Goal: Contribute content: Contribute content

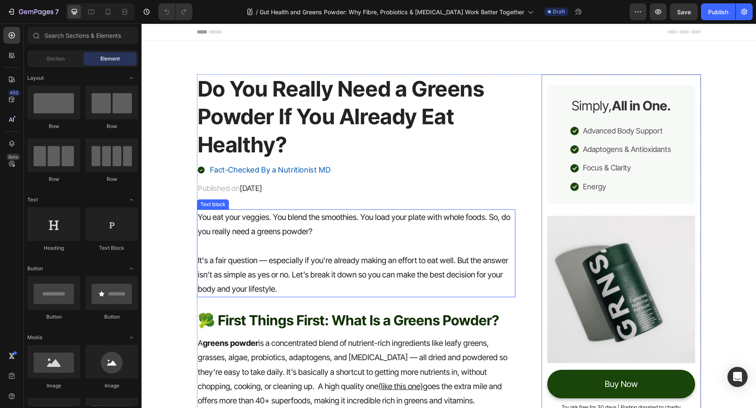
click at [307, 267] on p "It's a fair question — especially if you're already making an effort to eat wel…" at bounding box center [356, 275] width 317 height 43
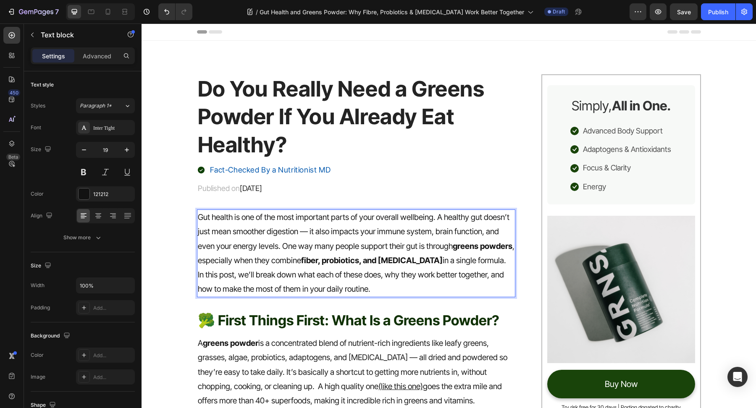
click at [357, 268] on p "Gut health is one of the most important parts of your overall wellbeing. A heal…" at bounding box center [356, 239] width 317 height 58
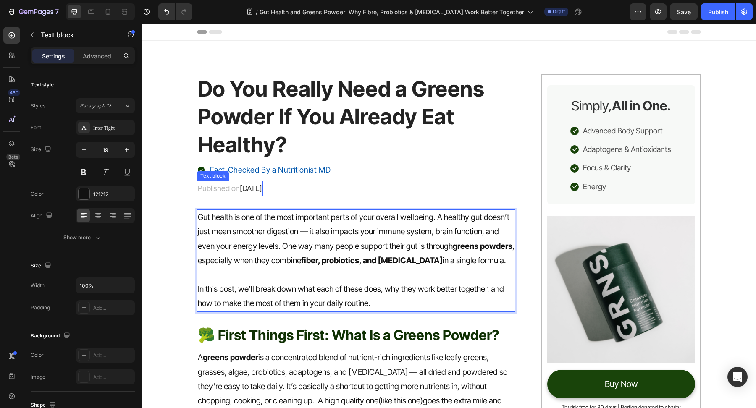
click at [262, 191] on span "August 15, 2025" at bounding box center [251, 188] width 22 height 9
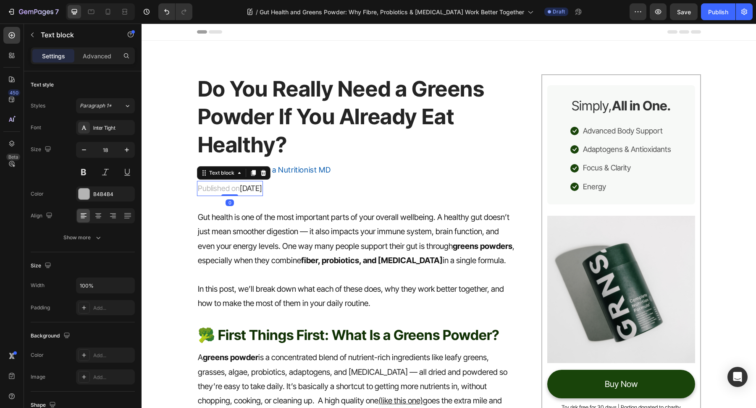
click at [262, 191] on span "August 15, 2025" at bounding box center [251, 188] width 22 height 9
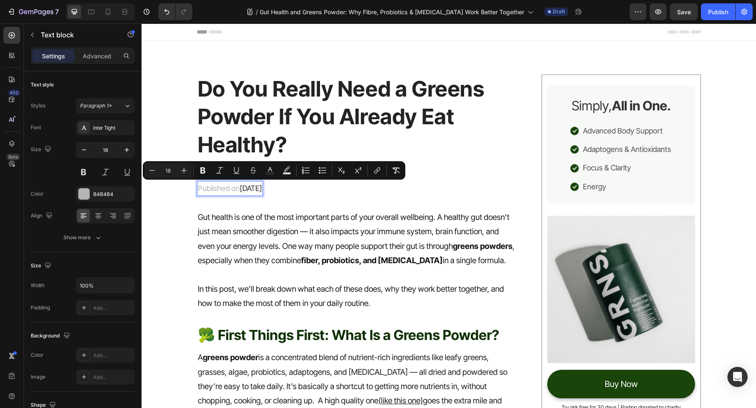
click at [251, 191] on span "August 15, 2025" at bounding box center [251, 188] width 22 height 9
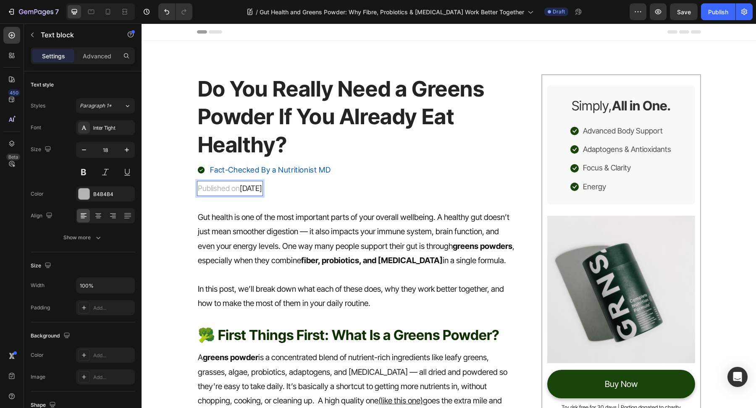
click at [262, 185] on span "September 15, 2025" at bounding box center [251, 188] width 22 height 9
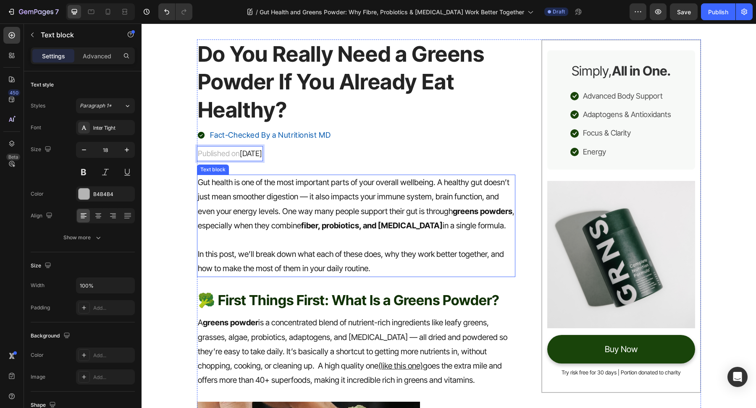
scroll to position [83, 0]
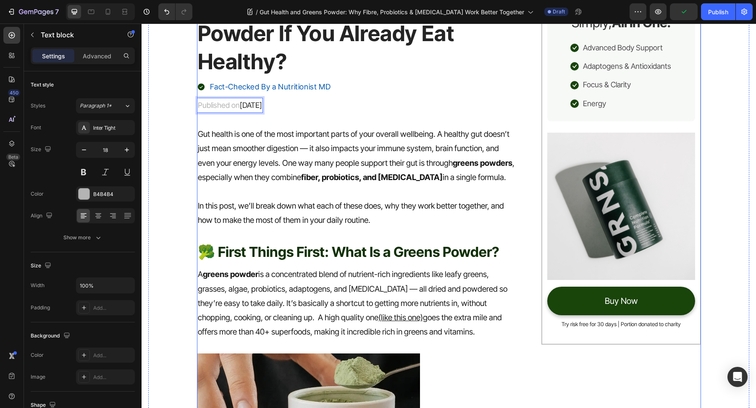
click at [401, 260] on h2 "🥦 First Things First: What Is a Greens Powder?" at bounding box center [356, 252] width 319 height 20
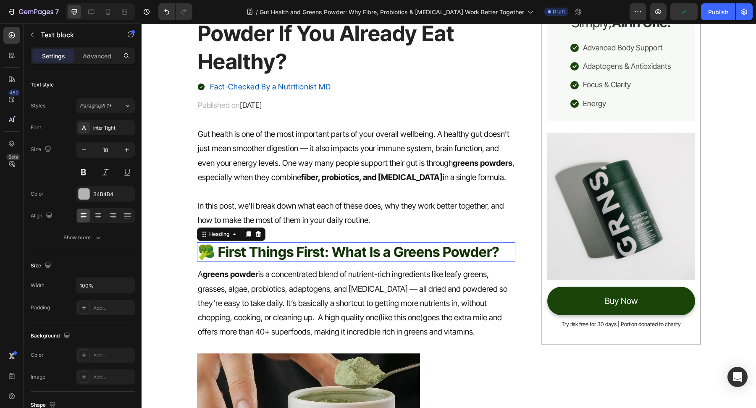
click at [401, 260] on h2 "🥦 First Things First: What Is a Greens Powder?" at bounding box center [356, 252] width 319 height 20
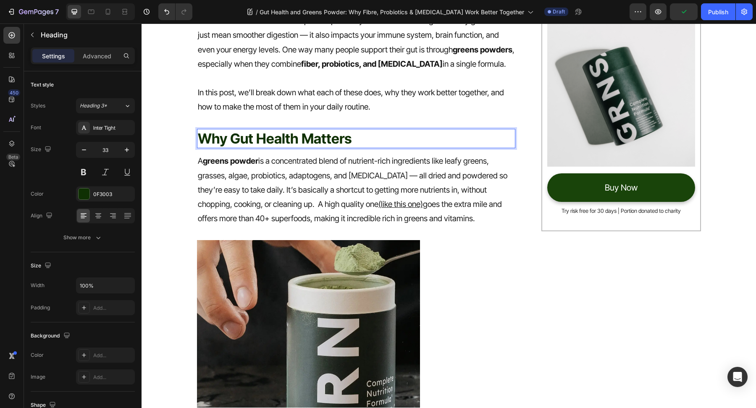
scroll to position [219, 0]
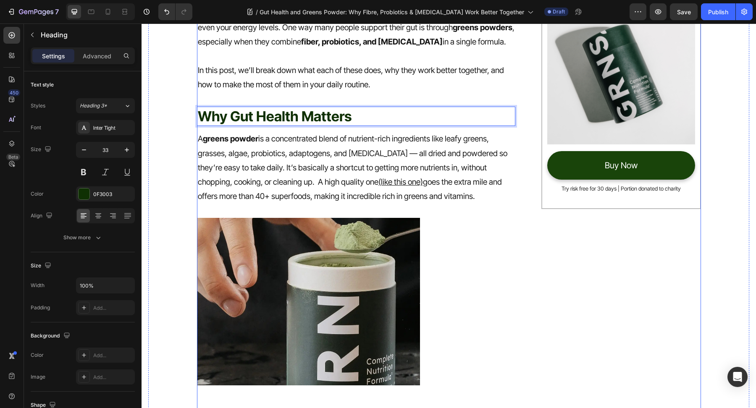
click at [309, 173] on p "A greens powder is a concentrated blend of nutrient-rich ingredients like leafy…" at bounding box center [356, 168] width 317 height 72
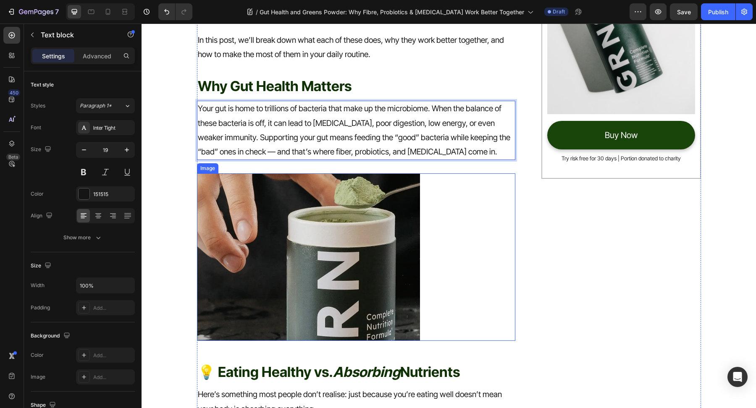
scroll to position [262, 0]
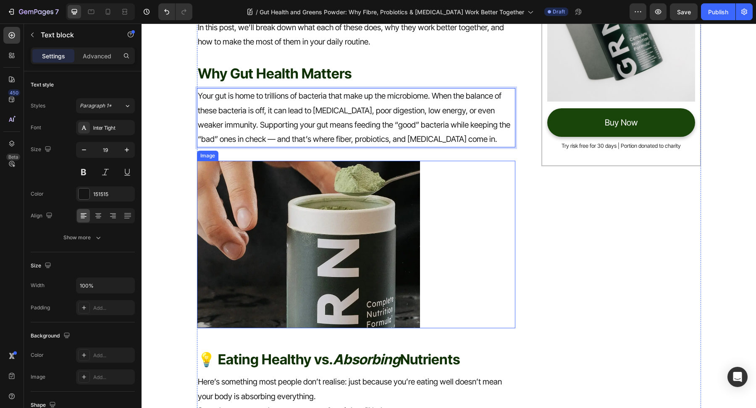
click at [356, 257] on img at bounding box center [308, 244] width 223 height 167
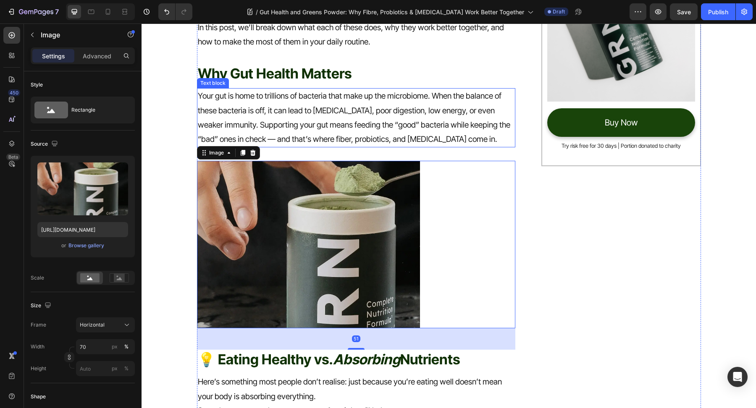
click at [323, 147] on p "Your gut is home to trillions of bacteria that make up the microbiome. When the…" at bounding box center [356, 118] width 317 height 58
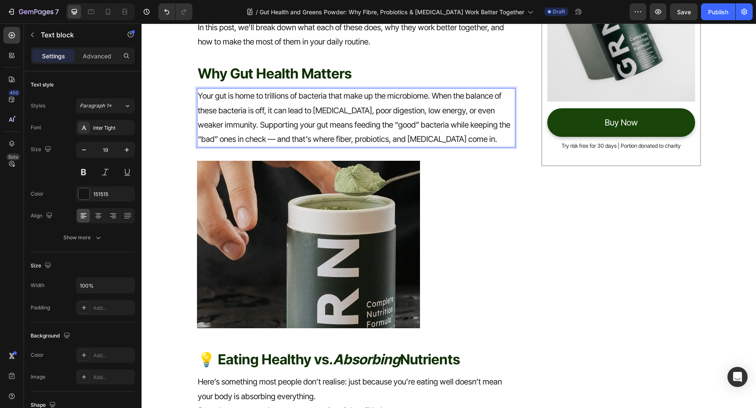
scroll to position [0, 0]
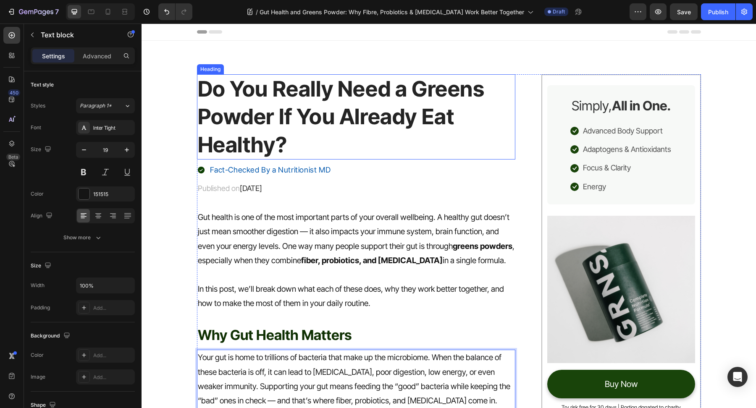
click at [320, 92] on h1 "Do You Really Need a Greens Powder If You Already Eat Healthy?" at bounding box center [356, 116] width 319 height 85
click at [321, 92] on h1 "Do You Really Need a Greens Powder If You Already Eat Healthy?" at bounding box center [356, 116] width 319 height 85
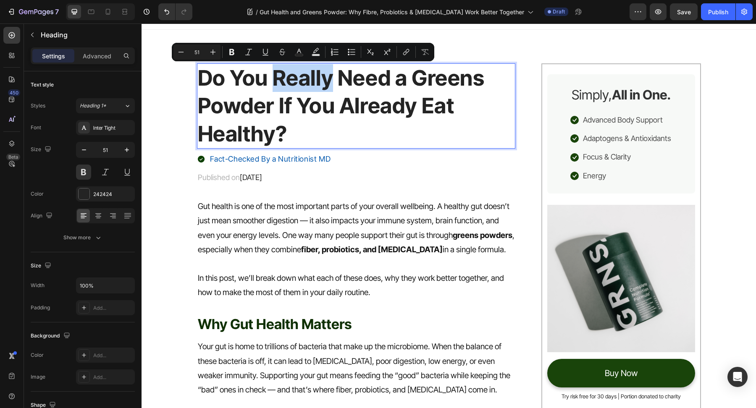
scroll to position [21, 0]
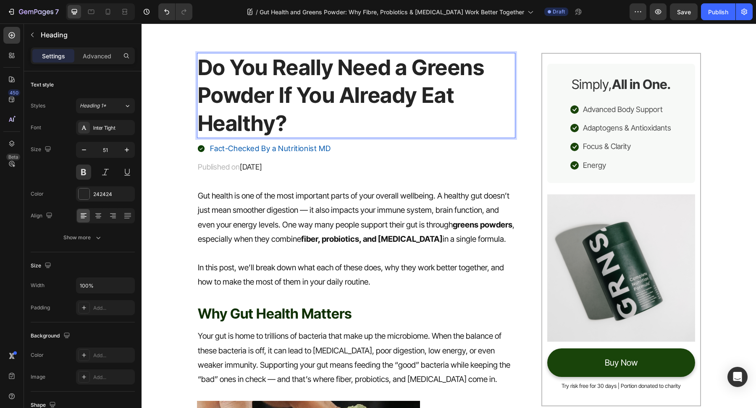
click at [365, 85] on p "Do You Really Need a Greens Powder If You Already Eat Healthy?" at bounding box center [356, 96] width 317 height 84
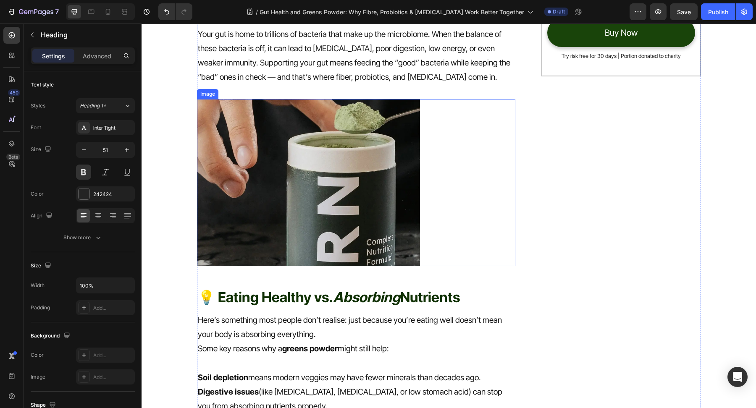
scroll to position [352, 0]
click at [309, 214] on img at bounding box center [308, 182] width 223 height 167
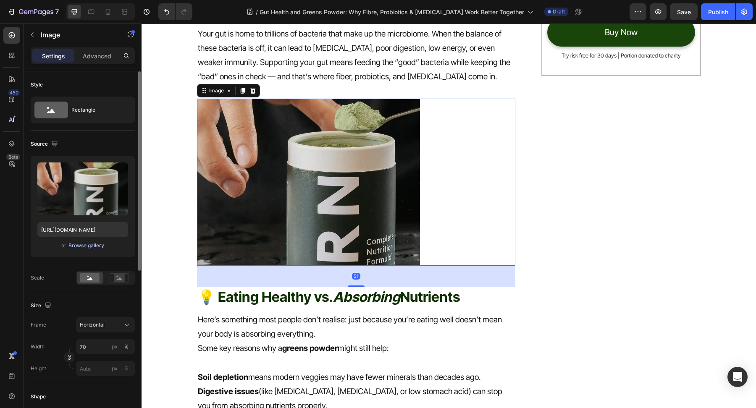
click at [87, 243] on div "Browse gallery" at bounding box center [86, 246] width 36 height 8
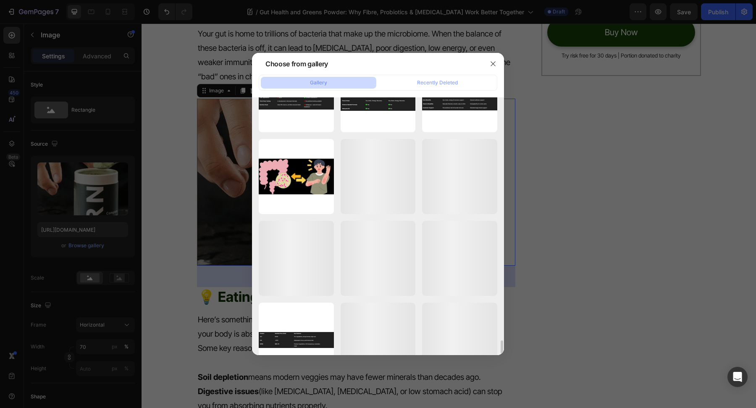
scroll to position [4388, 0]
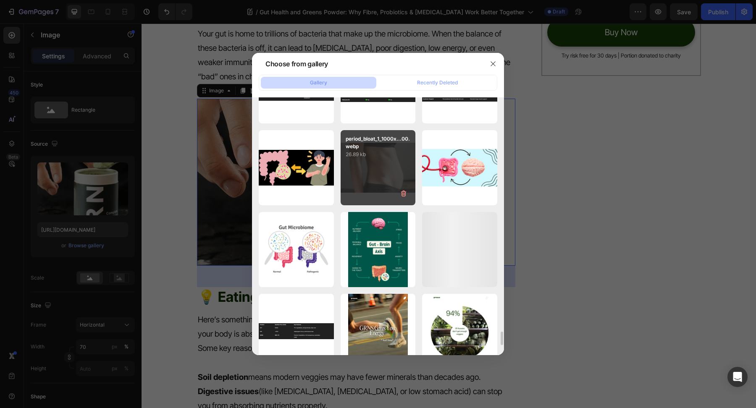
click at [380, 178] on div "period_bloat_1_1000x...00.webp 26.89 kb" at bounding box center [378, 167] width 75 height 75
type input "[URL][DOMAIN_NAME]"
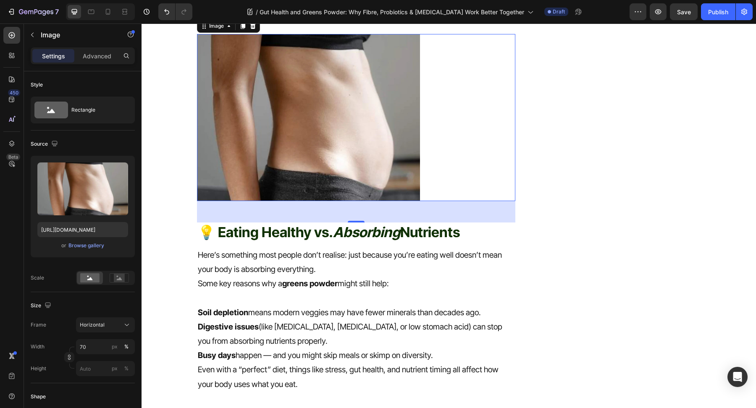
scroll to position [444, 0]
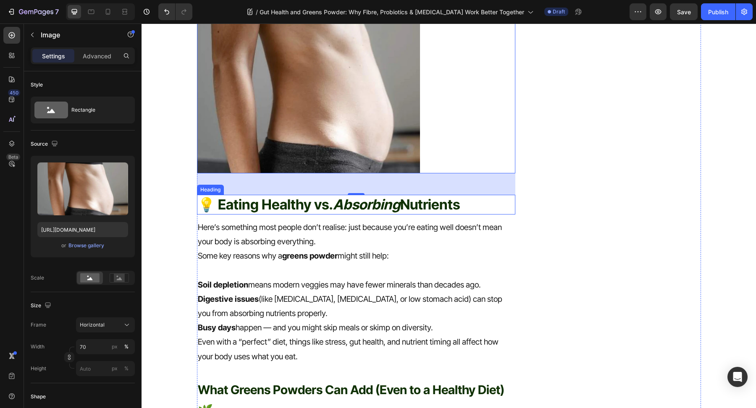
click at [436, 215] on h2 "💡 Eating Healthy vs. Absorbing Nutrients" at bounding box center [356, 205] width 319 height 20
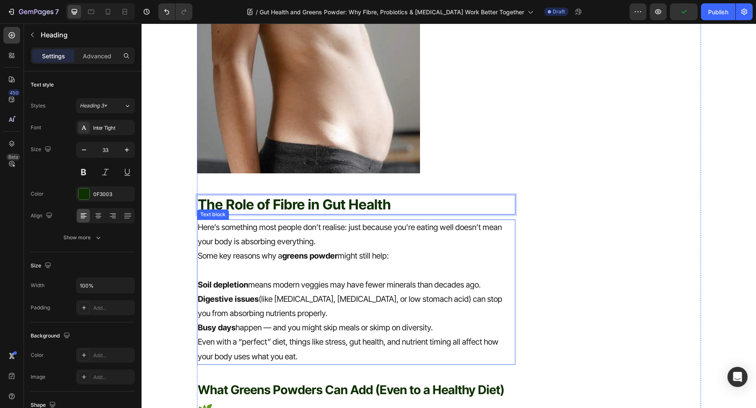
click at [346, 278] on p at bounding box center [356, 270] width 317 height 14
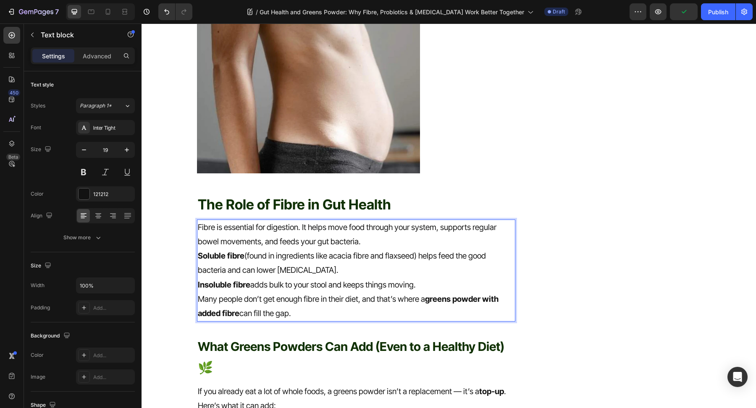
click at [356, 278] on p "Soluble fibre (found in ingredients like acacia fibre and flaxseed) helps feed …" at bounding box center [356, 263] width 317 height 29
click at [393, 249] on p "Fibre is essential for digestion. It helps move food through your system, suppo…" at bounding box center [356, 234] width 317 height 29
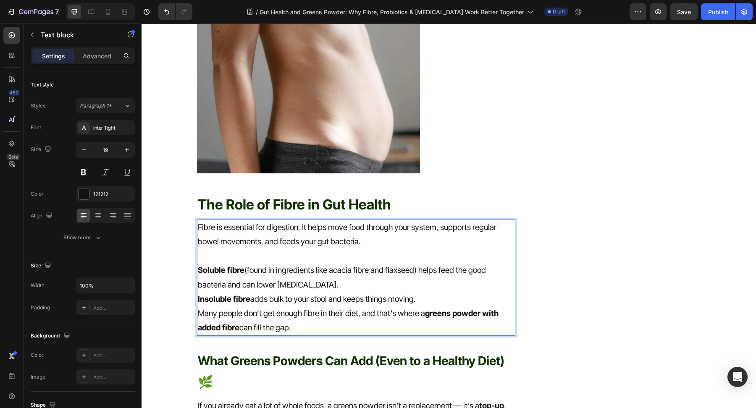
scroll to position [503, 0]
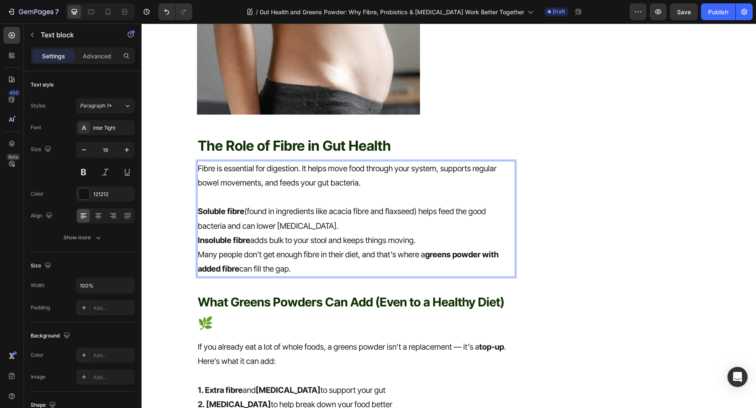
click at [375, 276] on p "Many people don’t get enough fibre in their diet, and that’s where a greens pow…" at bounding box center [356, 262] width 317 height 29
click at [426, 248] on p "Insoluble fibre adds bulk to your stool and keeps things moving." at bounding box center [356, 240] width 317 height 14
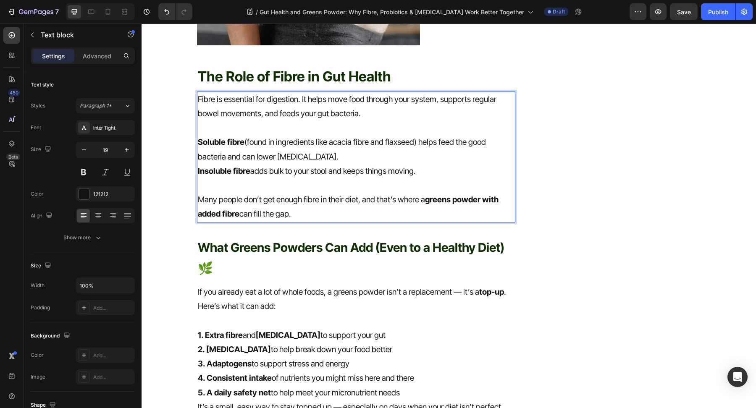
scroll to position [639, 0]
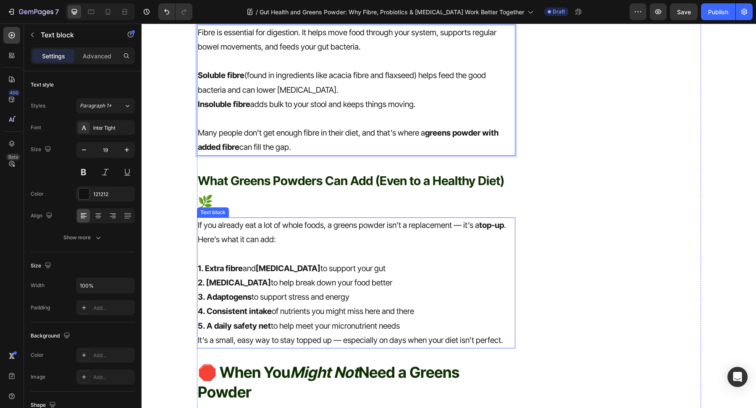
click at [342, 202] on h2 "What Greens Powders Can Add (Even to a Healthy Diet)🌿" at bounding box center [356, 191] width 319 height 44
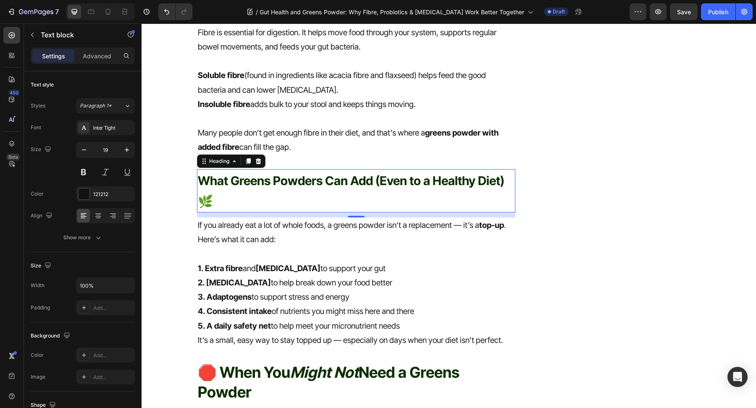
click at [342, 202] on h2 "What Greens Powders Can Add (Even to a Healthy Diet)🌿" at bounding box center [356, 191] width 319 height 44
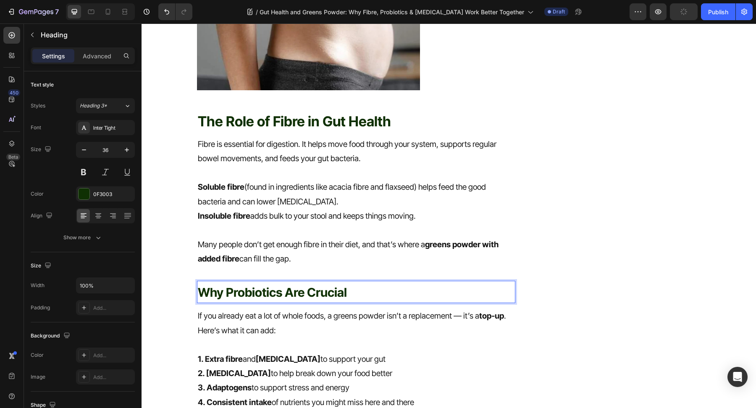
scroll to position [526, 0]
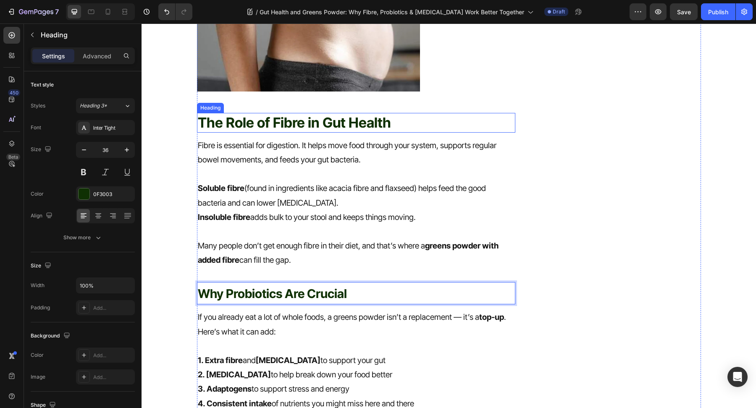
click at [324, 132] on p "The Role of Fibre in Gut Health" at bounding box center [356, 123] width 317 height 18
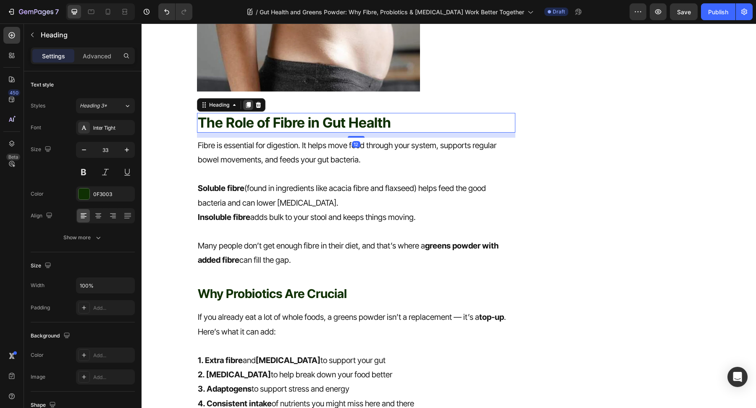
click at [245, 110] on div at bounding box center [248, 105] width 10 height 10
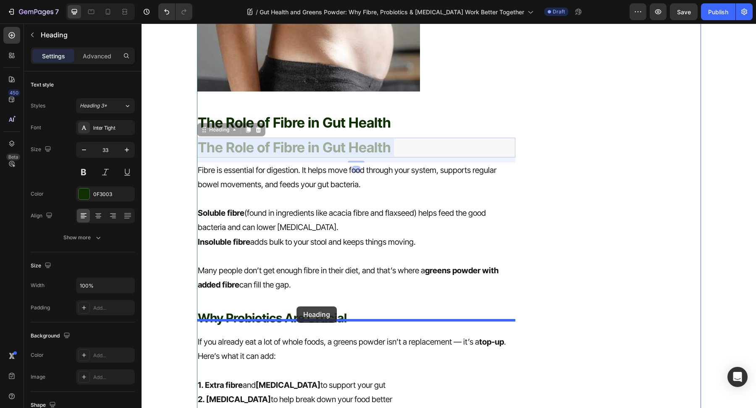
drag, startPoint x: 296, startPoint y: 163, endPoint x: 296, endPoint y: 304, distance: 140.3
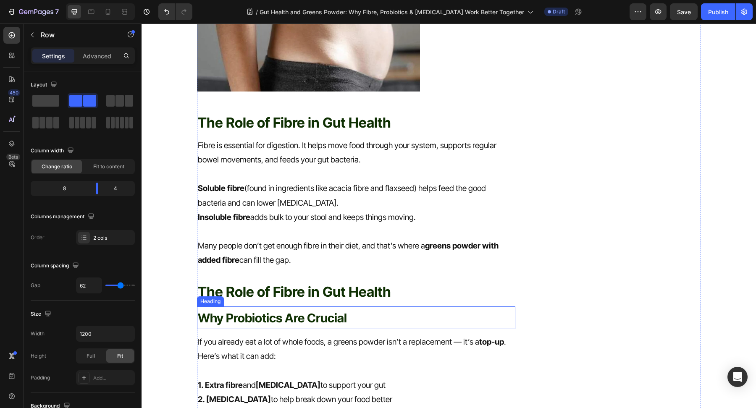
click at [337, 325] on span "Why Probiotics Are Crucial" at bounding box center [272, 318] width 149 height 15
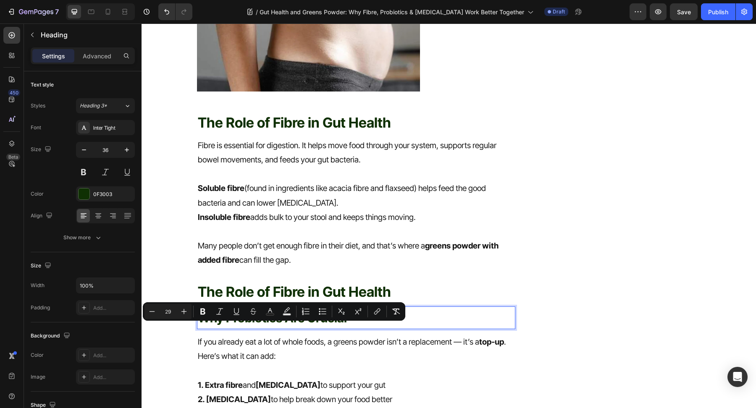
click at [364, 328] on p "Why Probiotics Are Crucial" at bounding box center [356, 317] width 317 height 21
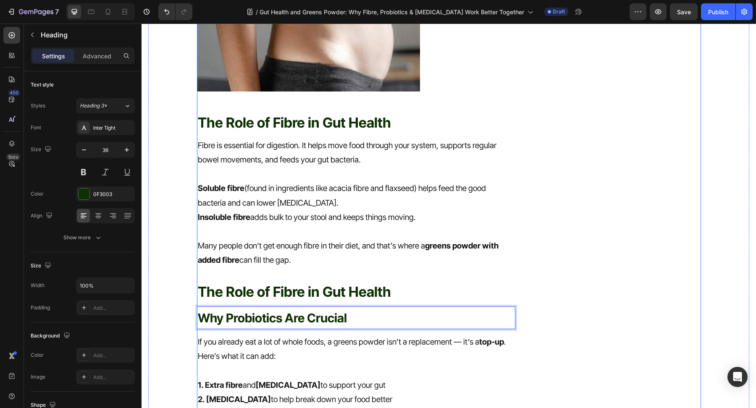
click at [369, 301] on p "The Role of Fibre in Gut Health" at bounding box center [356, 292] width 317 height 18
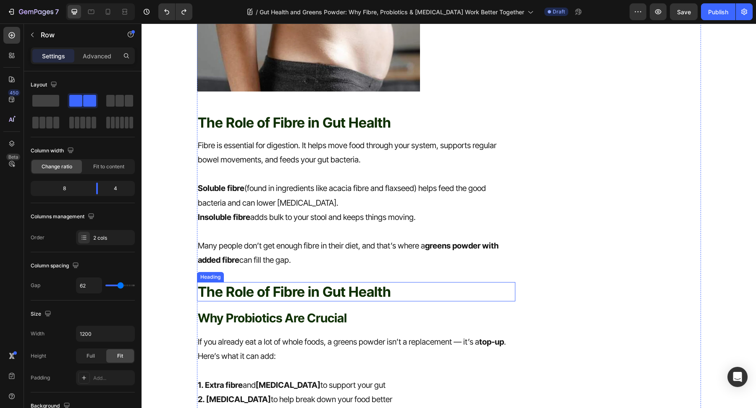
click at [386, 302] on h2 "The Role of Fibre in Gut Health" at bounding box center [356, 292] width 319 height 20
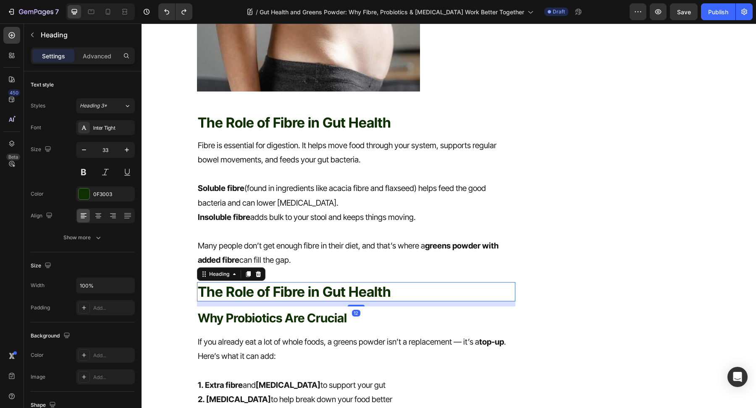
click at [387, 302] on h2 "The Role of Fibre in Gut Health" at bounding box center [356, 292] width 319 height 20
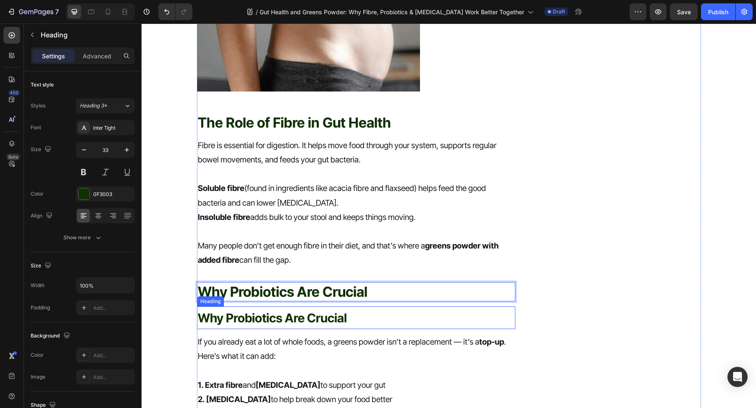
click at [371, 328] on p "⁠⁠⁠⁠⁠⁠⁠ Why Probiotics Are Crucial" at bounding box center [356, 317] width 317 height 21
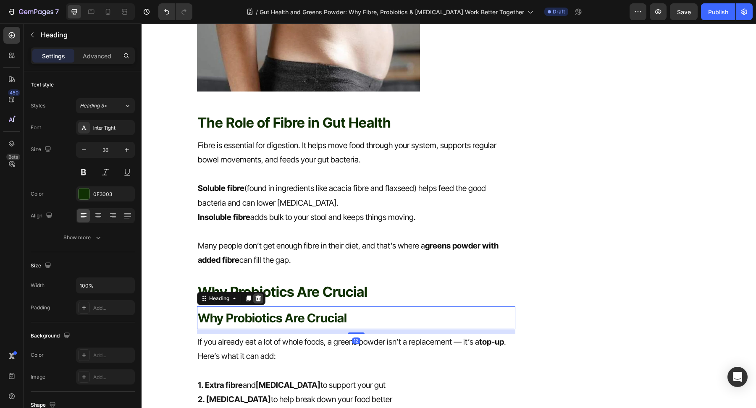
click at [259, 301] on icon at bounding box center [257, 299] width 5 height 6
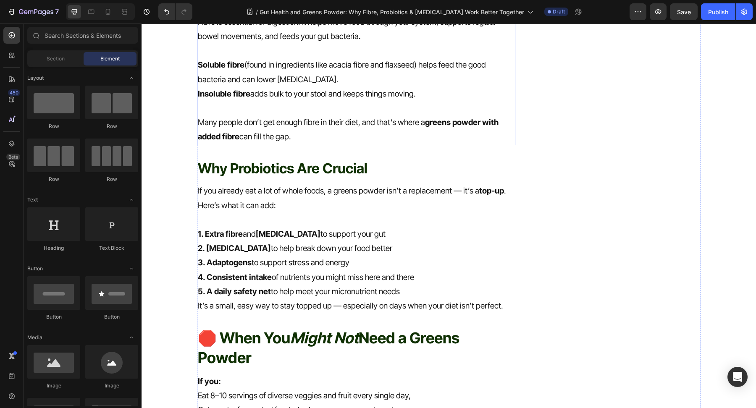
scroll to position [667, 0]
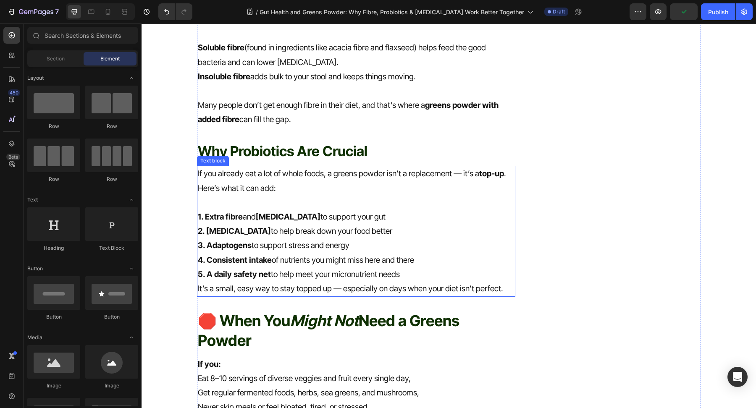
click at [263, 236] on strong "2. Digestive enzymes" at bounding box center [234, 231] width 73 height 10
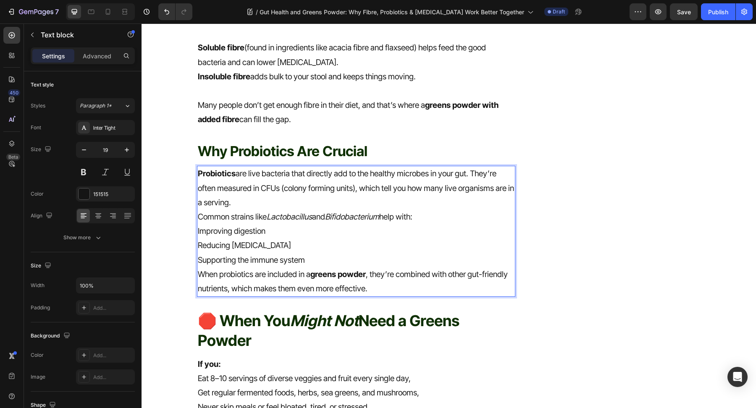
click at [197, 231] on div "Probiotics are live bacteria that directly add to the healthy microbes in your …" at bounding box center [356, 231] width 319 height 131
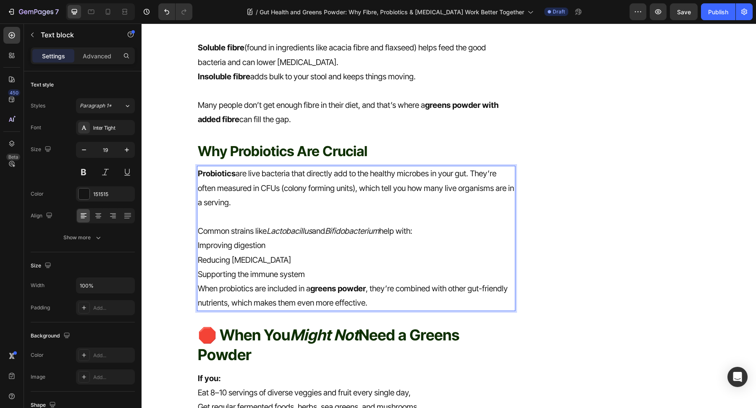
drag, startPoint x: 448, startPoint y: 248, endPoint x: 194, endPoint y: 245, distance: 254.9
click at [194, 245] on div "Gut Health and Greens Powder: Why Fibre, Probiotics & Prebiotics Work Better To…" at bounding box center [449, 343] width 588 height 1870
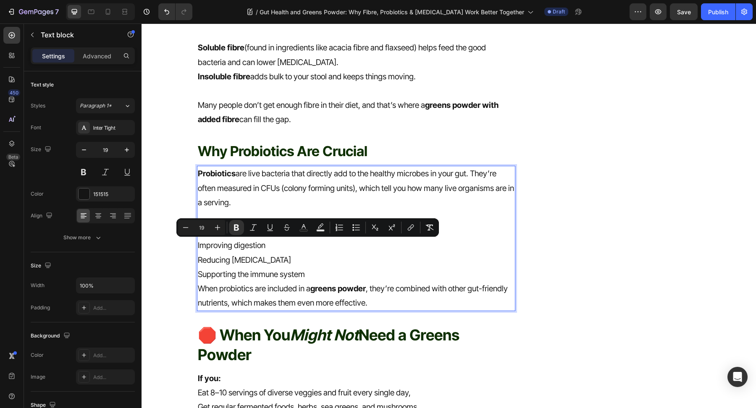
click at [198, 253] on p "Improving digestion" at bounding box center [356, 246] width 317 height 14
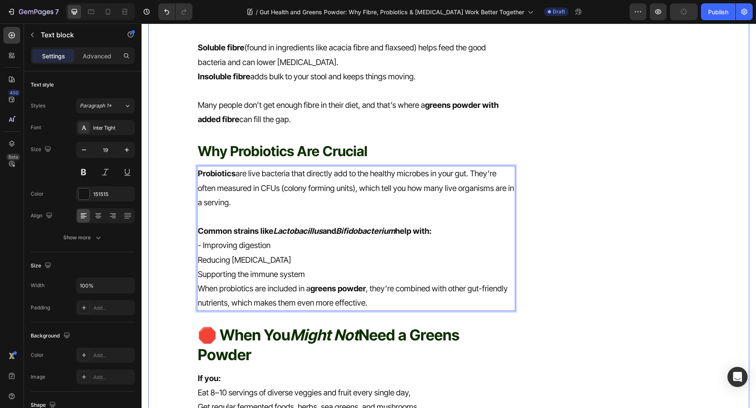
click at [197, 275] on div "Probiotics are live bacteria that directly add to the healthy microbes in your …" at bounding box center [356, 238] width 319 height 145
click at [198, 282] on p "Supporting the immune system" at bounding box center [356, 274] width 317 height 14
click at [339, 282] on p "- Supporting the immune system" at bounding box center [356, 274] width 317 height 14
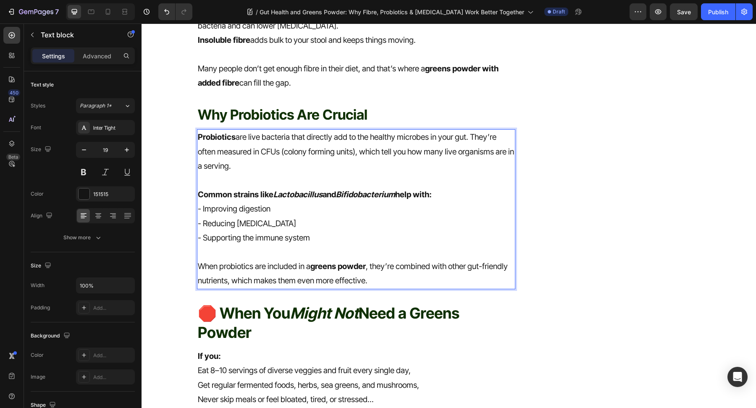
scroll to position [764, 0]
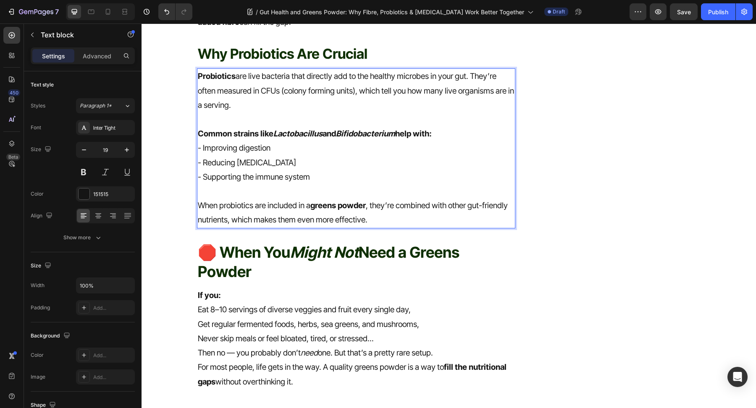
click at [296, 262] on icon "Might Not" at bounding box center [324, 252] width 68 height 18
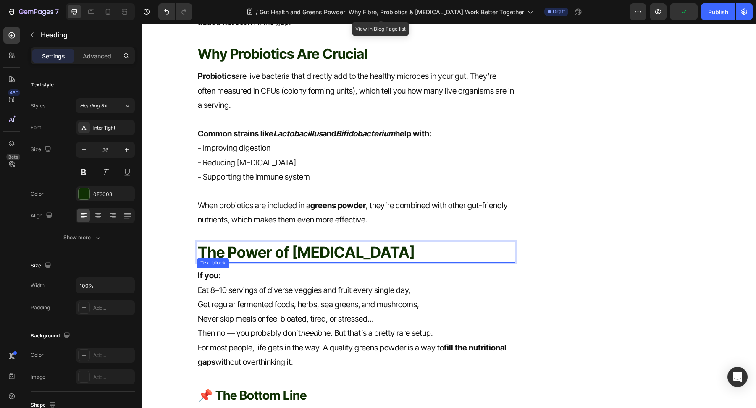
click at [262, 326] on p "Never skip meals or feel bloated, tired, or stressed..." at bounding box center [356, 319] width 317 height 14
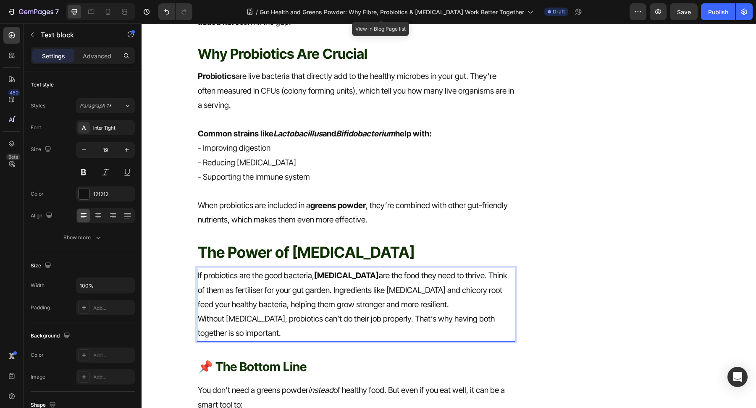
click at [395, 312] on p "If probiotics are the good bacteria, prebiotics are the food they need to thriv…" at bounding box center [356, 290] width 317 height 43
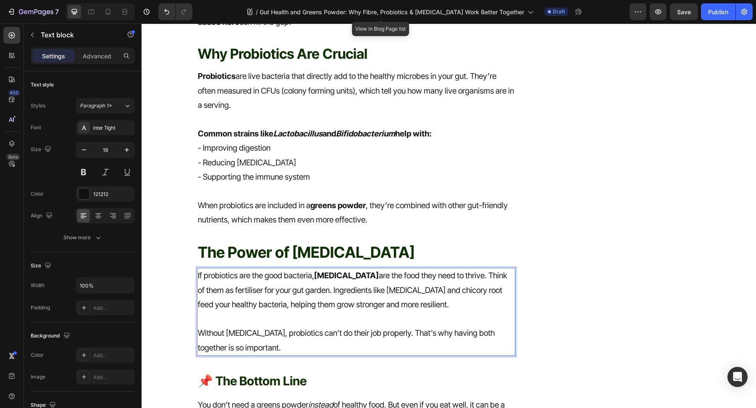
scroll to position [969, 0]
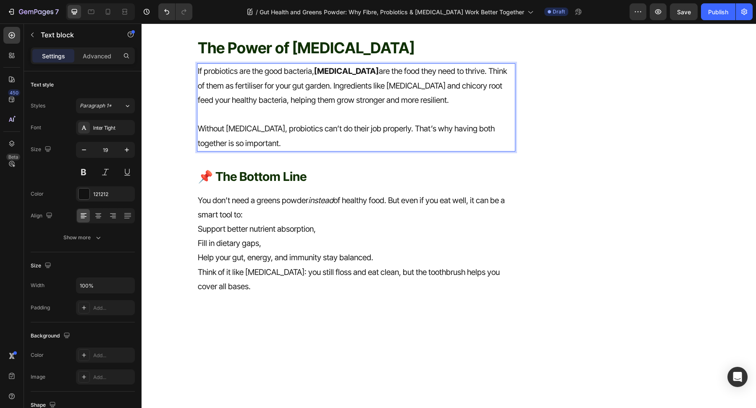
click at [294, 58] on p "The Power of [MEDICAL_DATA]" at bounding box center [356, 48] width 317 height 20
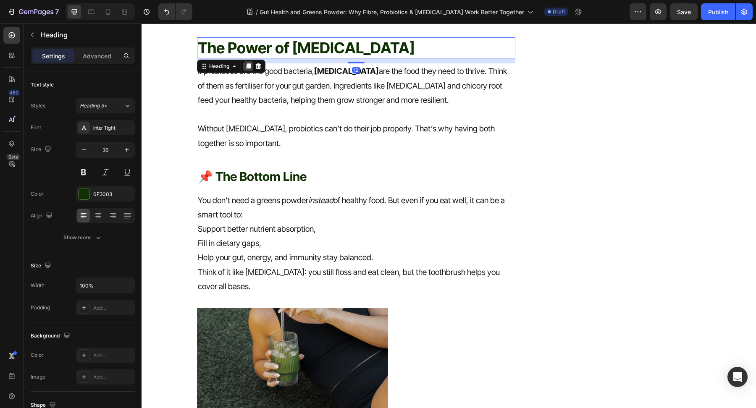
click at [246, 70] on icon at bounding box center [248, 66] width 7 height 7
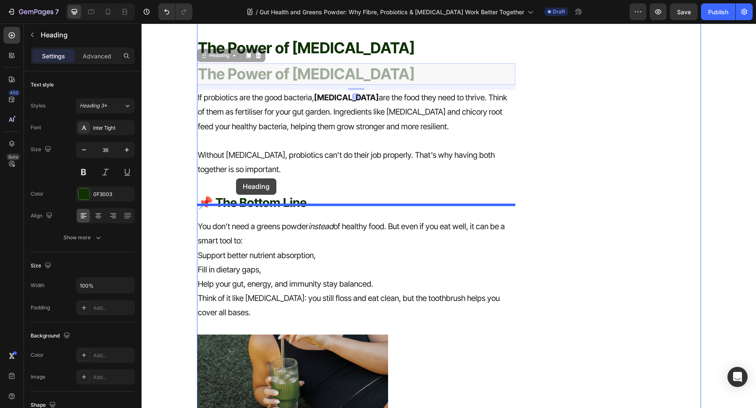
drag, startPoint x: 231, startPoint y: 73, endPoint x: 236, endPoint y: 178, distance: 106.0
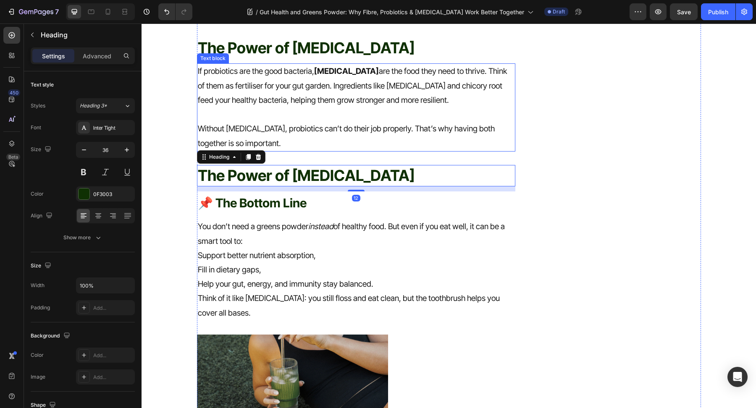
click at [325, 107] on p "If probiotics are the good bacteria, prebiotics are the food they need to thriv…" at bounding box center [356, 85] width 317 height 43
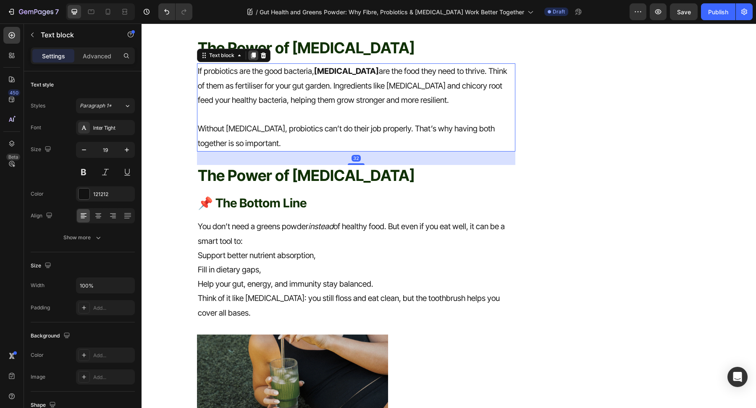
click at [249, 60] on div at bounding box center [253, 55] width 10 height 10
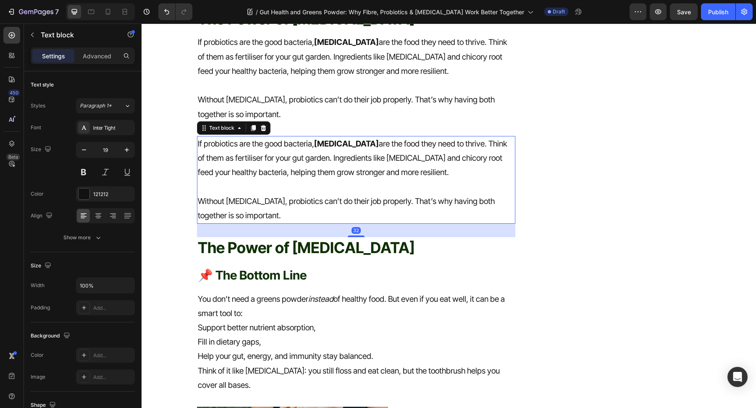
scroll to position [1077, 0]
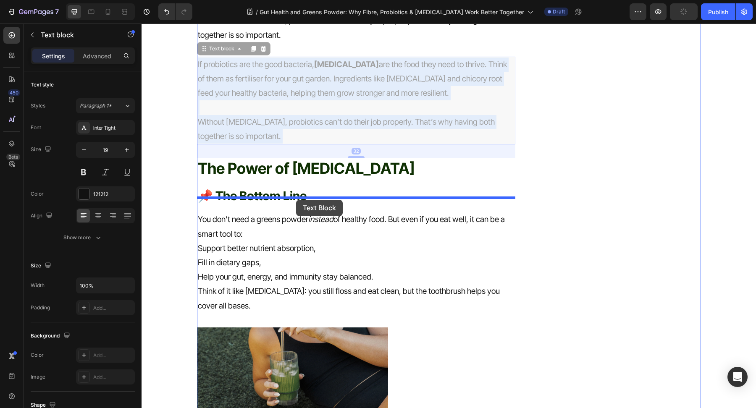
drag, startPoint x: 296, startPoint y: 131, endPoint x: 301, endPoint y: 107, distance: 23.7
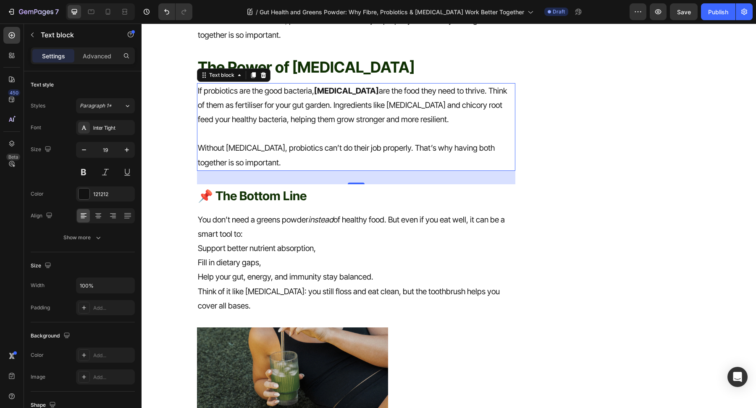
click at [308, 74] on h2 "The Power of [MEDICAL_DATA]" at bounding box center [356, 67] width 319 height 21
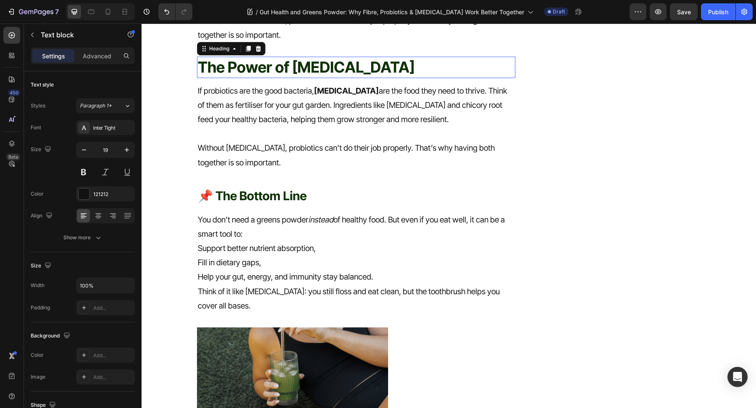
click at [309, 74] on h2 "The Power of [MEDICAL_DATA]" at bounding box center [356, 67] width 319 height 21
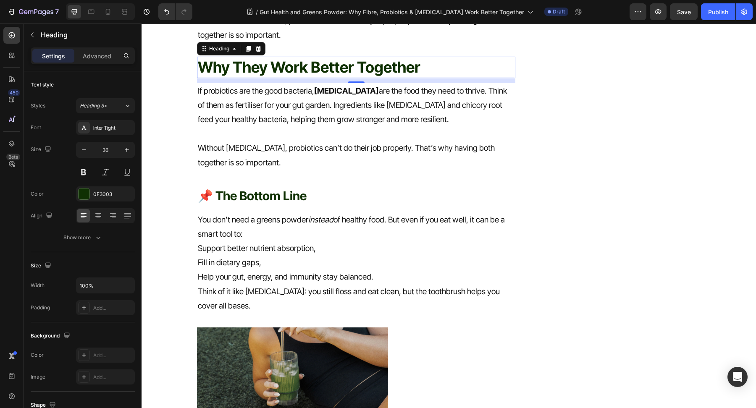
click at [280, 164] on p "Without [MEDICAL_DATA], probiotics can’t do their job properly. That’s why havi…" at bounding box center [356, 155] width 317 height 29
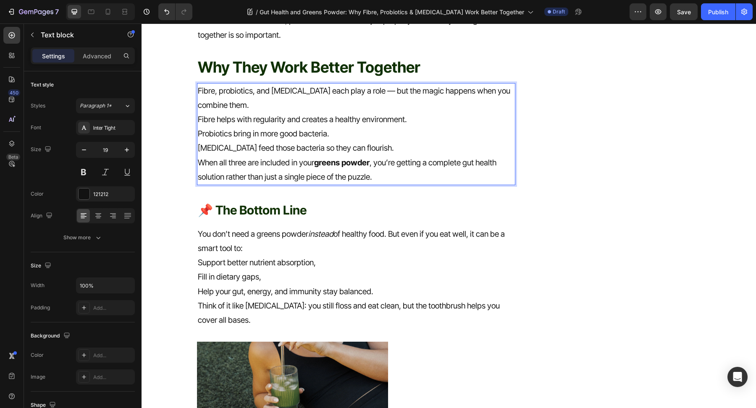
click at [199, 127] on p "Fibre helps with regularity and creates a healthy environment." at bounding box center [356, 120] width 317 height 14
click at [198, 141] on p "Probiotics bring in more good bacteria." at bounding box center [356, 134] width 317 height 14
click at [198, 155] on p "Prebiotics feed those bacteria so they can flourish." at bounding box center [356, 148] width 317 height 14
click at [382, 155] on p "- [MEDICAL_DATA] feed those bacteria so they can flourish." at bounding box center [356, 148] width 317 height 14
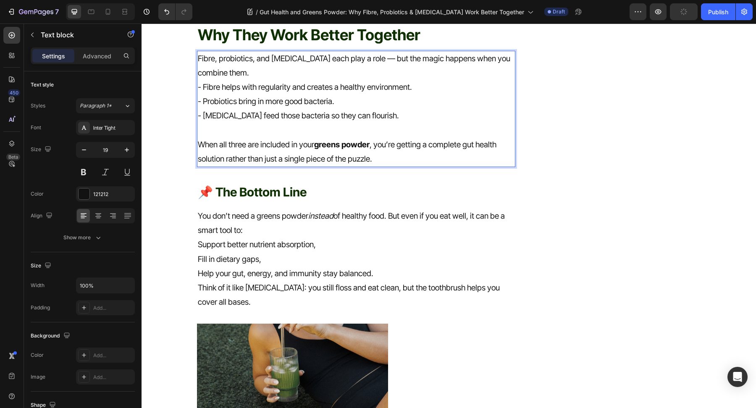
scroll to position [1145, 0]
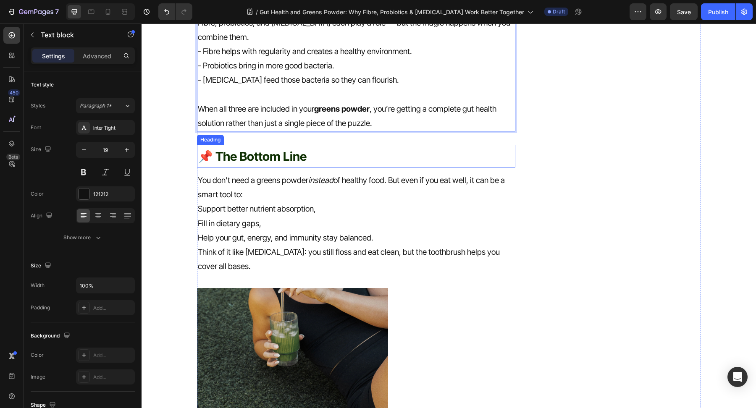
click at [338, 168] on h2 "📌 The Bottom Line" at bounding box center [356, 156] width 319 height 23
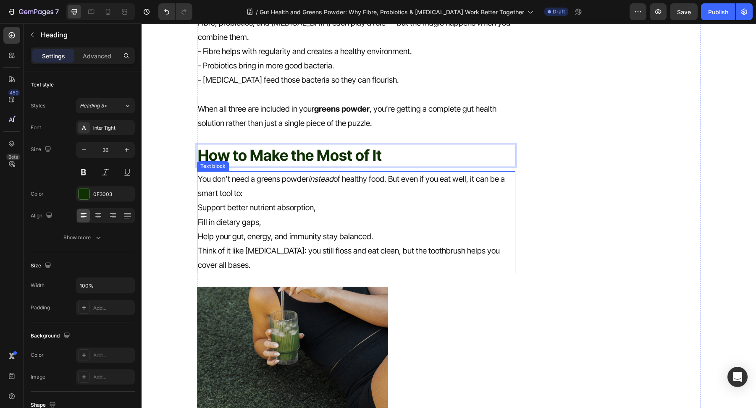
click at [330, 230] on p "Fill in dietary gaps," at bounding box center [356, 222] width 317 height 14
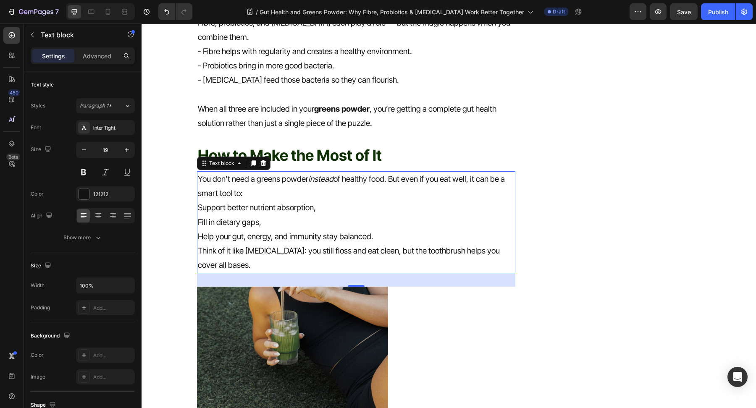
click at [281, 244] on p "Help your gut, energy, and immunity stay balanced." at bounding box center [356, 237] width 317 height 14
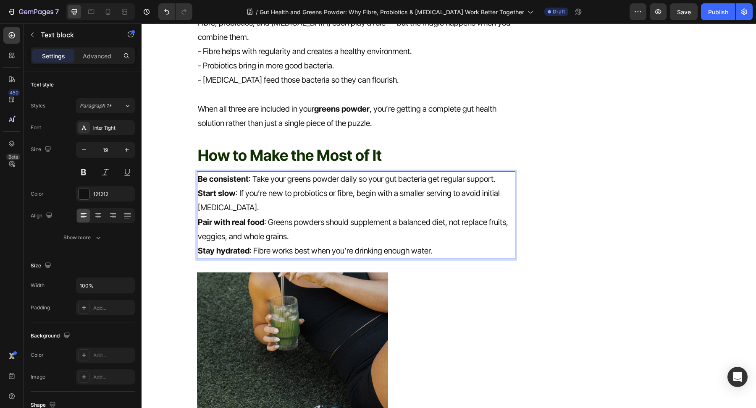
scroll to position [1372, 0]
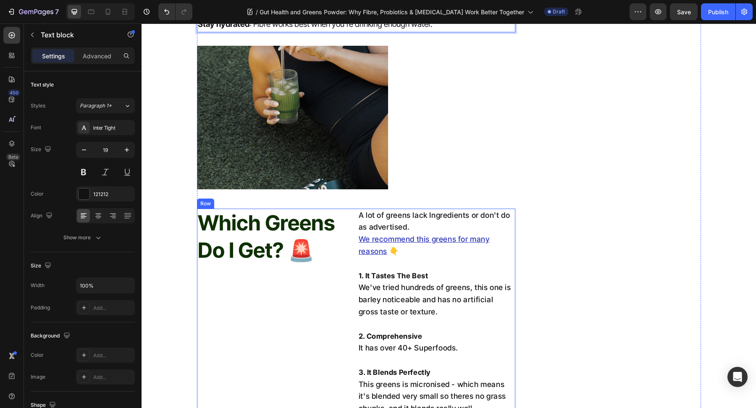
click at [341, 313] on div "Which Greens Do I Get? 🚨 Heading" at bounding box center [275, 365] width 157 height 312
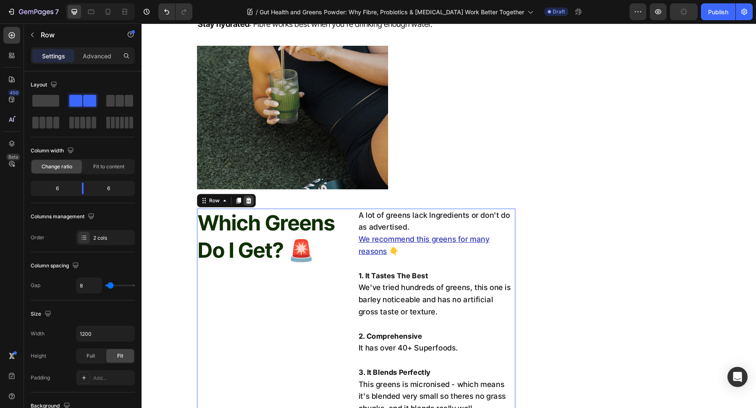
click at [249, 204] on icon at bounding box center [248, 200] width 7 height 7
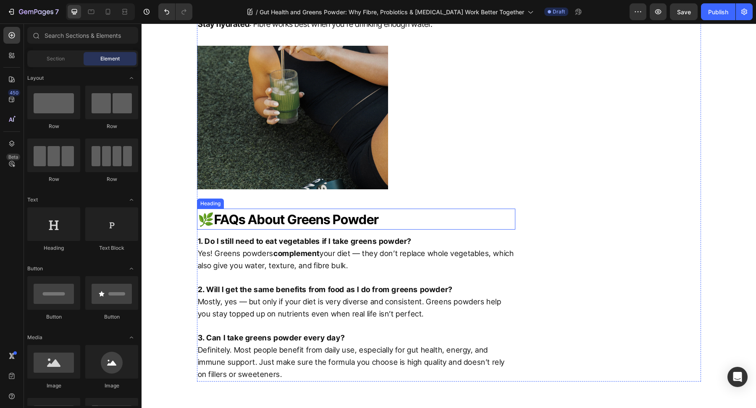
click at [252, 227] on span "FAQs About Greens Powder" at bounding box center [296, 220] width 165 height 16
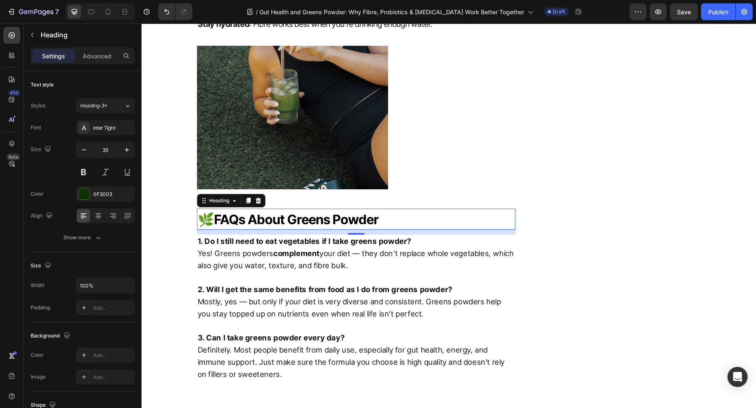
click at [389, 235] on div "12" at bounding box center [356, 232] width 319 height 5
click at [383, 230] on h2 "🌿 FAQs About Greens Powder" at bounding box center [356, 219] width 319 height 21
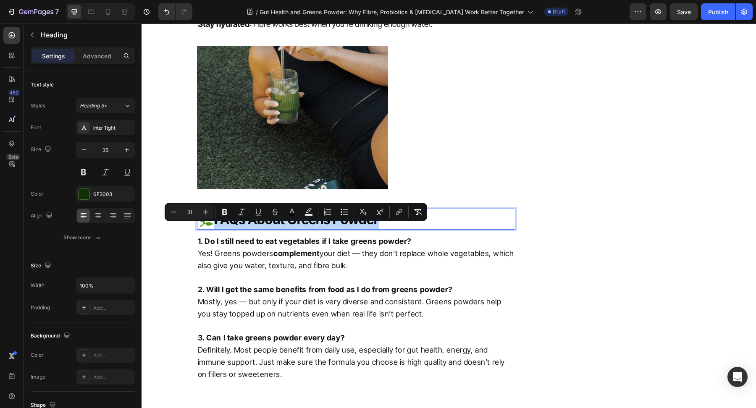
drag, startPoint x: 383, startPoint y: 233, endPoint x: 212, endPoint y: 236, distance: 170.5
click at [212, 229] on p "🌿 FAQs About Greens Powder" at bounding box center [356, 220] width 317 height 20
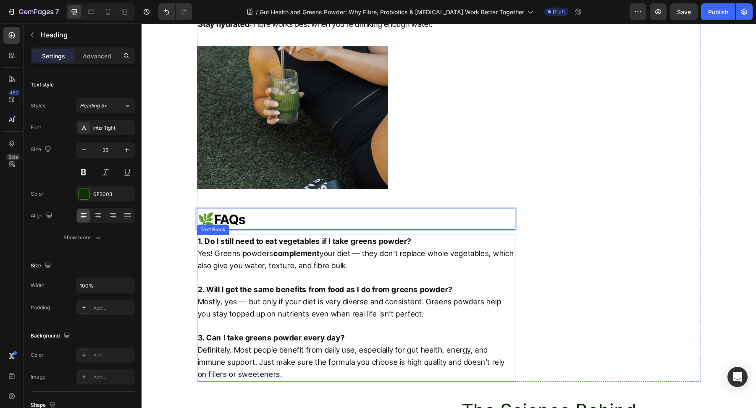
scroll to position [1435, 0]
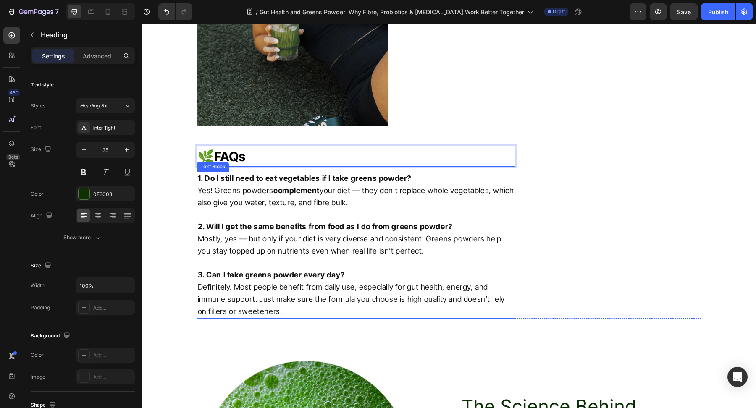
click at [310, 257] on p "2. Will I get the same benefits from food as I do from greens powder? Mostly, y…" at bounding box center [356, 239] width 317 height 36
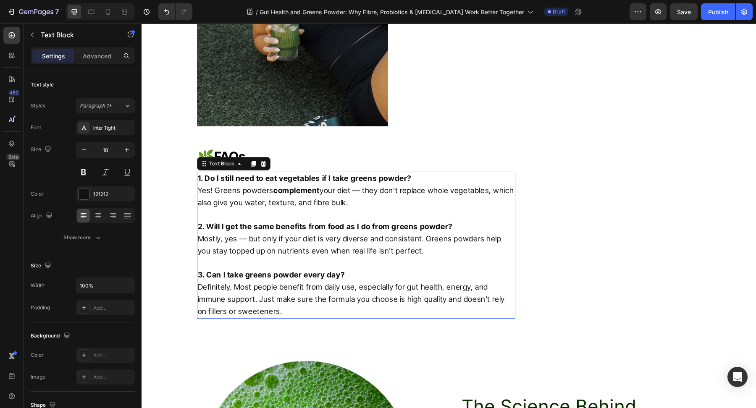
click at [310, 257] on p "2. Will I get the same benefits from food as I do from greens powder? Mostly, y…" at bounding box center [356, 239] width 317 height 36
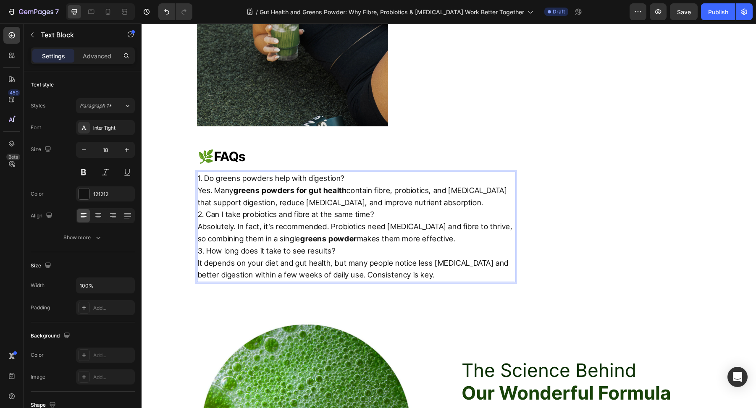
click at [435, 209] on p "Yes. Many greens powders for gut health contain fibre, probiotics, and prebioti…" at bounding box center [356, 197] width 317 height 24
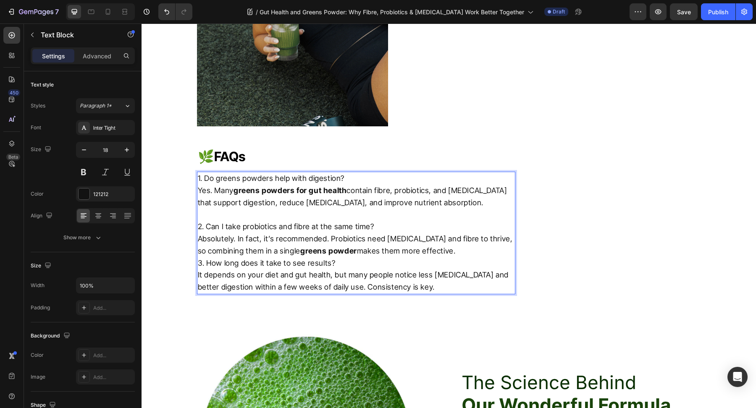
click at [464, 257] on p "Absolutely. In fact, it’s recommended. Probiotics need prebiotics and fibre to …" at bounding box center [356, 245] width 317 height 24
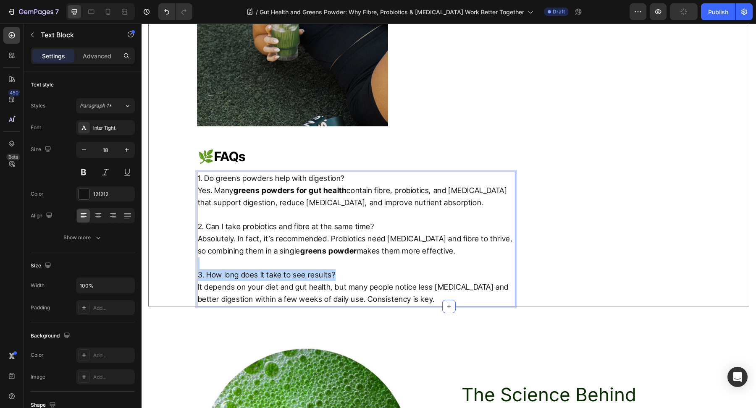
drag, startPoint x: 355, startPoint y: 290, endPoint x: 195, endPoint y: 281, distance: 160.2
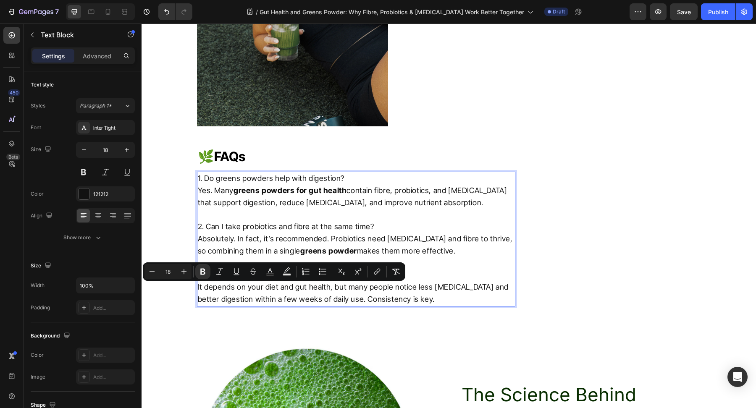
click at [316, 247] on p "Absolutely. In fact, it’s recommended. Probiotics need prebiotics and fibre to …" at bounding box center [356, 245] width 317 height 24
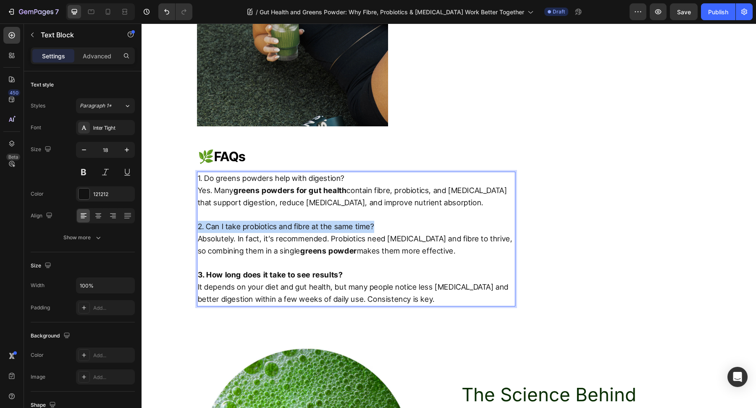
drag, startPoint x: 383, startPoint y: 243, endPoint x: 84, endPoint y: 243, distance: 299.4
click at [306, 195] on strong "greens powders for gut health" at bounding box center [289, 190] width 113 height 9
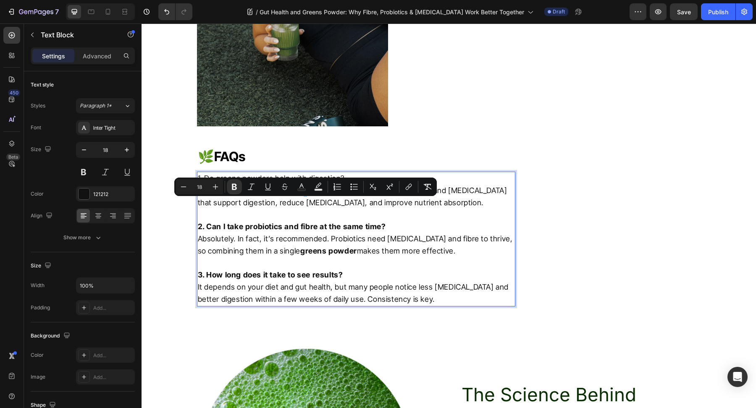
click at [364, 196] on div "Minus 18 Plus Bold Italic Underline Strikethrough Text Color Text Background Co…" at bounding box center [305, 187] width 262 height 18
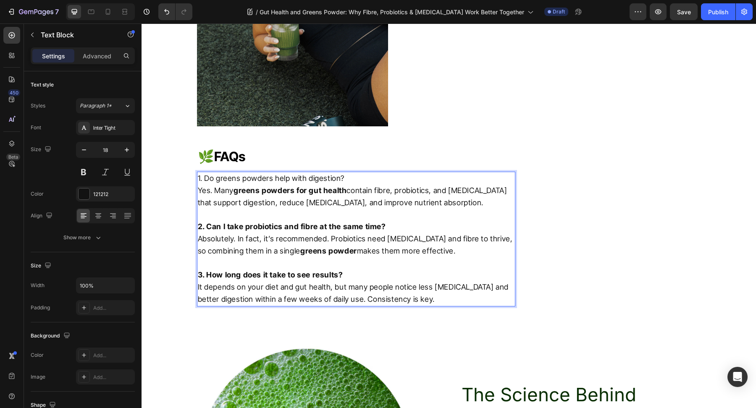
click at [354, 209] on p "Yes. Many greens powders for gut health contain fibre, probiotics, and prebioti…" at bounding box center [356, 197] width 317 height 24
drag, startPoint x: 359, startPoint y: 186, endPoint x: 199, endPoint y: 183, distance: 159.2
drag, startPoint x: 363, startPoint y: 195, endPoint x: 137, endPoint y: 193, distance: 225.9
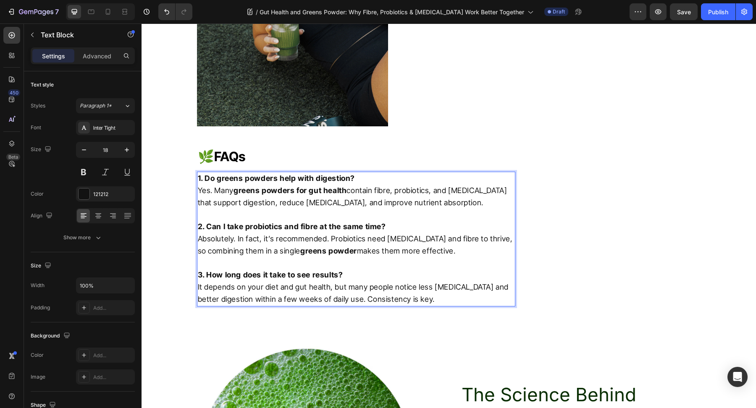
click at [452, 209] on p "Yes. Many greens powders for gut health contain fibre, probiotics, and prebioti…" at bounding box center [356, 197] width 317 height 24
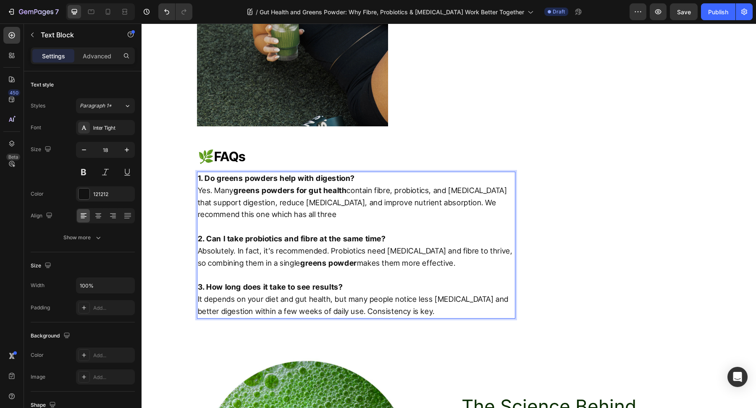
click at [475, 212] on p "Yes. Many greens powders for gut health contain fibre, probiotics, and prebioti…" at bounding box center [356, 203] width 317 height 36
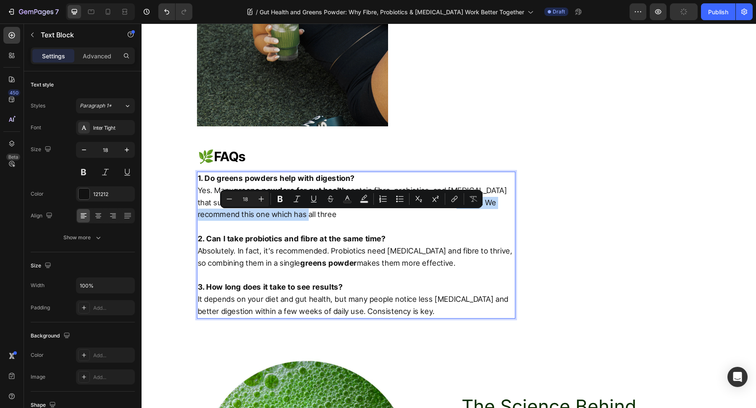
drag, startPoint x: 437, startPoint y: 216, endPoint x: 469, endPoint y: 231, distance: 35.3
click at [470, 221] on p "Yes. Many greens powders for gut health contain fibre, probiotics, and prebioti…" at bounding box center [356, 203] width 317 height 36
click at [357, 221] on p "Yes. Many greens powders for gut health contain fibre, probiotics, and prebioti…" at bounding box center [356, 203] width 317 height 36
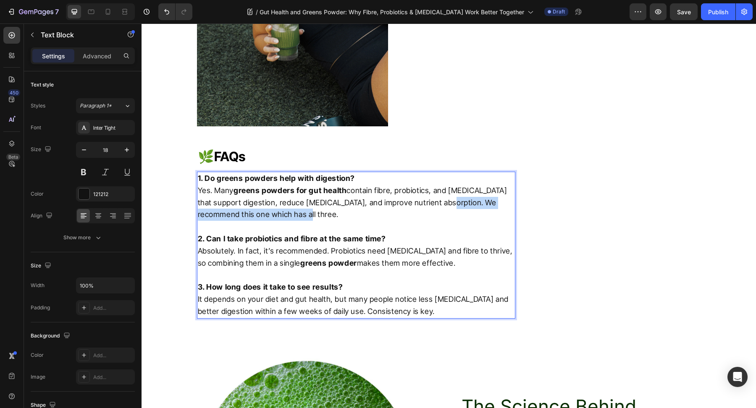
drag, startPoint x: 438, startPoint y: 216, endPoint x: 464, endPoint y: 226, distance: 28.9
click at [465, 221] on p "Yes. Many greens powders for gut health contain fibre, probiotics, and prebioti…" at bounding box center [356, 203] width 317 height 36
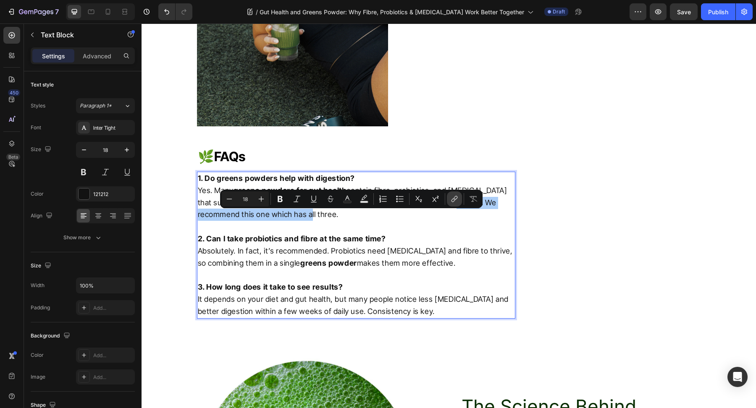
click at [454, 197] on icon "Editor contextual toolbar" at bounding box center [454, 199] width 8 height 8
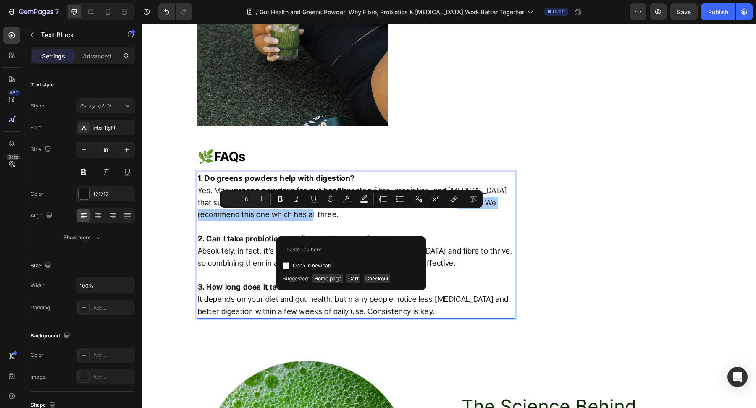
click at [285, 264] on input "Editor contextual toolbar" at bounding box center [286, 265] width 7 height 7
checkbox input "true"
click at [323, 275] on span "Home page" at bounding box center [327, 278] width 31 height 9
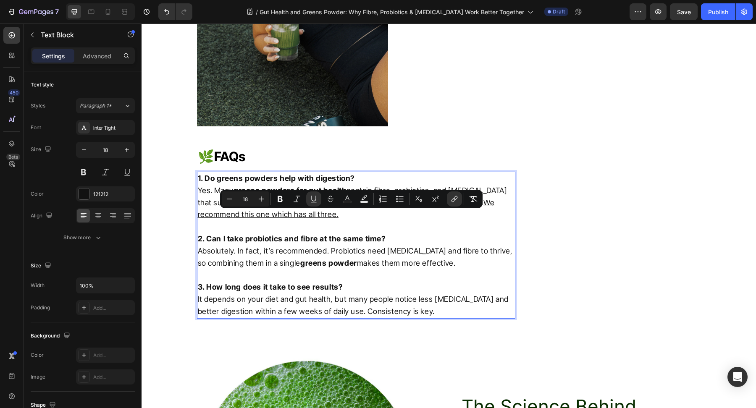
click at [328, 243] on strong "2. Can I take probiotics and fibre at the same time?" at bounding box center [292, 238] width 188 height 9
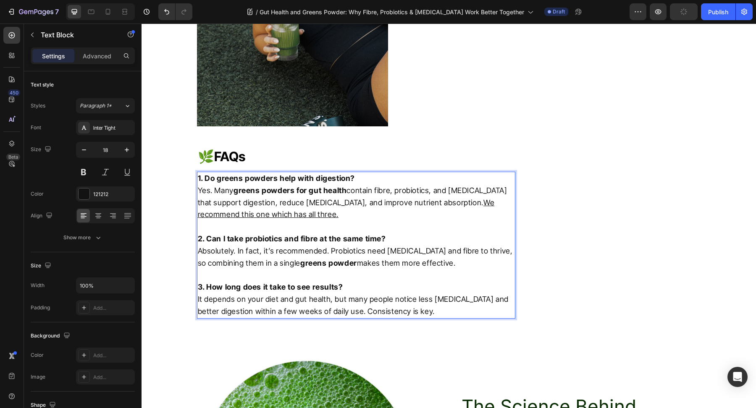
scroll to position [1512, 0]
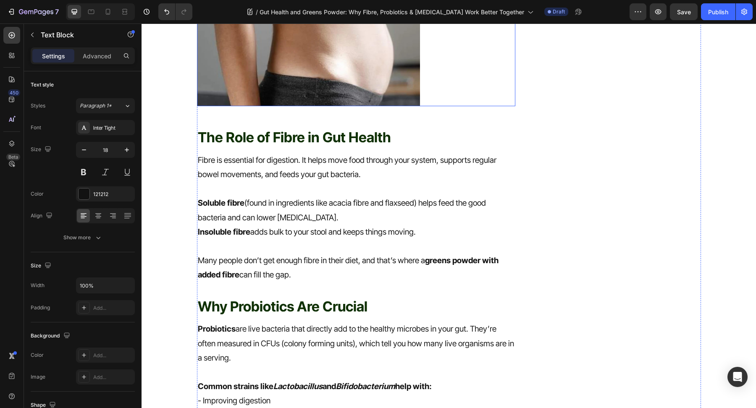
click at [341, 94] on img at bounding box center [308, 22] width 223 height 167
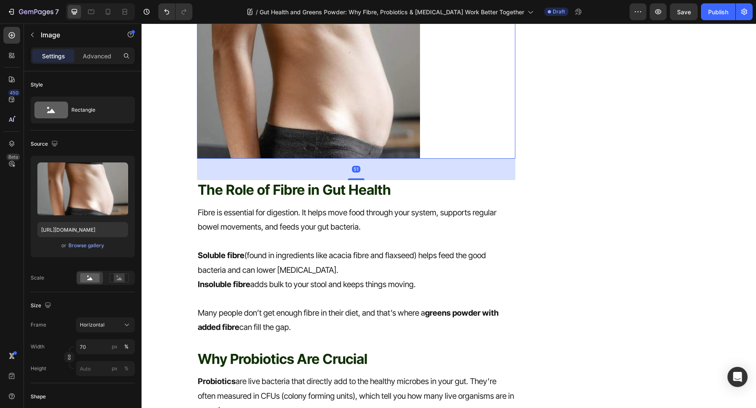
scroll to position [397, 0]
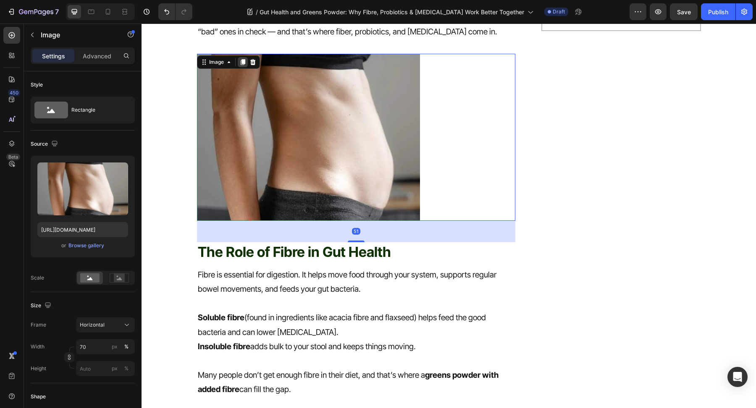
click at [244, 66] on icon at bounding box center [242, 62] width 7 height 7
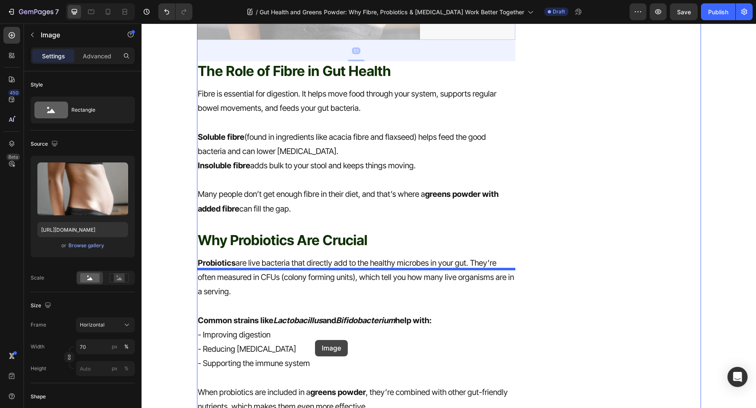
scroll to position [815, 0]
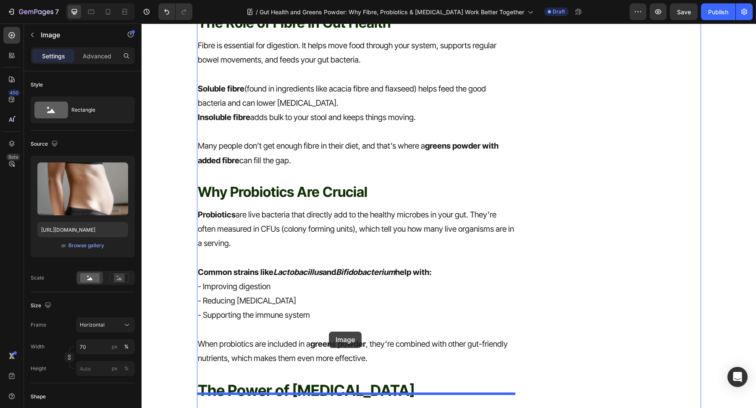
drag, startPoint x: 309, startPoint y: 175, endPoint x: 329, endPoint y: 330, distance: 156.6
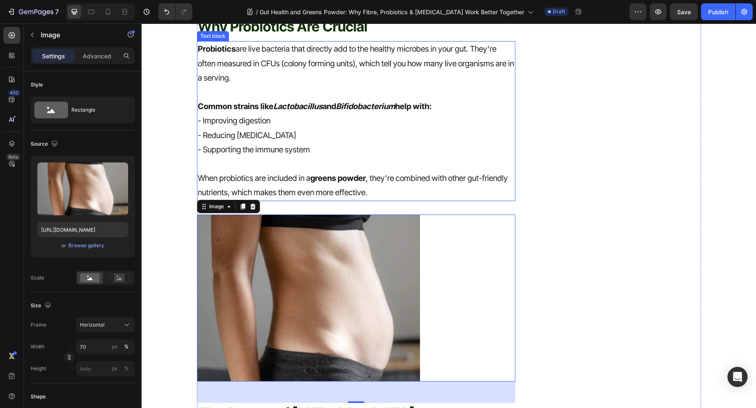
scroll to position [818, 0]
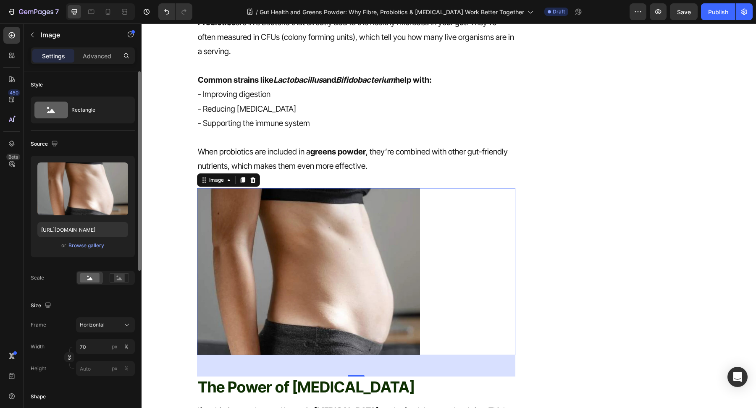
click at [90, 249] on div "or Browse gallery" at bounding box center [82, 246] width 91 height 10
click at [90, 246] on div "Browse gallery" at bounding box center [86, 246] width 36 height 8
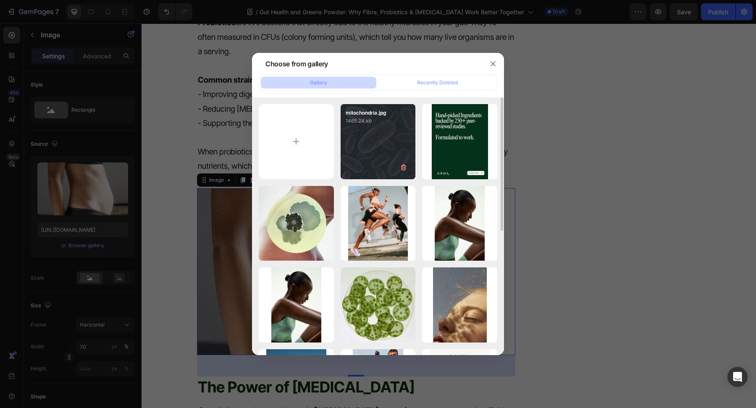
click at [377, 147] on div "mitochondria.jpg 1465.24 kb" at bounding box center [378, 141] width 75 height 75
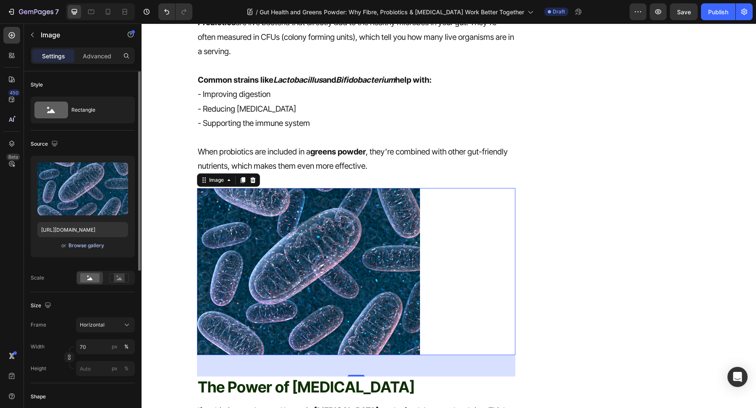
click at [75, 242] on div "Browse gallery" at bounding box center [86, 246] width 36 height 8
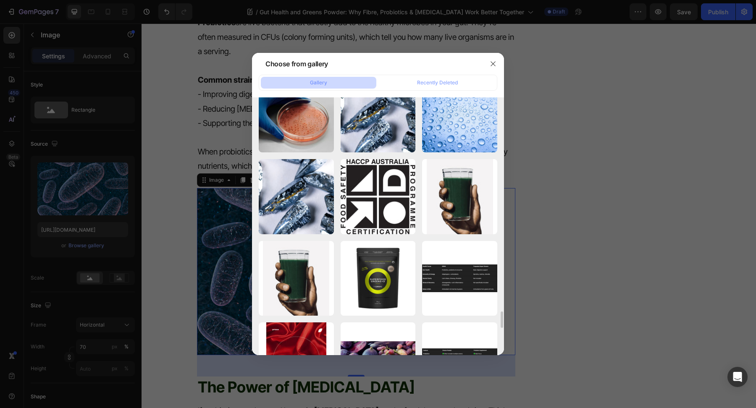
scroll to position [3211, 0]
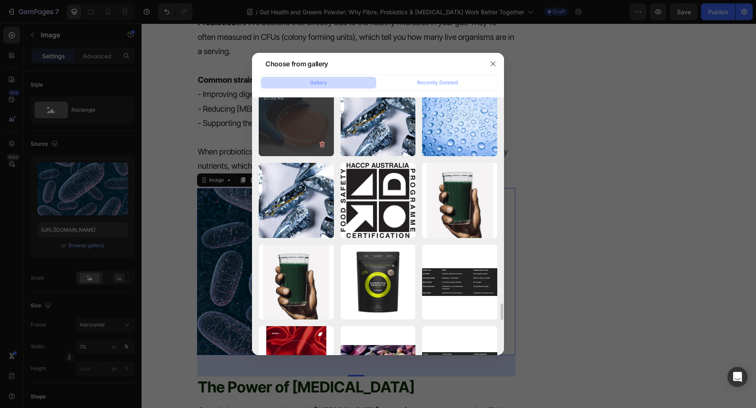
click at [300, 138] on div "3 (5).webp 27.52 kb" at bounding box center [296, 118] width 75 height 75
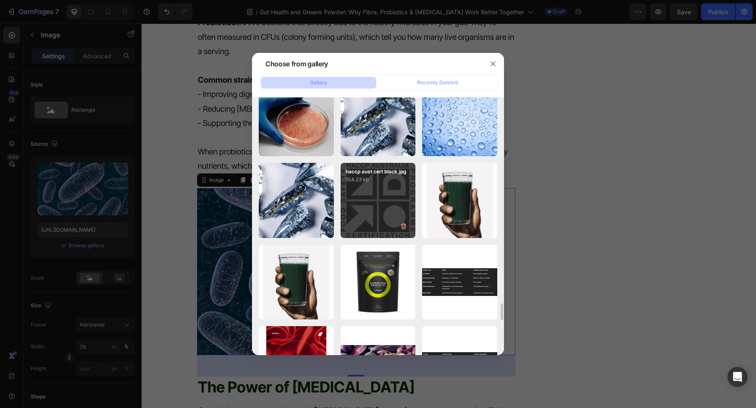
type input "[URL][DOMAIN_NAME]"
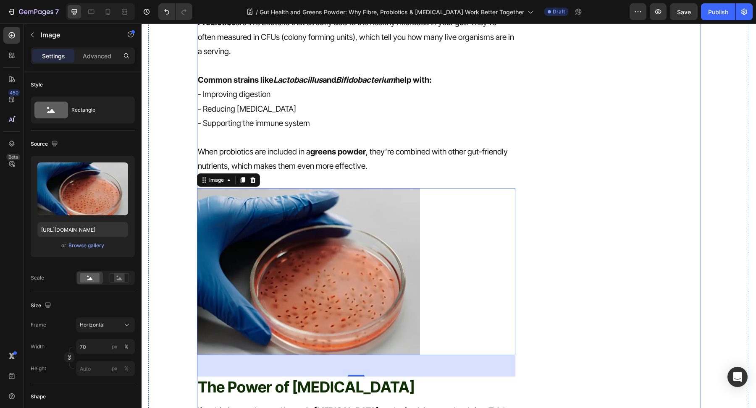
click at [548, 194] on div "Simply, All in One. Heading Icon Advanced Body Support Text block Icon Adaptoge…" at bounding box center [620, 190] width 159 height 1868
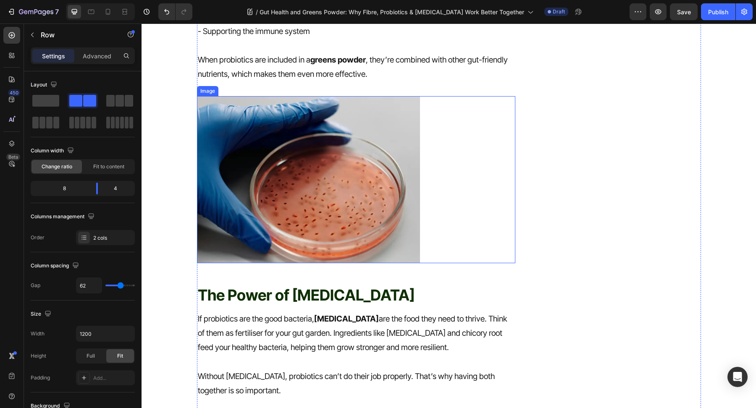
scroll to position [1040, 0]
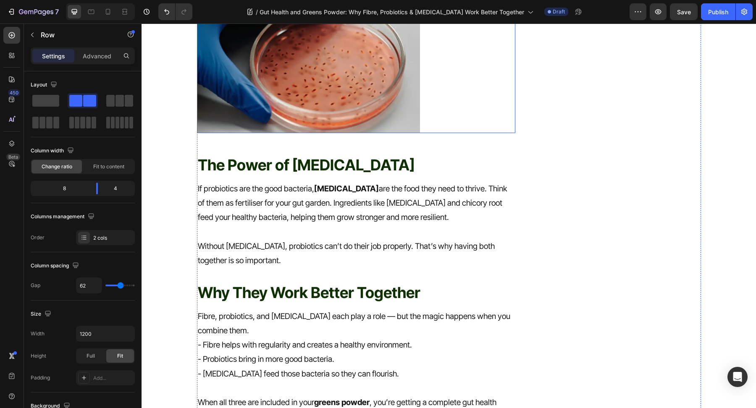
click at [341, 83] on img at bounding box center [308, 49] width 223 height 167
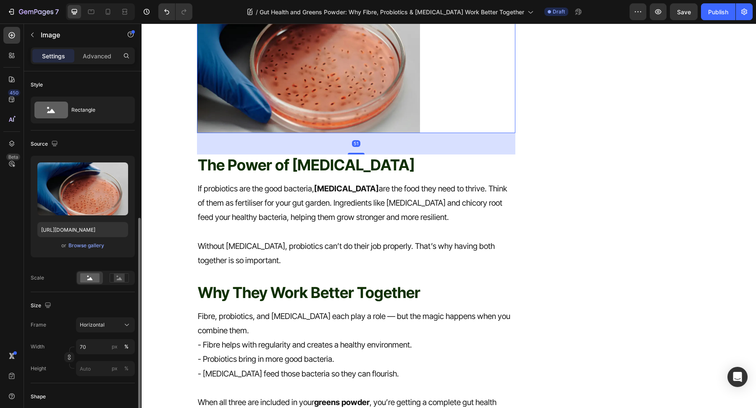
scroll to position [292, 0]
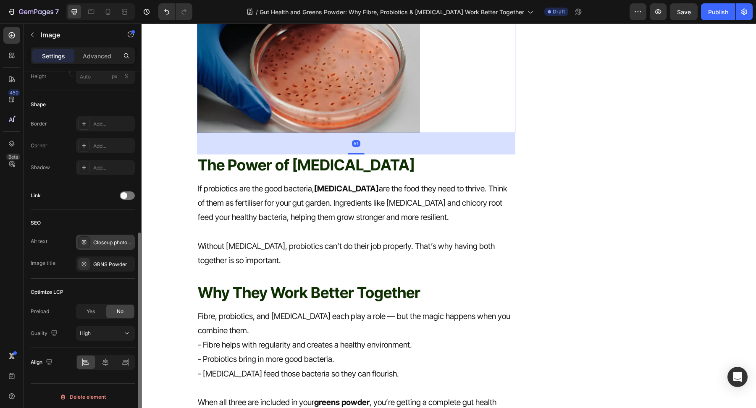
click at [106, 244] on div "Closeup photo of GRNS Supergreens and a spoon ready to pour" at bounding box center [112, 243] width 39 height 8
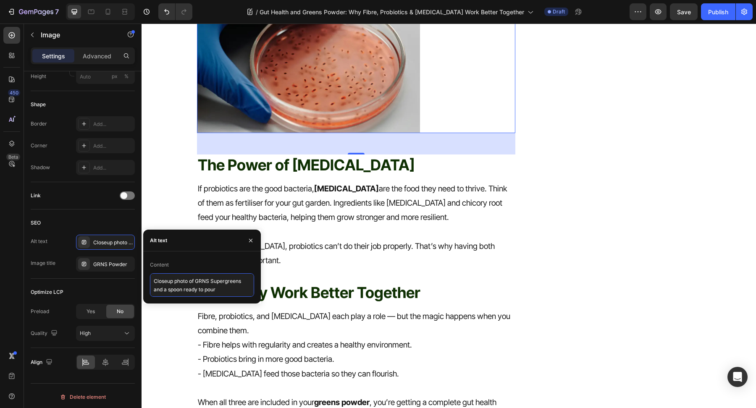
click at [214, 284] on textarea "Closeup photo of GRNS Supergreens and a spoon ready to pour" at bounding box center [202, 285] width 104 height 24
drag, startPoint x: 249, startPoint y: 292, endPoint x: 68, endPoint y: 259, distance: 184.0
click at [68, 259] on div "450 Beta Sections(18) Elements(83) Section Element Hero Section Product Detail …" at bounding box center [71, 216] width 142 height 385
type textarea "Probiotics"
drag, startPoint x: 188, startPoint y: 284, endPoint x: 143, endPoint y: 284, distance: 44.5
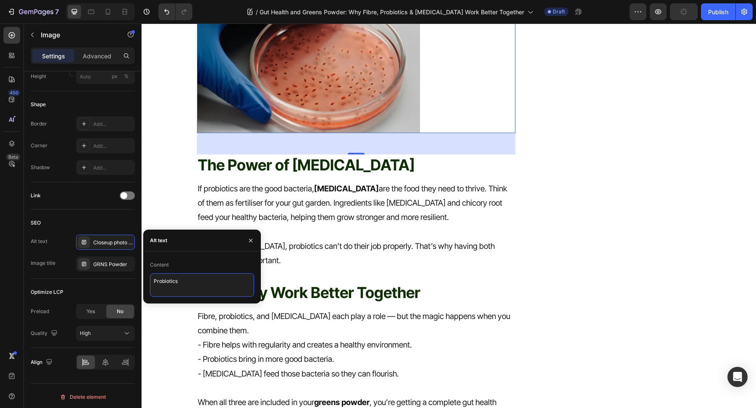
click at [143, 284] on div "Content Probiotics" at bounding box center [202, 277] width 118 height 39
click at [114, 263] on div "GRNS Powder" at bounding box center [112, 265] width 39 height 8
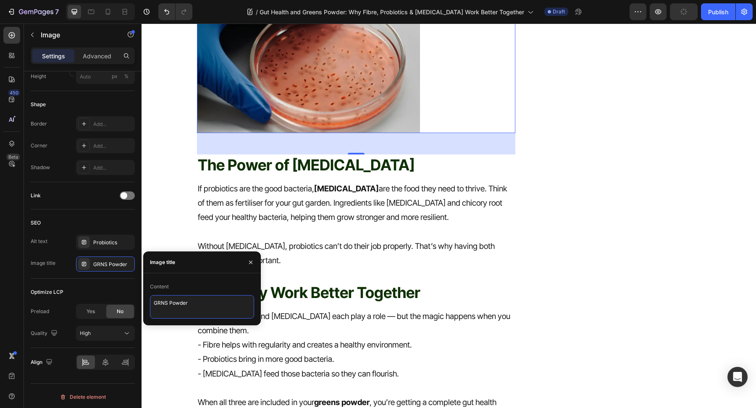
click at [220, 318] on textarea "GRNS Powder" at bounding box center [202, 307] width 104 height 24
paste textarea "Probiotics"
type textarea "Probiotics"
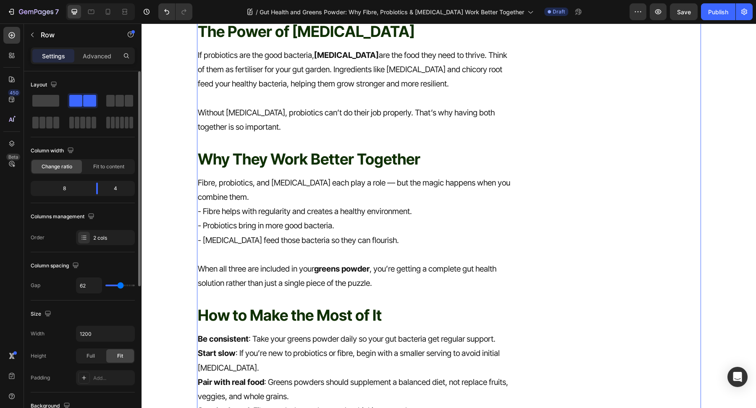
scroll to position [1426, 0]
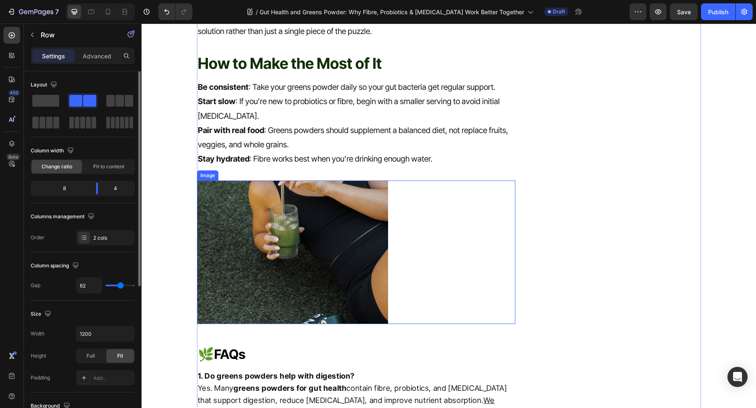
click at [257, 247] on img at bounding box center [292, 252] width 191 height 143
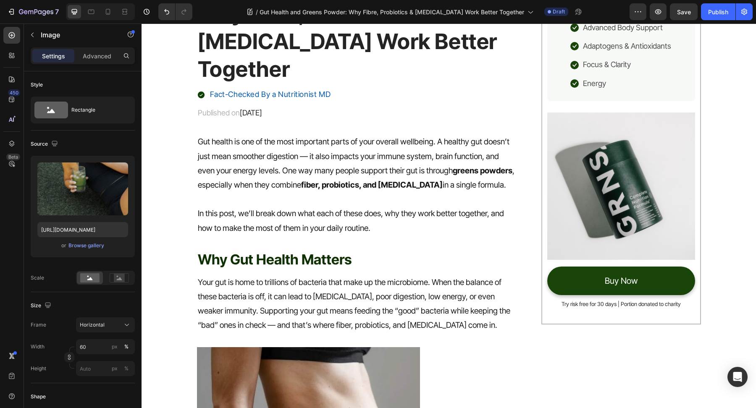
scroll to position [0, 0]
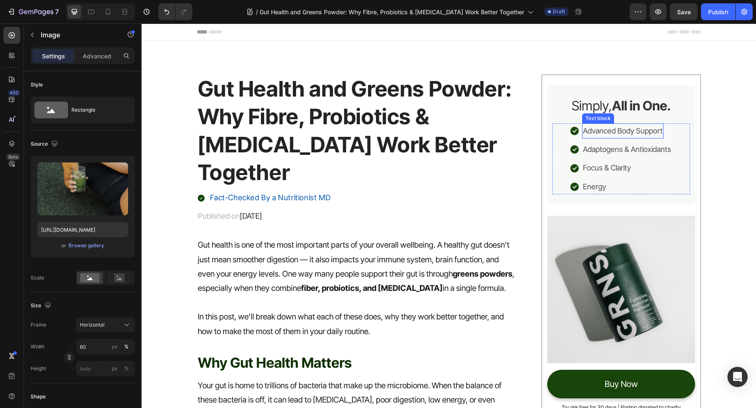
click at [649, 133] on p "Advanced Body Support" at bounding box center [623, 130] width 80 height 13
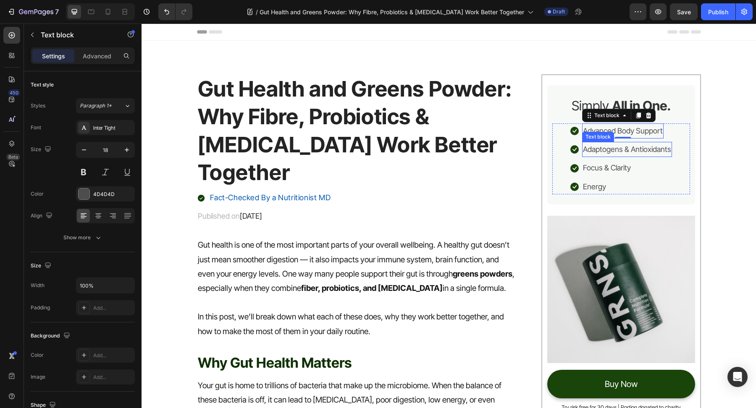
click at [649, 152] on p "Adaptogens & Antioxidants" at bounding box center [627, 149] width 88 height 13
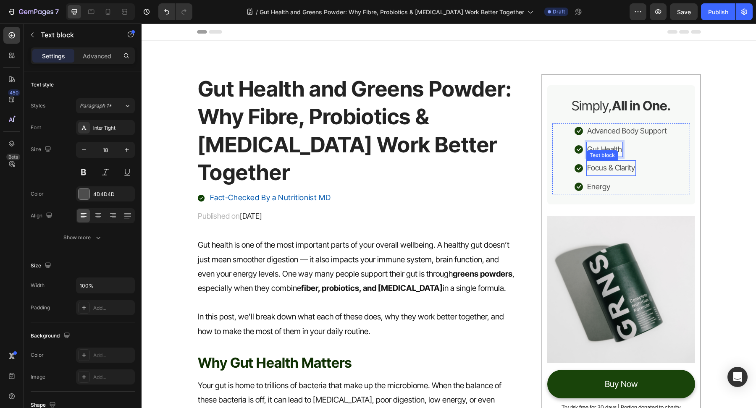
click at [625, 167] on p "Focus & Clarity" at bounding box center [611, 167] width 48 height 13
click at [607, 186] on p "Energy" at bounding box center [598, 186] width 23 height 13
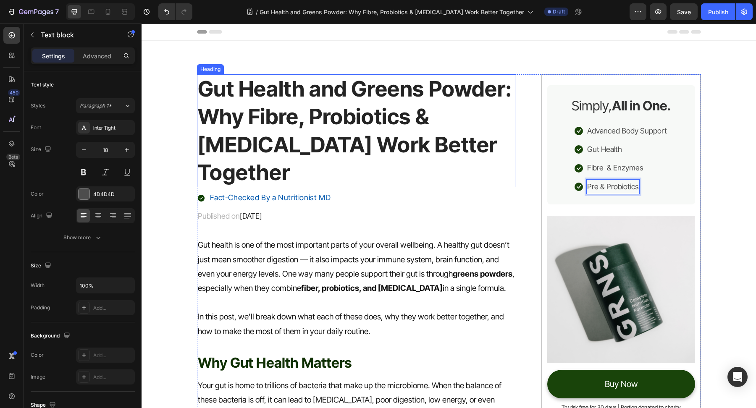
click at [399, 181] on p "Gut Health and Greens Powder: Why Fibre, Probiotics & [MEDICAL_DATA] Work Bette…" at bounding box center [356, 130] width 317 height 111
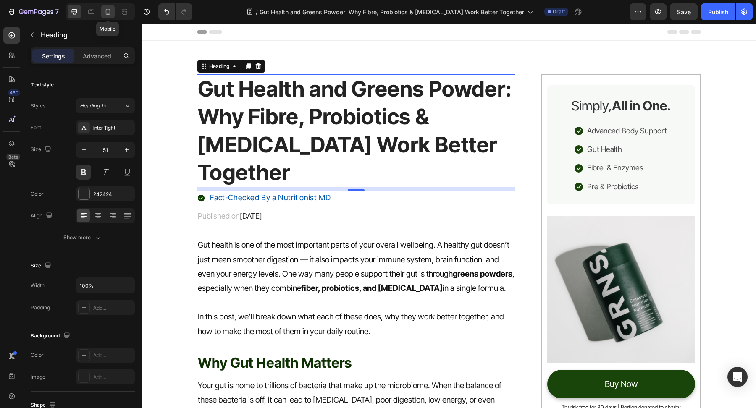
drag, startPoint x: 109, startPoint y: 12, endPoint x: 18, endPoint y: 96, distance: 123.6
click at [109, 12] on icon at bounding box center [108, 12] width 8 height 8
type input "35"
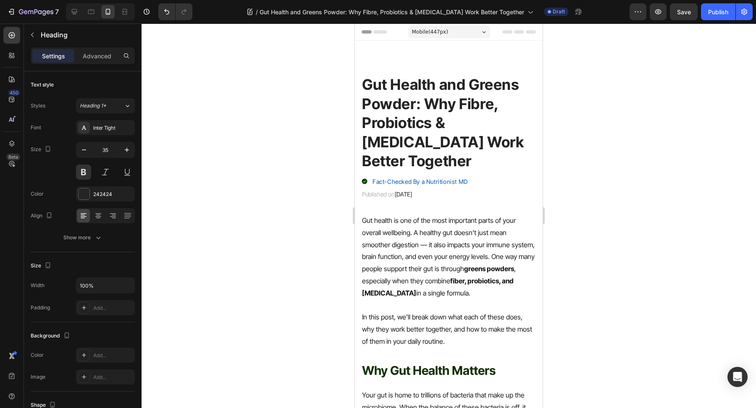
click at [450, 136] on h1 "Gut Health and Greens Powder: Why Fibre, Probiotics & [MEDICAL_DATA] Work Bette…" at bounding box center [448, 122] width 175 height 97
click at [450, 136] on p "Gut Health and Greens Powder: Why Fibre, Probiotics & [MEDICAL_DATA] Work Bette…" at bounding box center [448, 123] width 173 height 96
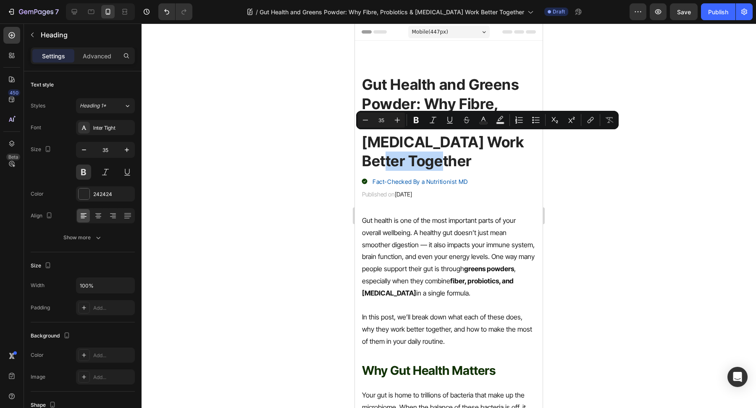
click at [465, 138] on p "Gut Health and Greens Powder: Why Fibre, Probiotics & [MEDICAL_DATA] Work Bette…" at bounding box center [448, 123] width 173 height 96
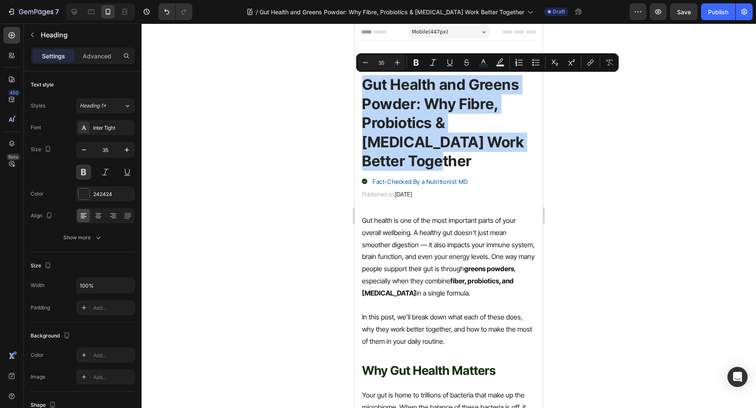
copy p "Gut Health and Greens Powder: Why Fibre, Probiotics & [MEDICAL_DATA] Work Bette…"
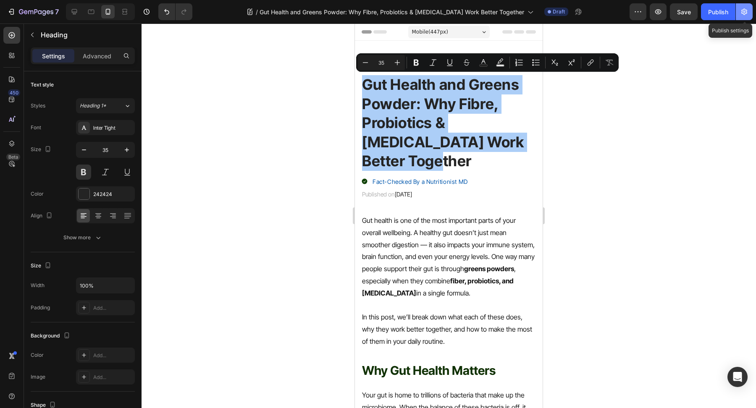
click at [745, 11] on icon "button" at bounding box center [744, 12] width 8 height 8
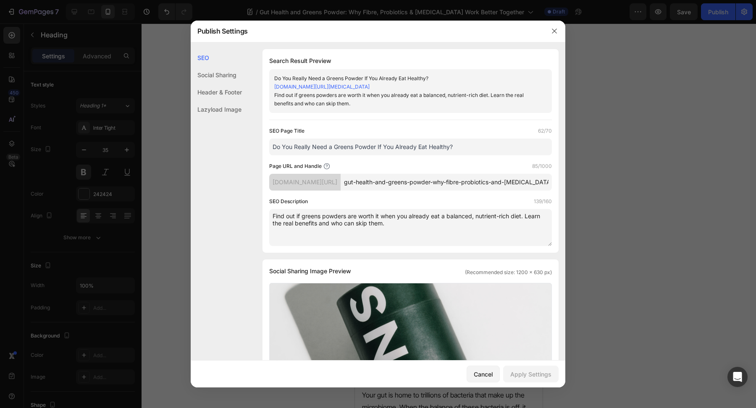
click at [461, 147] on input "Do You Really Need a Greens Powder If You Already Eat Healthy?" at bounding box center [410, 147] width 283 height 17
click at [461, 155] on input "Do You Really Need a Greens Powder If You Already Eat Healthy?" at bounding box center [410, 147] width 283 height 17
paste input "Gut Health and Greens Powder: Why Fibre, Probiotics & [MEDICAL_DATA] Work Bette…"
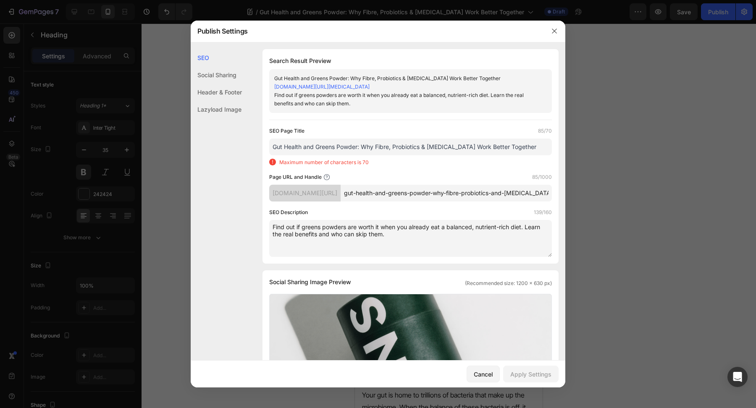
drag, startPoint x: 307, startPoint y: 158, endPoint x: 259, endPoint y: 149, distance: 48.6
click at [258, 149] on div "SEO Search Result Preview Gut Health and Greens Powder: Why Fibre, Probiotics &…" at bounding box center [378, 383] width 375 height 669
click at [338, 155] on input "Gut Health and Greens Powder: Why Fibre, Probiotics & [MEDICAL_DATA] Work Bette…" at bounding box center [410, 147] width 283 height 17
drag, startPoint x: 362, startPoint y: 156, endPoint x: 254, endPoint y: 149, distance: 108.2
click at [254, 149] on div "SEO Search Result Preview Gut Health and Greens Powder: Why Fibre, Probiotics &…" at bounding box center [378, 383] width 375 height 669
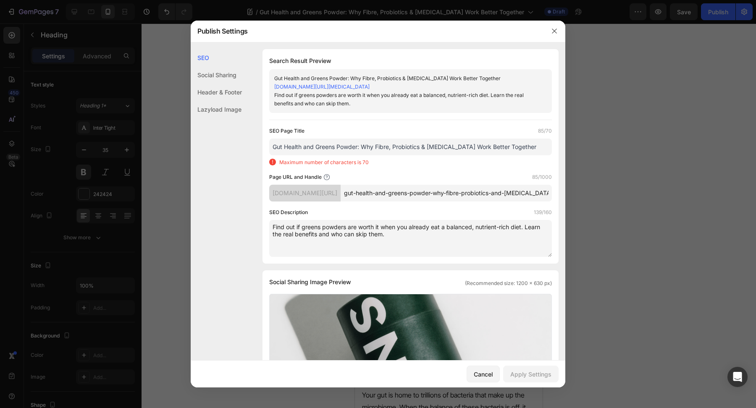
click at [287, 155] on input "Gut Health and Greens Powder: Why Fibre, Probiotics & [MEDICAL_DATA] Work Bette…" at bounding box center [410, 147] width 283 height 17
drag, startPoint x: 302, startPoint y: 157, endPoint x: 362, endPoint y: 157, distance: 60.5
click at [362, 155] on input "Gut Health and Greens Powder: Why Fibre, Probiotics & [MEDICAL_DATA] Work Bette…" at bounding box center [410, 147] width 283 height 17
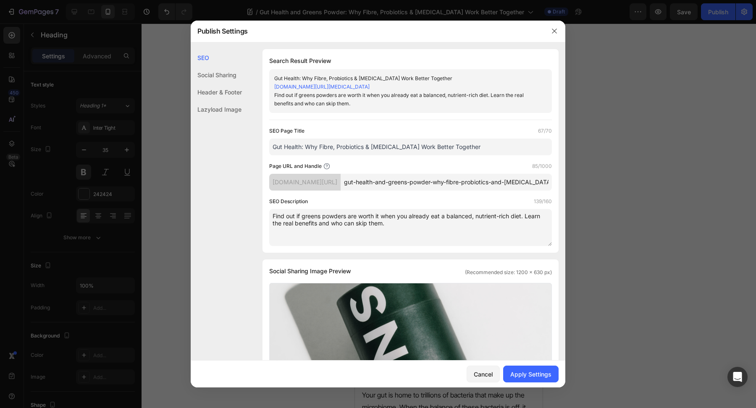
click at [491, 155] on input "Gut Health: Why Fibre, Probiotics & Prebiotics Work Better Together" at bounding box center [410, 147] width 283 height 17
drag, startPoint x: 302, startPoint y: 156, endPoint x: 268, endPoint y: 154, distance: 34.1
click at [268, 154] on div "Search Result Preview Gut Health:Why Fibre, Probiotics & Prebiotics Work Better…" at bounding box center [410, 151] width 296 height 204
type input "Greens Powder: Why Fibre, Probiotics & [MEDICAL_DATA] Work Better Together"
click at [414, 230] on textarea "Find out if greens powders are worth it when you already eat a balanced, nutrie…" at bounding box center [410, 227] width 283 height 37
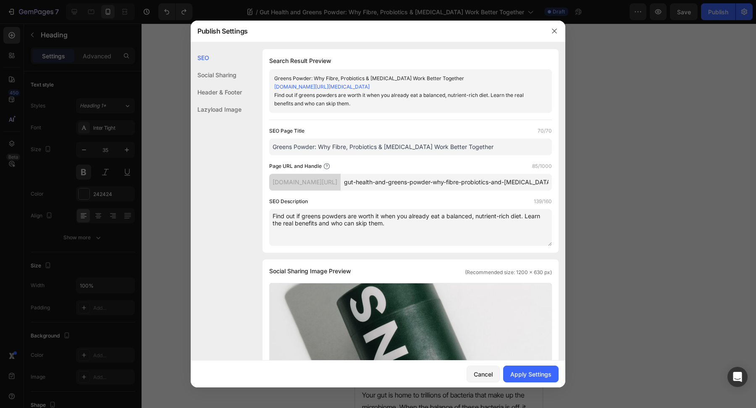
drag, startPoint x: 417, startPoint y: 235, endPoint x: 325, endPoint y: 217, distance: 94.5
click at [222, 188] on div "SEO Social Sharing Header & Footer Lazyload Image SEO Search Result Preview Gre…" at bounding box center [378, 378] width 375 height 658
paste textarea "Support digestion and immunity with greens powder rich in fibre, probiotics, an…"
type textarea "Support digestion and immunity with greens powder rich in fibre, probiotics, an…"
click at [523, 374] on div "Apply Settings" at bounding box center [530, 374] width 41 height 9
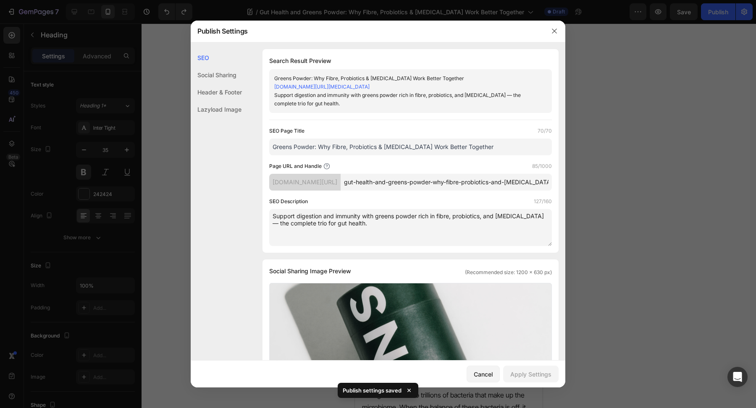
click at [561, 30] on div at bounding box center [554, 31] width 22 height 22
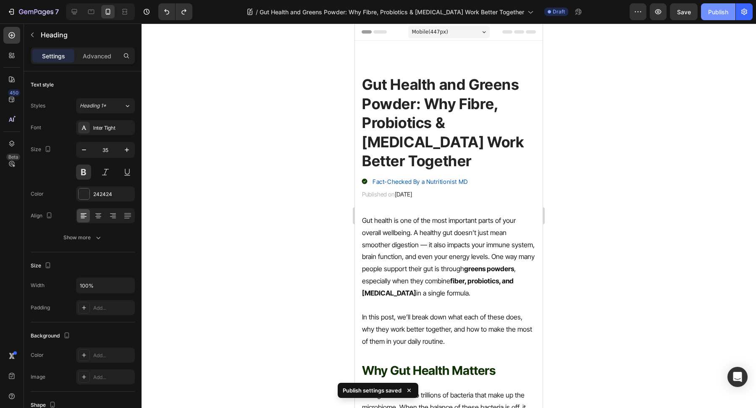
click at [715, 15] on div "Publish" at bounding box center [718, 12] width 20 height 9
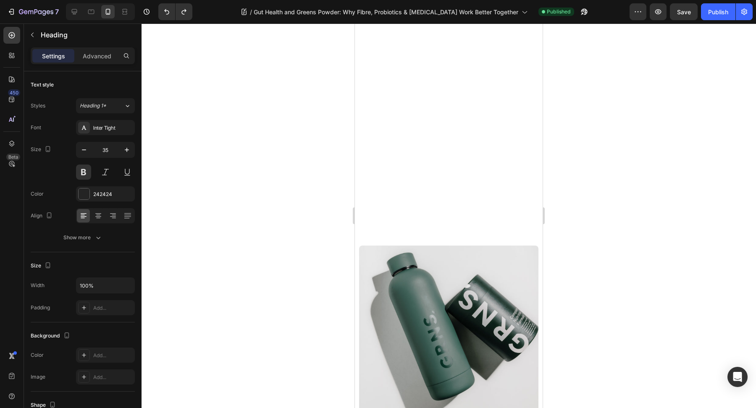
scroll to position [2540, 0]
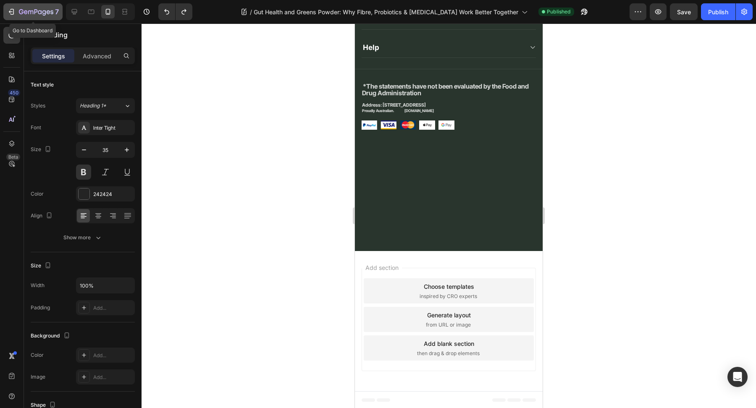
click at [31, 11] on icon "button" at bounding box center [30, 12] width 5 height 4
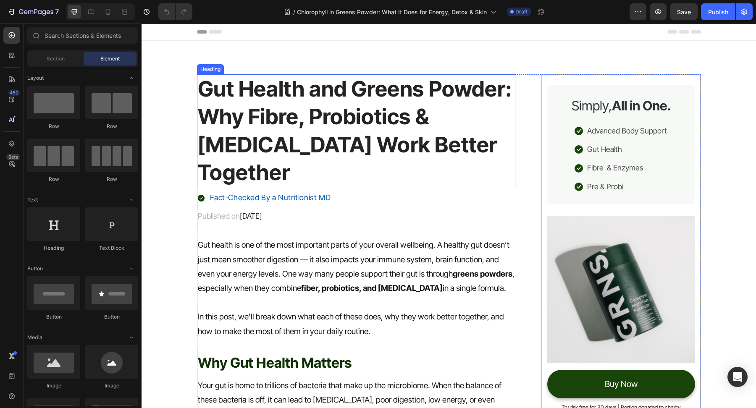
click at [386, 146] on h1 "Gut Health and Greens Powder: Why Fibre, Probiotics & [MEDICAL_DATA] Work Bette…" at bounding box center [356, 130] width 319 height 113
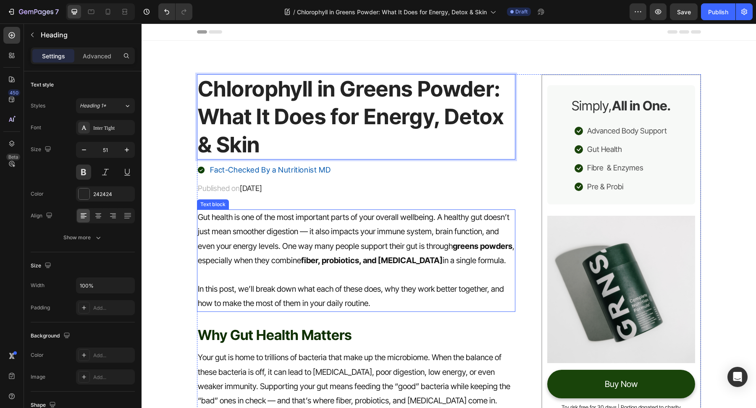
click at [274, 223] on p "Gut health is one of the most important parts of your overall wellbeing. A heal…" at bounding box center [356, 239] width 317 height 58
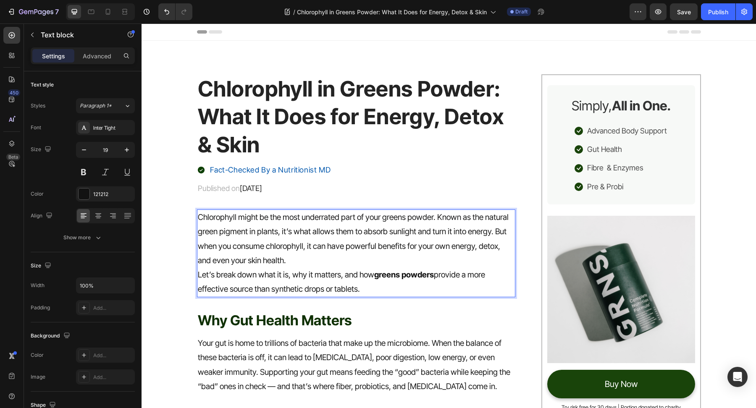
click at [297, 261] on p "Chlorophyll might be the most underrated part of your greens powder. Known as t…" at bounding box center [356, 239] width 317 height 58
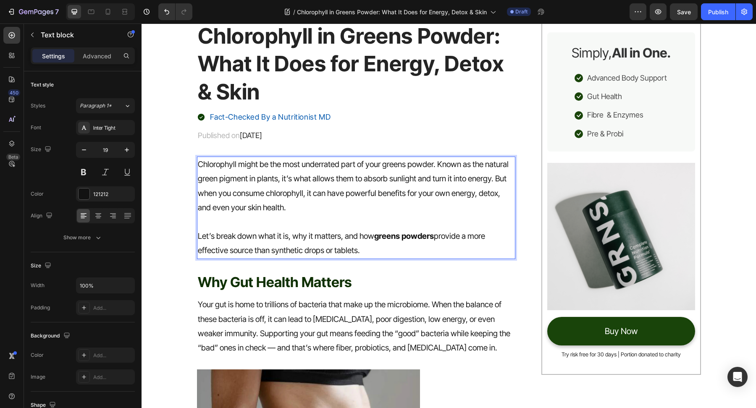
scroll to position [122, 0]
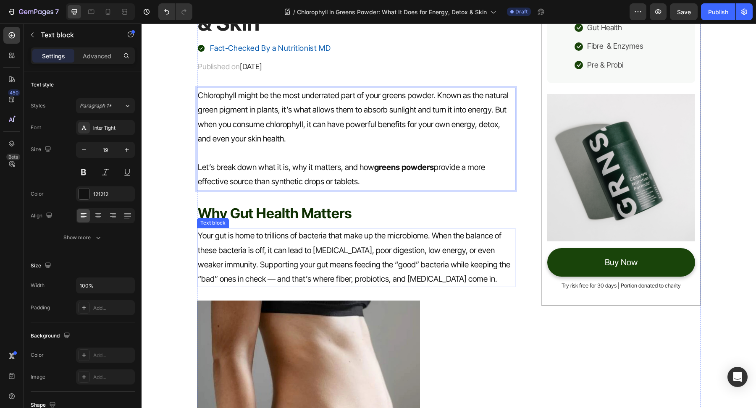
click at [305, 214] on h2 "Why Gut Health Matters" at bounding box center [356, 214] width 319 height 20
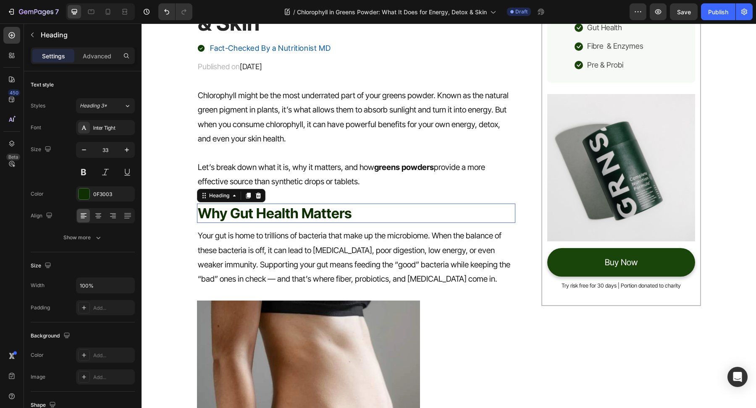
click at [305, 214] on h2 "Why Gut Health Matters" at bounding box center [356, 214] width 319 height 20
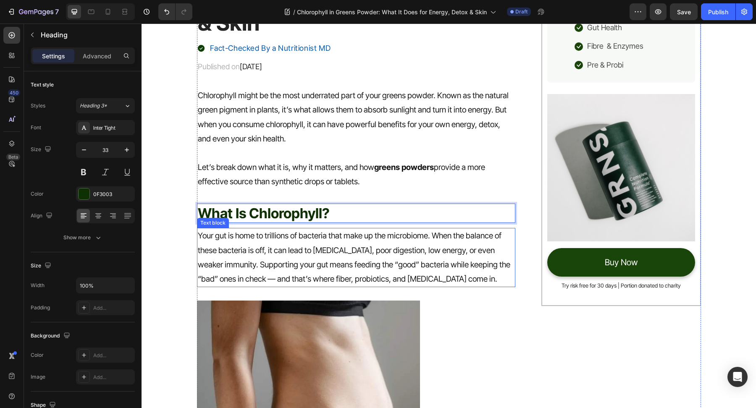
click at [314, 259] on p "Your gut is home to trillions of bacteria that make up the microbiome. When the…" at bounding box center [356, 258] width 317 height 58
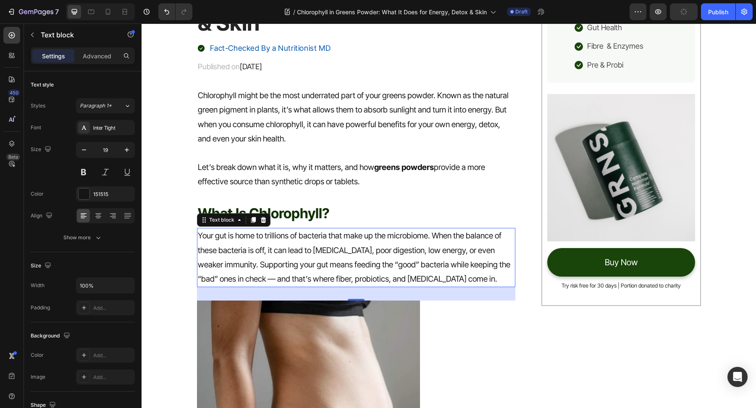
click at [305, 232] on p "Your gut is home to trillions of bacteria that make up the microbiome. When the…" at bounding box center [356, 258] width 317 height 58
click at [305, 233] on p "Your gut is home to trillions of bacteria that make up the microbiome. When the…" at bounding box center [356, 258] width 317 height 58
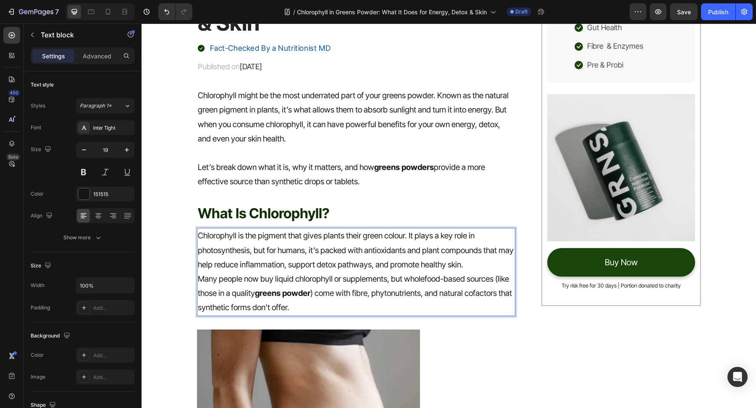
click at [478, 258] on p "Chlorophyll is the pigment that gives plants their green colour. It plays a key…" at bounding box center [356, 250] width 317 height 43
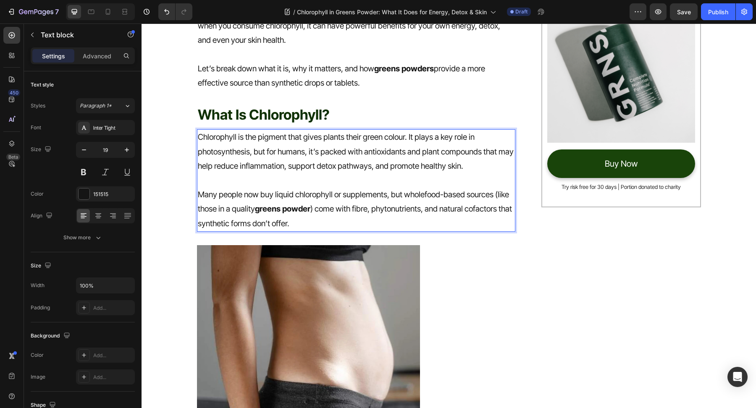
scroll to position [341, 0]
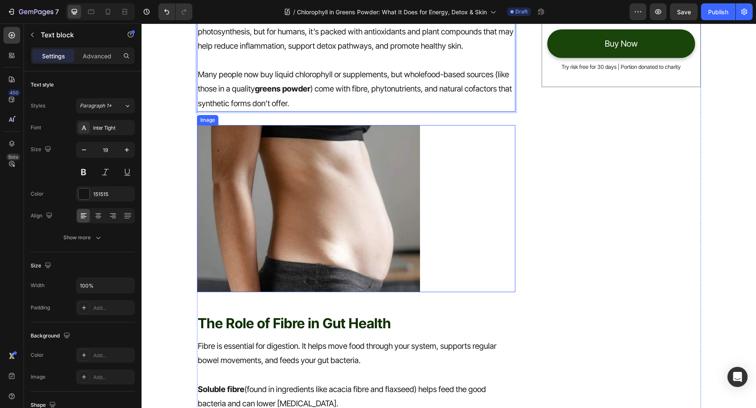
click at [332, 226] on img at bounding box center [308, 208] width 223 height 167
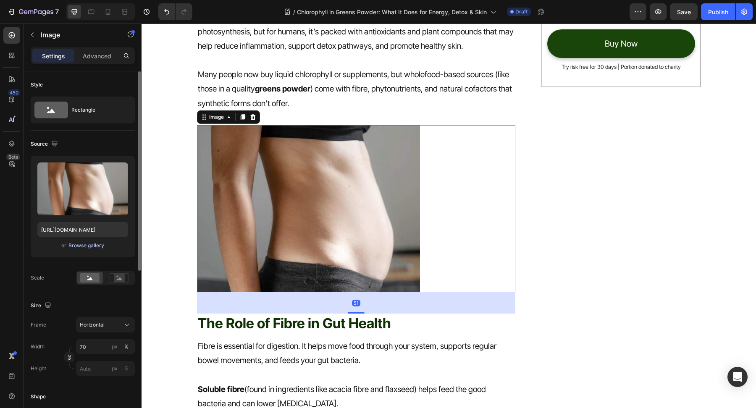
click at [84, 246] on div "Browse gallery" at bounding box center [86, 246] width 36 height 8
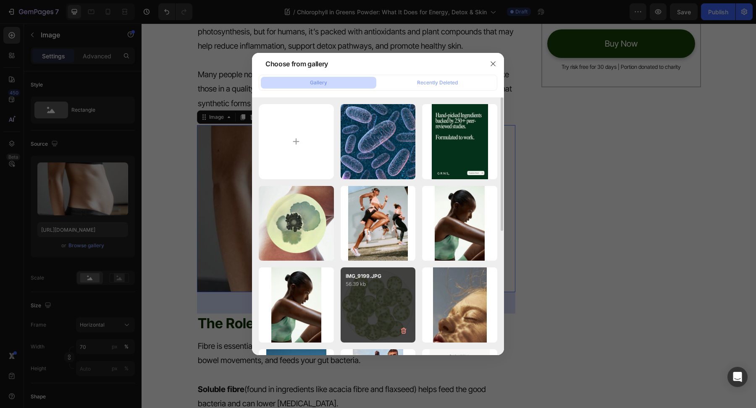
click at [342, 281] on div "IMG_9199.JPG 56.39 kb" at bounding box center [378, 277] width 75 height 21
type input "[URL][DOMAIN_NAME]"
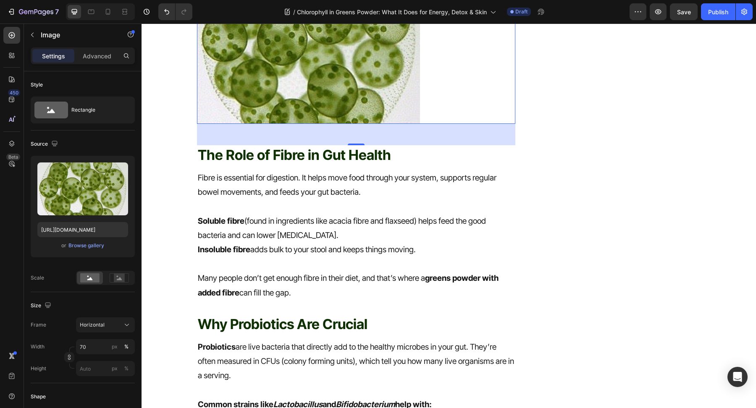
scroll to position [526, 0]
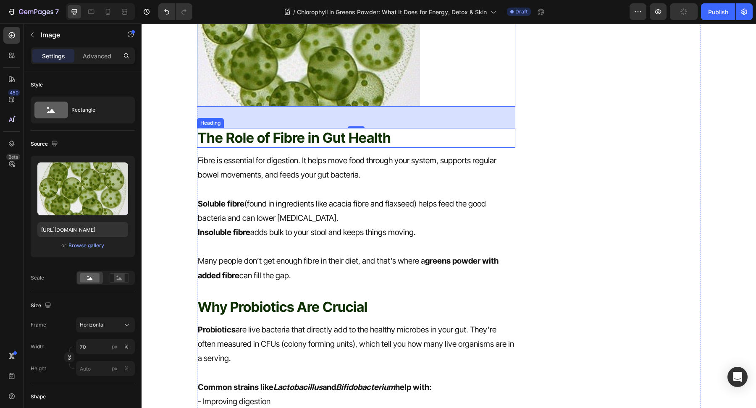
click at [315, 140] on h2 "The Role of Fibre in Gut Health" at bounding box center [356, 138] width 319 height 20
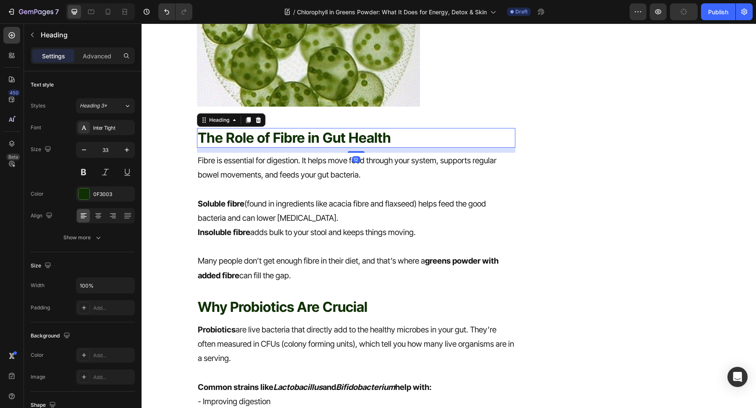
click at [315, 139] on h2 "The Role of Fibre in Gut Health" at bounding box center [356, 138] width 319 height 20
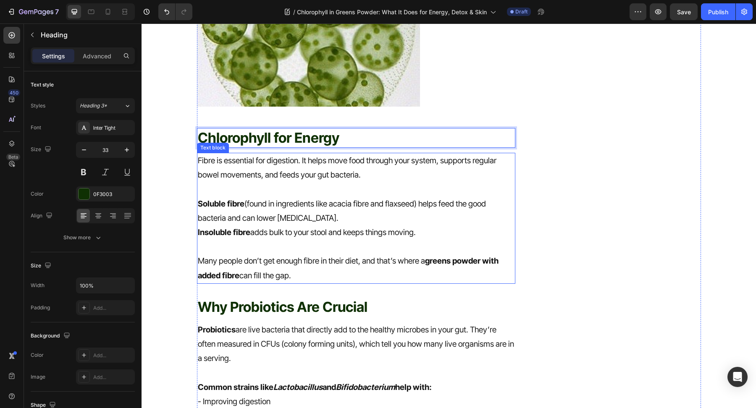
click at [349, 223] on p "Soluble fibre (found in ingredients like acacia fibre and flaxseed) helps feed …" at bounding box center [356, 211] width 317 height 29
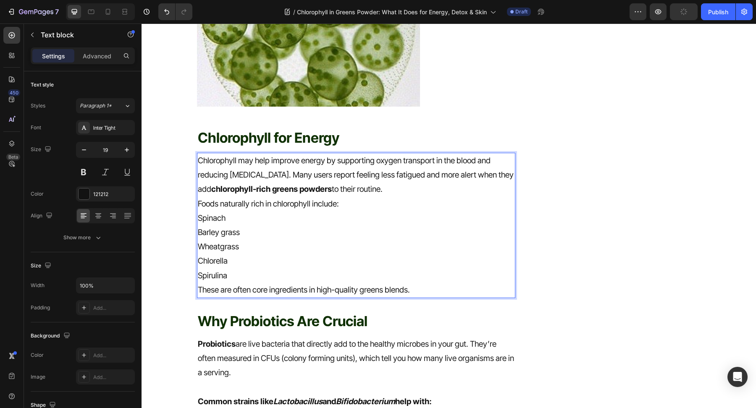
click at [200, 218] on p "Spinach" at bounding box center [356, 218] width 317 height 14
click at [199, 227] on p "Barley grass" at bounding box center [356, 232] width 317 height 14
click at [199, 241] on p "Wheatgrass" at bounding box center [356, 247] width 317 height 14
click at [199, 257] on p "Chlorella" at bounding box center [356, 261] width 317 height 14
click at [200, 271] on p "Spirulina" at bounding box center [356, 276] width 317 height 14
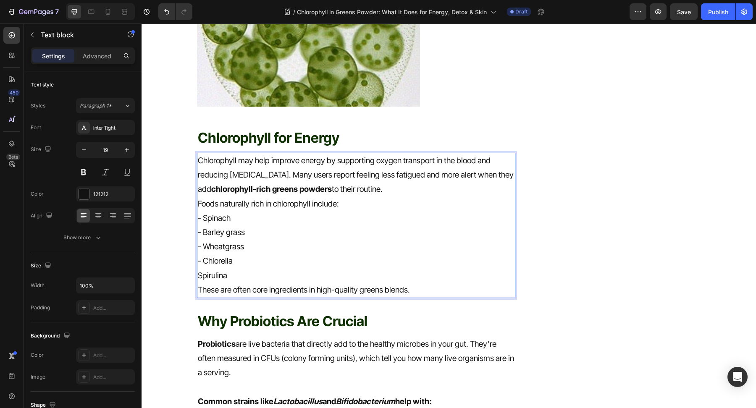
click at [199, 274] on p "Spirulina" at bounding box center [356, 276] width 317 height 14
click at [395, 205] on p "Foods naturally rich in chlorophyll include:" at bounding box center [356, 204] width 317 height 14
click at [310, 264] on p "- Chlorella" at bounding box center [356, 261] width 317 height 14
click at [296, 271] on p "- Spirulina" at bounding box center [356, 276] width 317 height 14
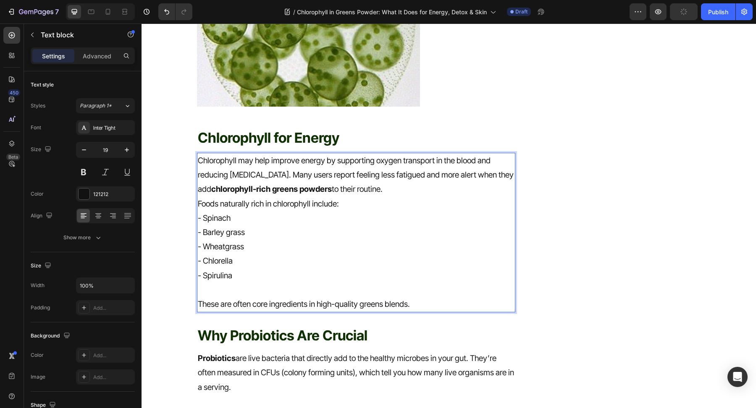
scroll to position [634, 0]
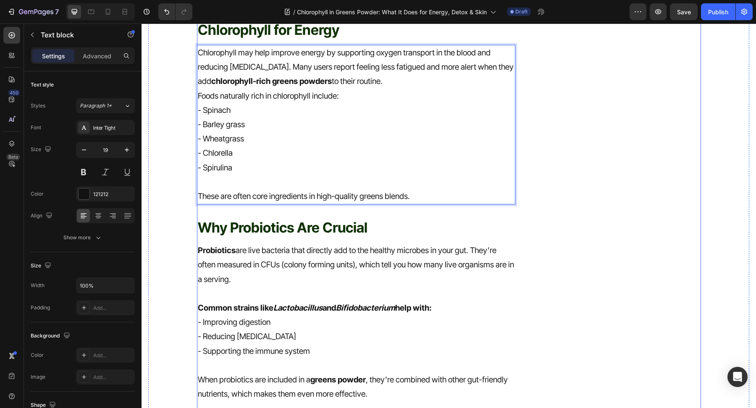
click at [252, 234] on h2 "Why Probiotics Are Crucial" at bounding box center [356, 228] width 319 height 20
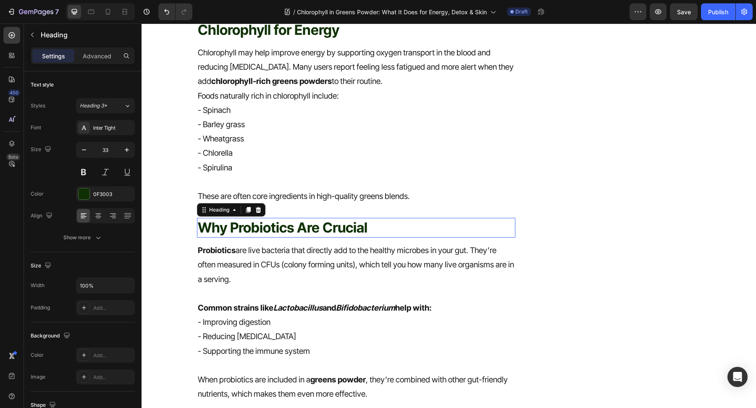
click at [252, 234] on h2 "Why Probiotics Are Crucial" at bounding box center [356, 228] width 319 height 20
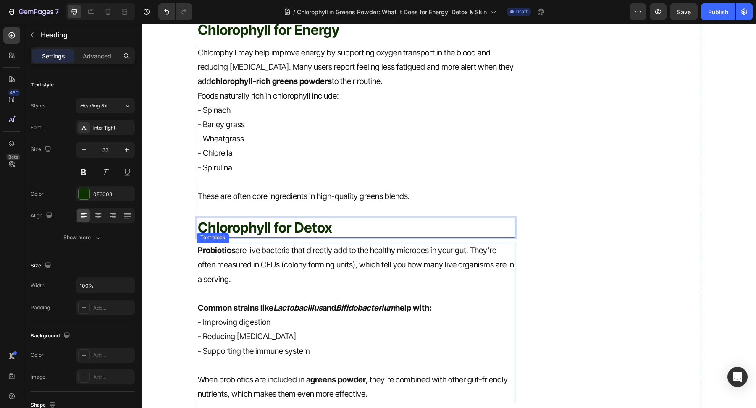
click at [288, 317] on p "- Improving digestion" at bounding box center [356, 322] width 317 height 14
click at [288, 318] on p "- Improving digestion" at bounding box center [356, 322] width 317 height 14
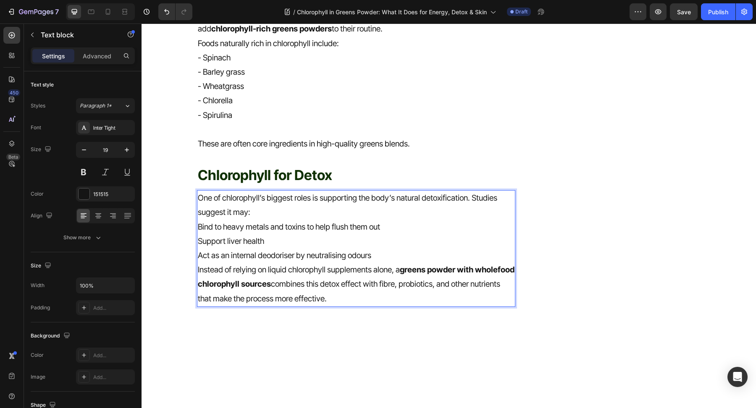
scroll to position [761, 0]
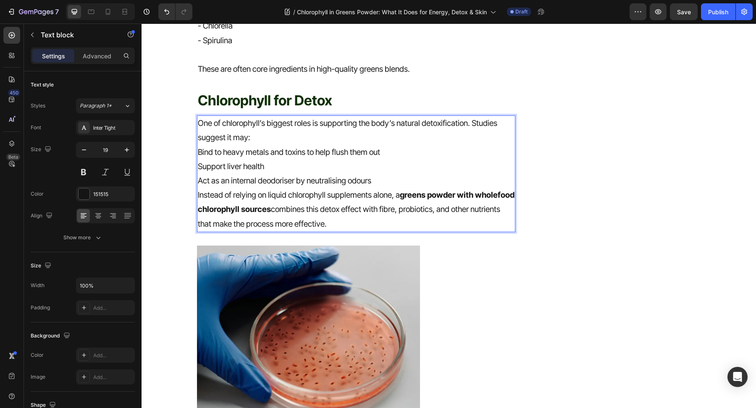
click at [294, 145] on p "Bind to heavy metals and toxins to help flush them out" at bounding box center [356, 152] width 317 height 14
click at [198, 154] on p "Bind to heavy metals and toxins to help flush them out" at bounding box center [356, 152] width 317 height 14
click at [199, 167] on p "Support liver health" at bounding box center [356, 167] width 317 height 14
click at [199, 180] on p "Act as an internal deodoriser by neutralising odours" at bounding box center [356, 181] width 317 height 14
click at [394, 185] on p "- Act as an internal deodoriser by neutralising odours" at bounding box center [356, 181] width 317 height 14
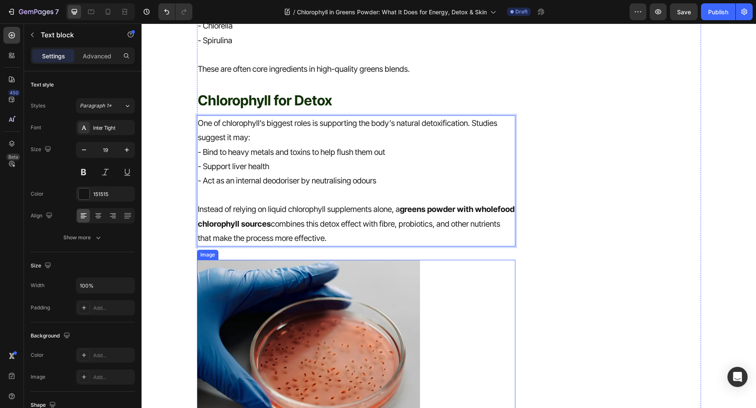
click at [312, 332] on img at bounding box center [308, 343] width 223 height 167
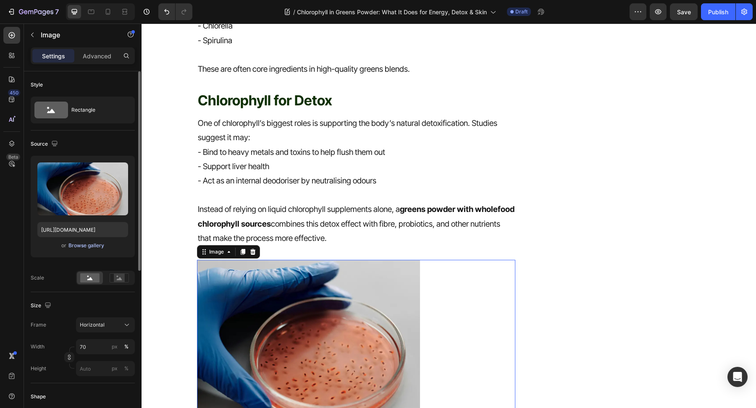
click at [91, 246] on div "Browse gallery" at bounding box center [86, 246] width 36 height 8
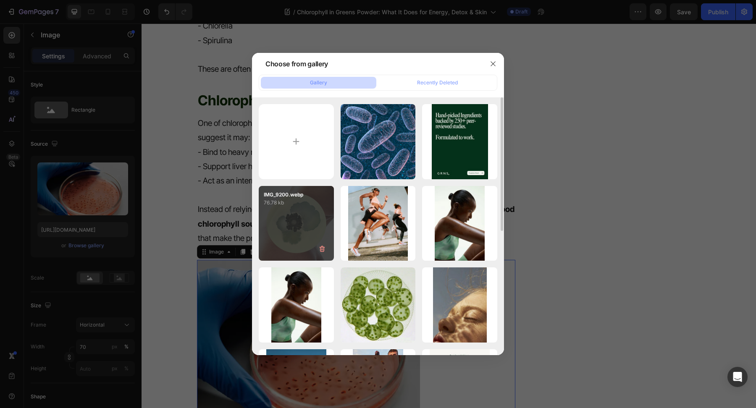
click at [308, 224] on div "IMG_9200.webp 76.78 kb" at bounding box center [296, 223] width 75 height 75
type input "[URL][DOMAIN_NAME]"
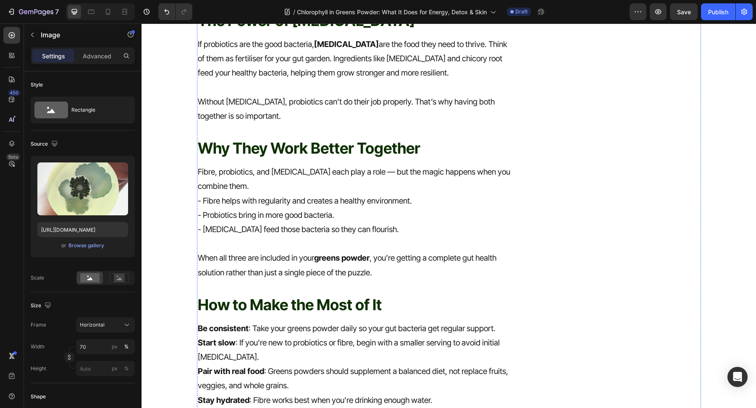
scroll to position [1245, 0]
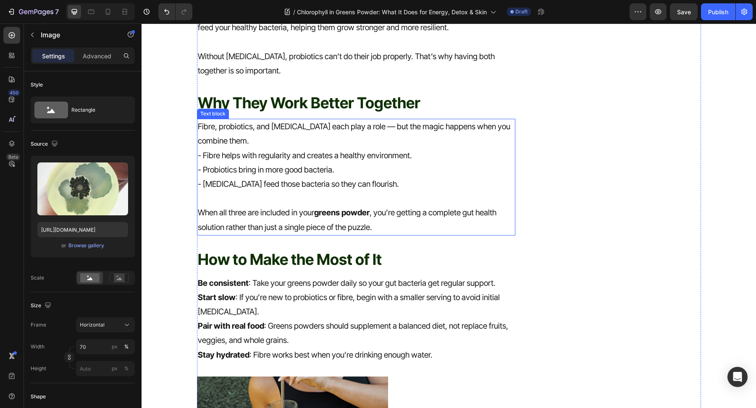
click at [330, 100] on h2 "Why They Work Better Together" at bounding box center [356, 102] width 319 height 21
click at [331, 100] on h2 "Why They Work Better Together" at bounding box center [356, 102] width 319 height 21
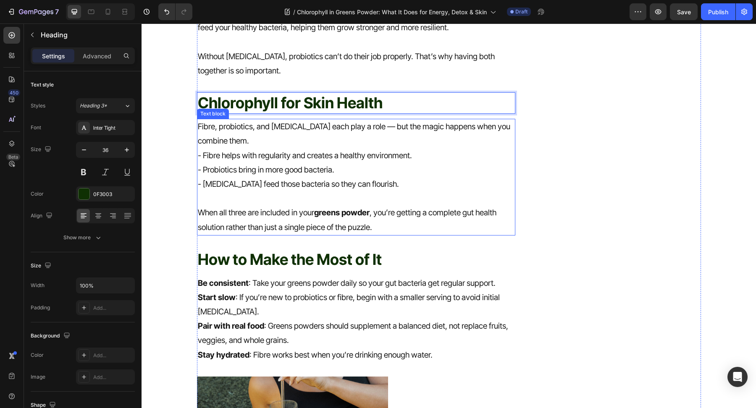
click at [338, 180] on p "- [MEDICAL_DATA] feed those bacteria so they can flourish." at bounding box center [356, 184] width 317 height 14
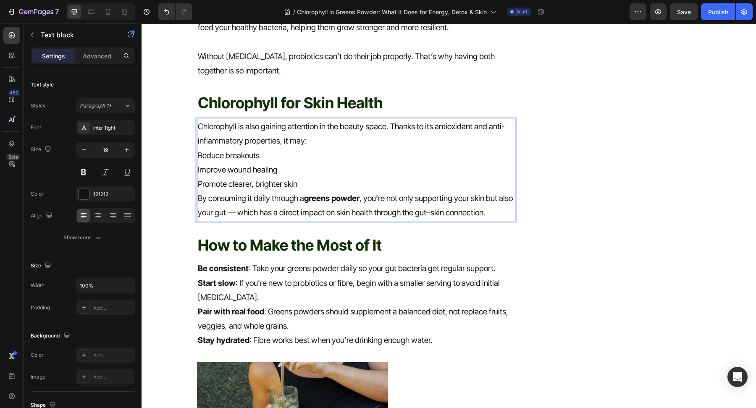
click at [199, 157] on p "Reduce breakouts" at bounding box center [356, 156] width 317 height 14
click at [199, 168] on p "Improve wound healing" at bounding box center [356, 170] width 317 height 14
click at [198, 185] on p "Promote clearer, brighter skin" at bounding box center [356, 184] width 317 height 14
click at [322, 187] on p "- Promote clearer, brighter skin" at bounding box center [356, 184] width 317 height 14
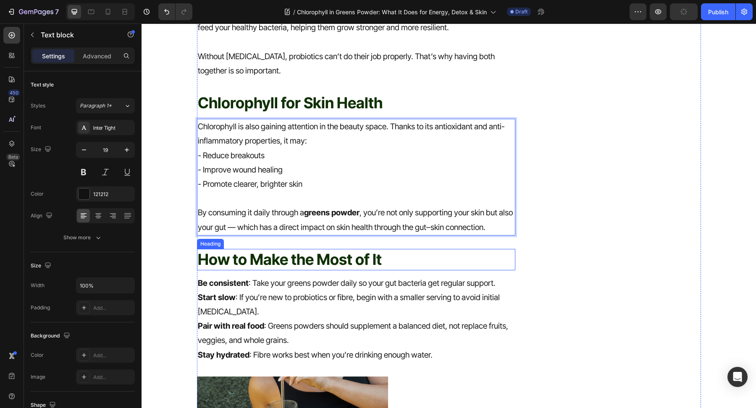
click at [296, 267] on h2 "How to Make the Most of It" at bounding box center [356, 259] width 319 height 21
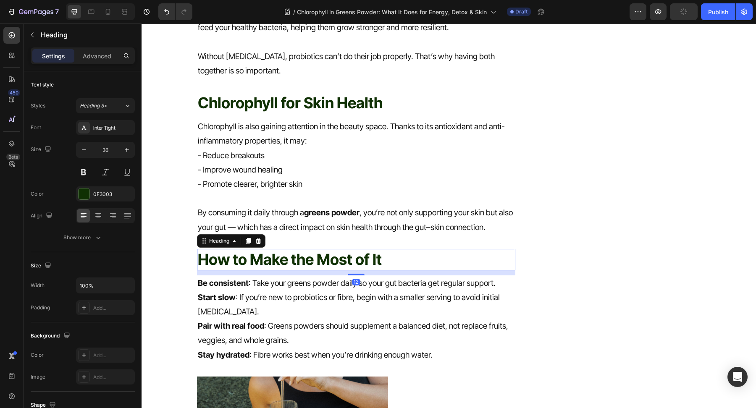
click at [299, 262] on h2 "How to Make the Most of It" at bounding box center [356, 259] width 319 height 21
click at [299, 262] on p "How to Make the Most of It" at bounding box center [356, 260] width 317 height 20
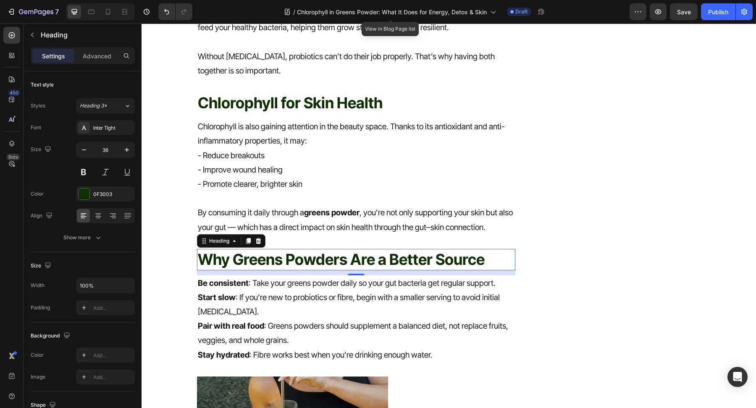
click at [286, 332] on p "Pair with real food : Greens powders should supplement a balanced diet, not rep…" at bounding box center [356, 333] width 317 height 29
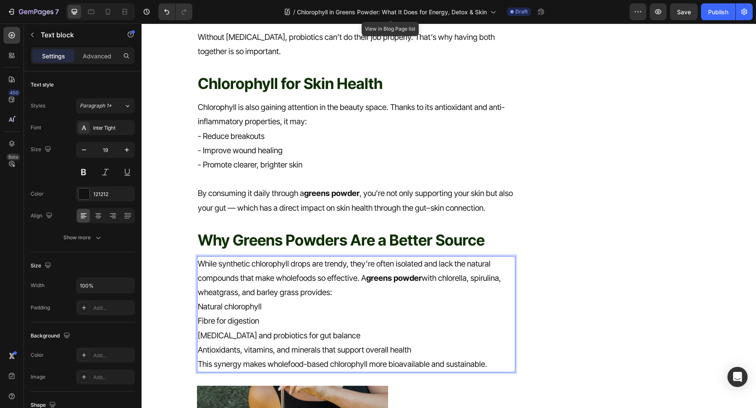
scroll to position [1298, 0]
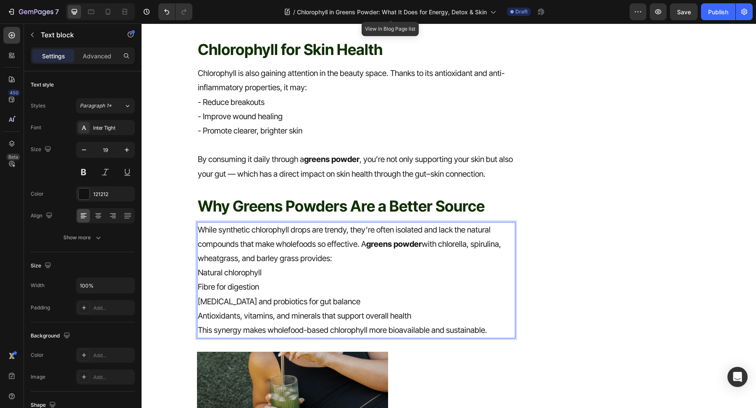
click at [198, 274] on p "Natural chlorophyll" at bounding box center [356, 273] width 317 height 14
click at [198, 285] on p "Fibre for digestion" at bounding box center [356, 287] width 317 height 14
click at [199, 304] on p "[MEDICAL_DATA] and probiotics for gut balance" at bounding box center [356, 302] width 317 height 14
click at [351, 301] on p "- [MEDICAL_DATA] and probiotics for gut balance" at bounding box center [356, 302] width 317 height 14
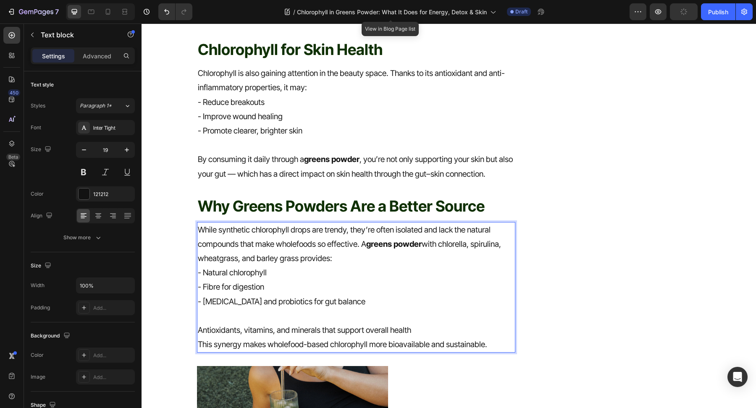
scroll to position [1341, 0]
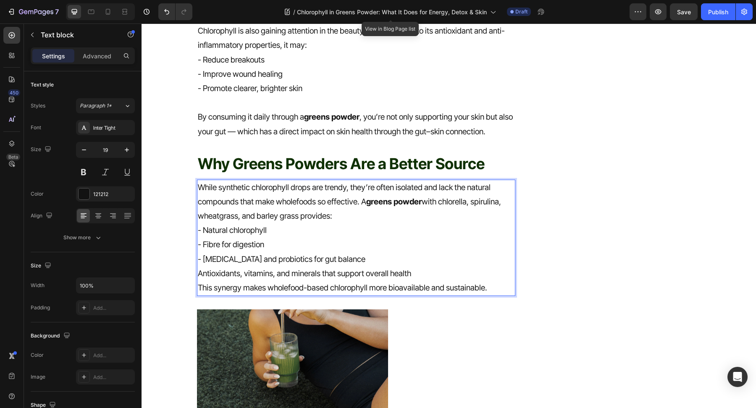
click at [199, 273] on p "Antioxidants, vitamins, and minerals that support overall health" at bounding box center [356, 274] width 317 height 14
click at [445, 274] on p "- Antioxidants, vitamins, and minerals that support overall health" at bounding box center [356, 274] width 317 height 14
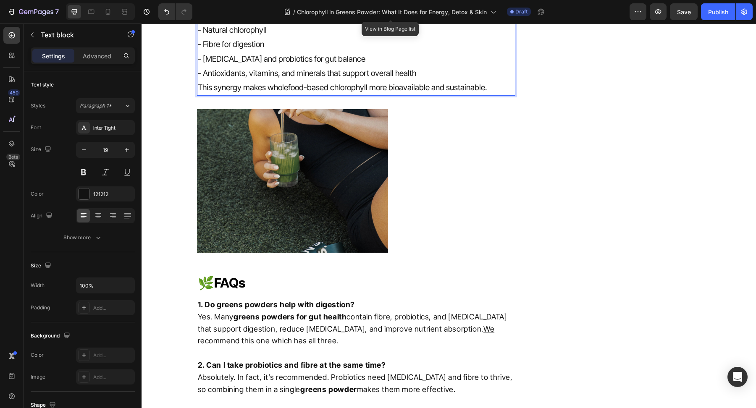
scroll to position [1578, 0]
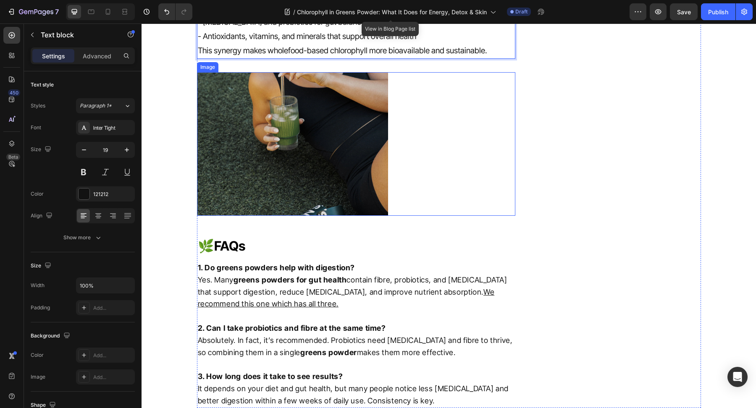
click at [301, 148] on img at bounding box center [292, 143] width 191 height 143
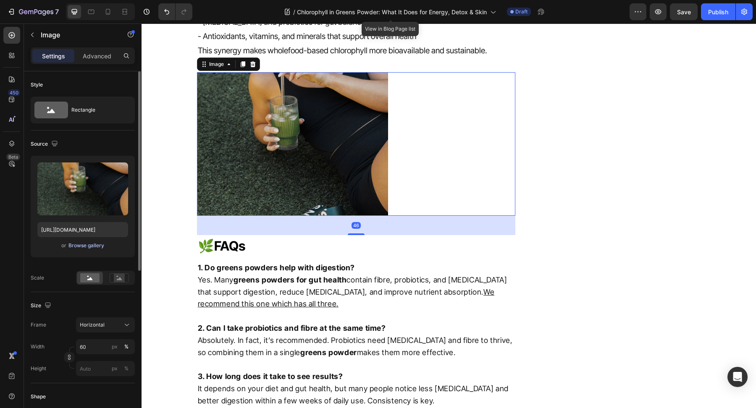
click at [81, 247] on div "Browse gallery" at bounding box center [86, 246] width 36 height 8
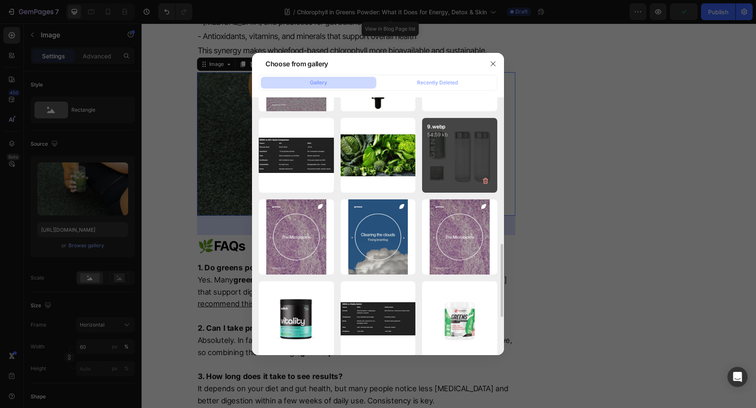
scroll to position [549, 0]
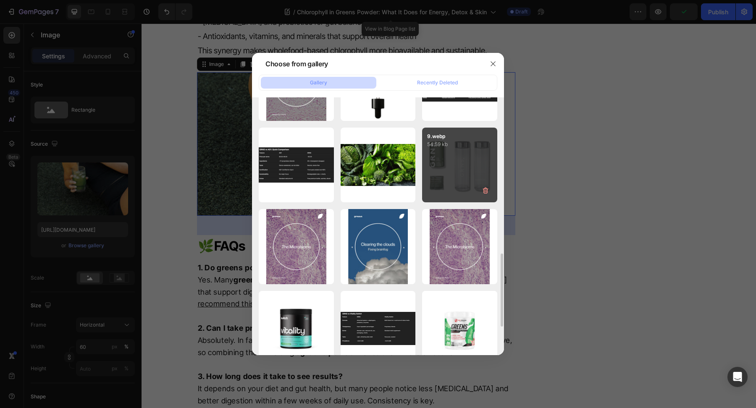
click at [452, 186] on div "9.webp 54.59 kb" at bounding box center [459, 165] width 75 height 75
type input "[URL][DOMAIN_NAME]"
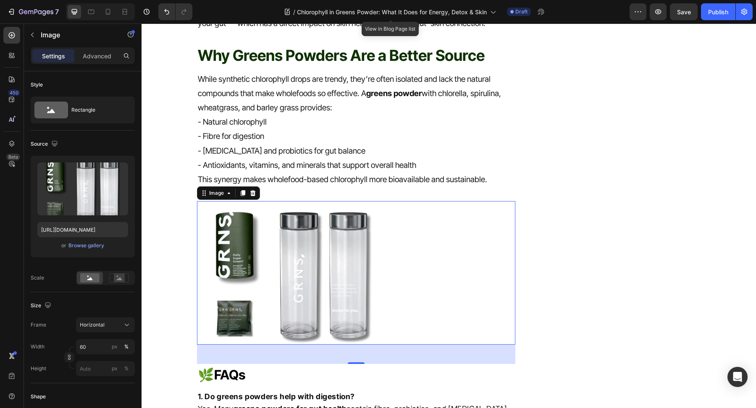
scroll to position [1450, 0]
click at [270, 58] on p "Why Greens Powders Are a Better Source" at bounding box center [356, 55] width 317 height 20
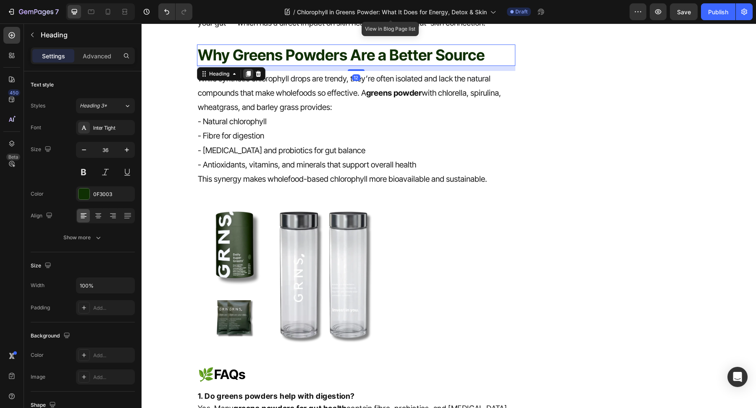
click at [246, 73] on icon at bounding box center [248, 74] width 5 height 6
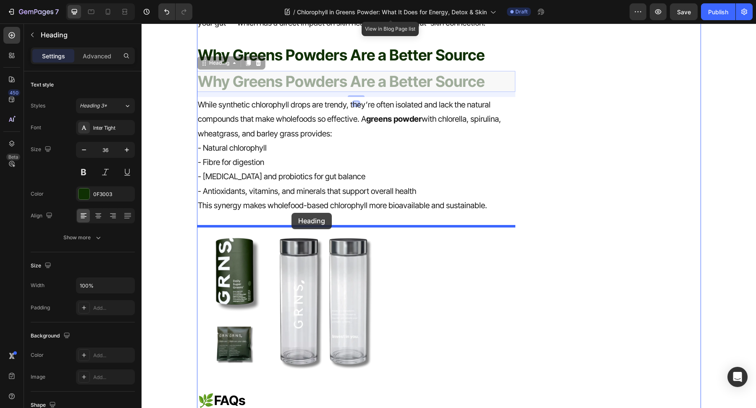
drag, startPoint x: 225, startPoint y: 66, endPoint x: 290, endPoint y: 158, distance: 113.4
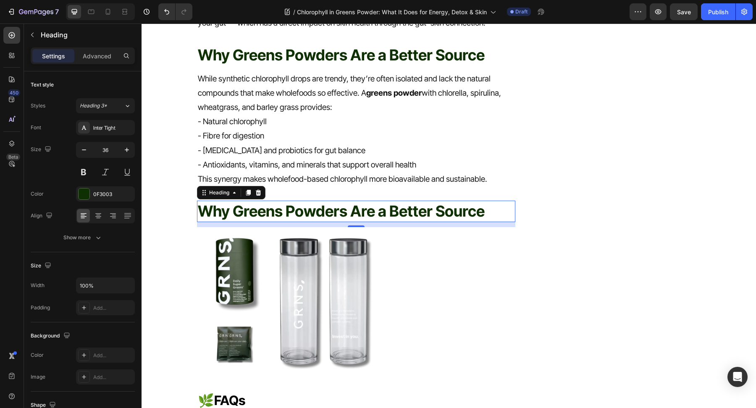
click at [318, 204] on h2 "Why Greens Powders Are a Better Source" at bounding box center [356, 211] width 319 height 21
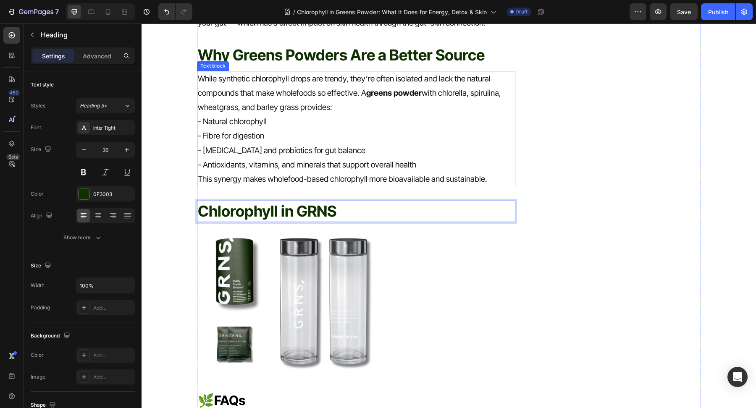
click at [341, 153] on p "- [MEDICAL_DATA] and probiotics for gut balance" at bounding box center [356, 151] width 317 height 14
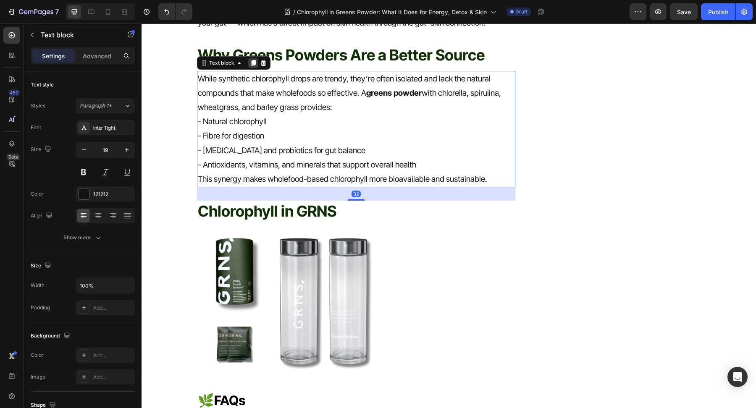
click at [252, 60] on icon at bounding box center [253, 63] width 5 height 6
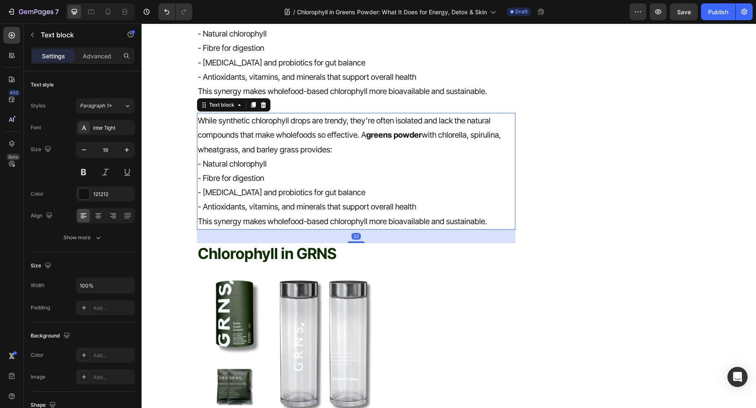
scroll to position [1544, 0]
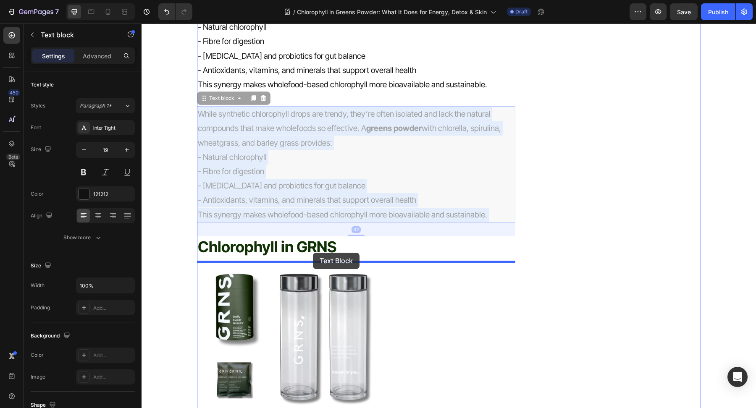
drag, startPoint x: 310, startPoint y: 158, endPoint x: 312, endPoint y: 195, distance: 37.0
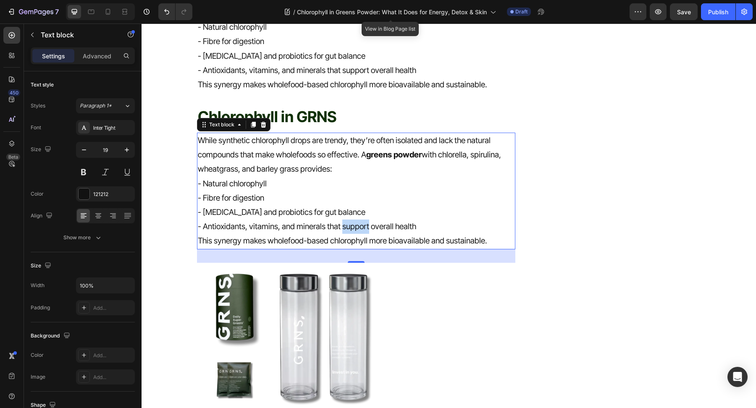
click at [360, 220] on p "- Antioxidants, vitamins, and minerals that support overall health" at bounding box center [356, 227] width 317 height 14
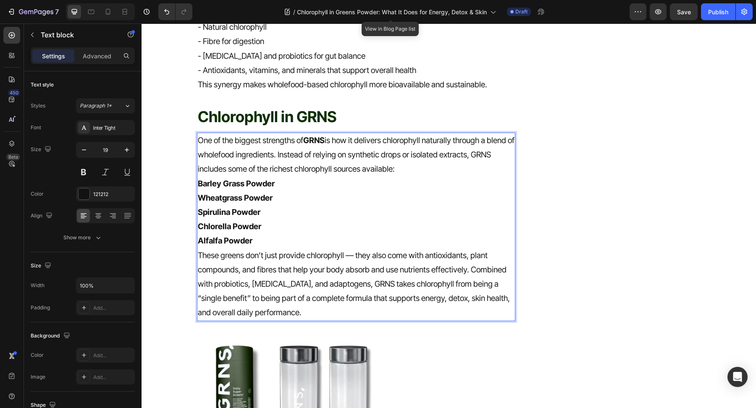
click at [431, 177] on p "Barley Grass Powder" at bounding box center [356, 184] width 317 height 14
click at [416, 169] on p "One of the biggest strengths of GRNS is how it delivers chlorophyll naturally t…" at bounding box center [356, 155] width 317 height 43
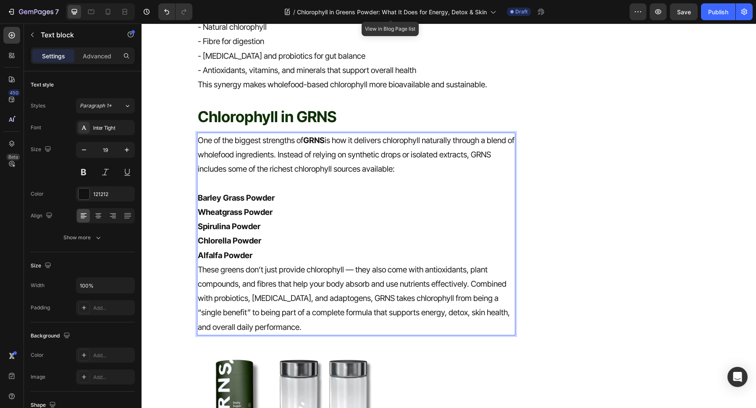
click at [266, 254] on p "Alfalfa Powder" at bounding box center [356, 256] width 317 height 14
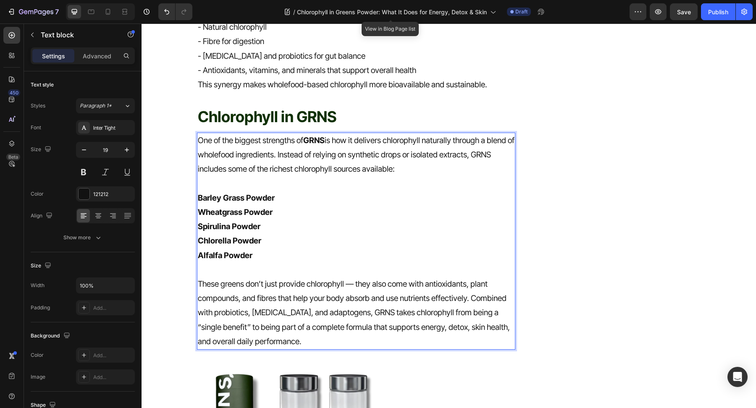
click at [470, 302] on p "These greens don’t just provide chlorophyll — they also come with antioxidants,…" at bounding box center [356, 313] width 317 height 72
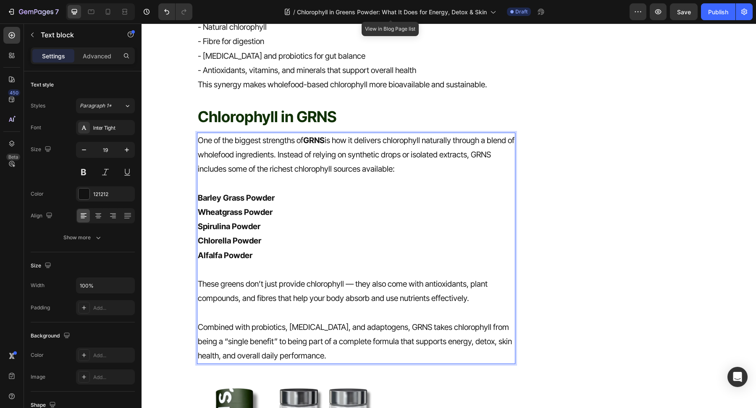
click at [398, 325] on p "Combined with probiotics, [MEDICAL_DATA], and adaptogens, GRNS takes chlorophyl…" at bounding box center [356, 341] width 317 height 43
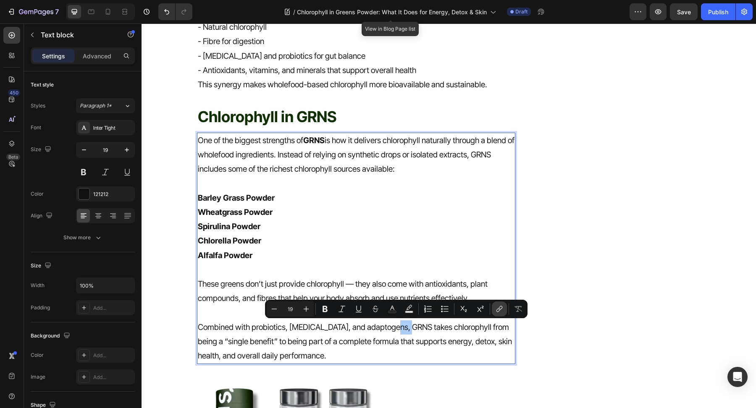
click at [497, 307] on icon "Editor contextual toolbar" at bounding box center [499, 309] width 8 height 8
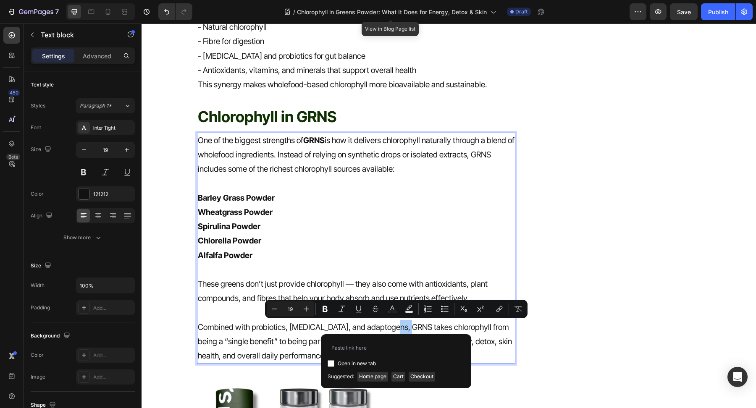
click at [331, 366] on input "Editor contextual toolbar" at bounding box center [331, 363] width 7 height 7
checkbox input "true"
click at [366, 375] on span "Home page" at bounding box center [372, 376] width 31 height 9
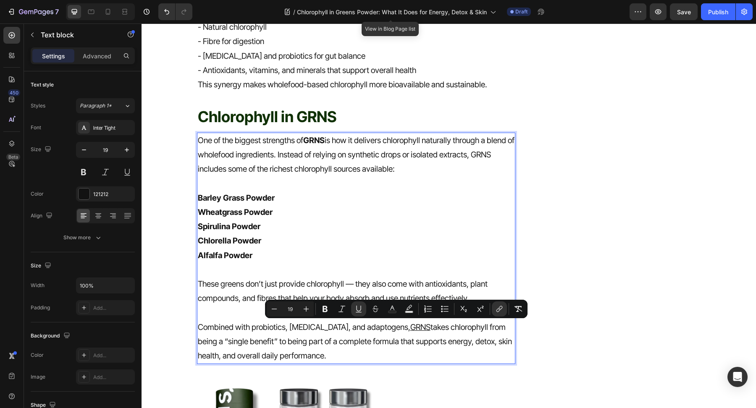
click at [283, 193] on p "Barley Grass Powder" at bounding box center [356, 198] width 317 height 14
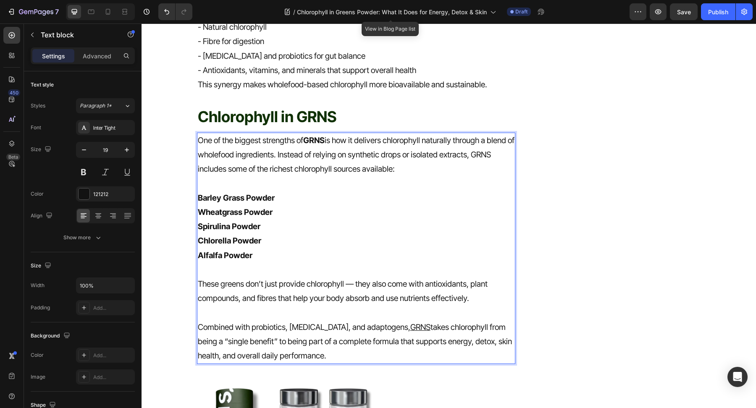
click at [211, 189] on p "Rich Text Editor. Editing area: main" at bounding box center [356, 184] width 317 height 14
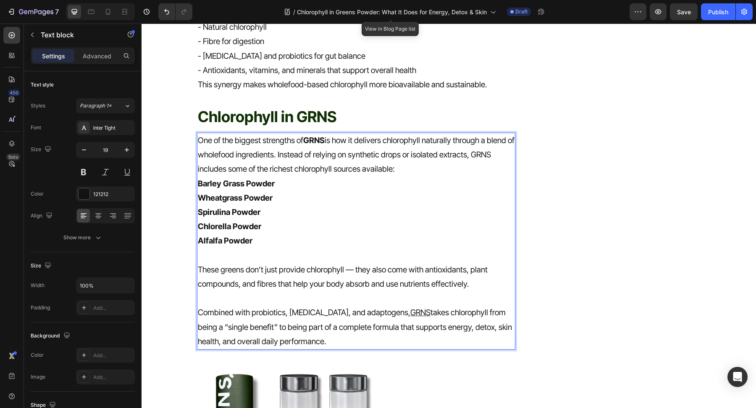
click at [319, 143] on strong "GRNS" at bounding box center [313, 141] width 21 height 10
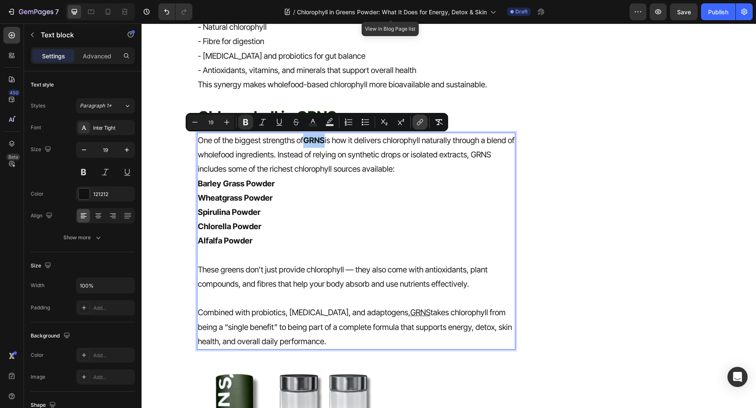
drag, startPoint x: 417, startPoint y: 122, endPoint x: 188, endPoint y: 178, distance: 236.2
click at [417, 122] on icon "Editor contextual toolbar" at bounding box center [420, 122] width 8 height 8
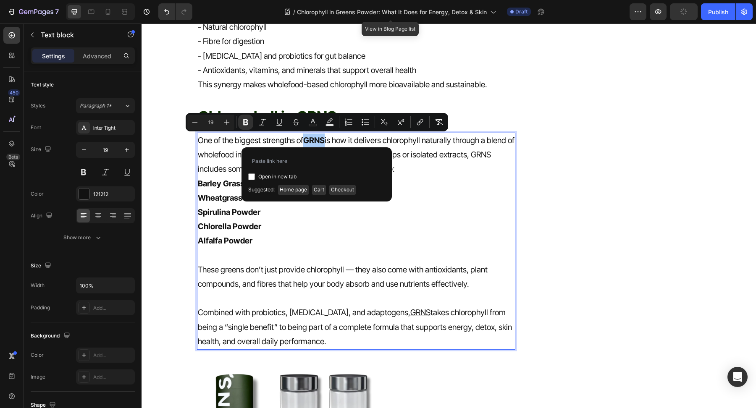
click at [249, 173] on div "Open in new tab" at bounding box center [316, 177] width 137 height 10
checkbox input "true"
drag, startPoint x: 302, startPoint y: 192, endPoint x: 160, endPoint y: 168, distance: 143.9
click at [302, 192] on span "Home page" at bounding box center [293, 189] width 31 height 9
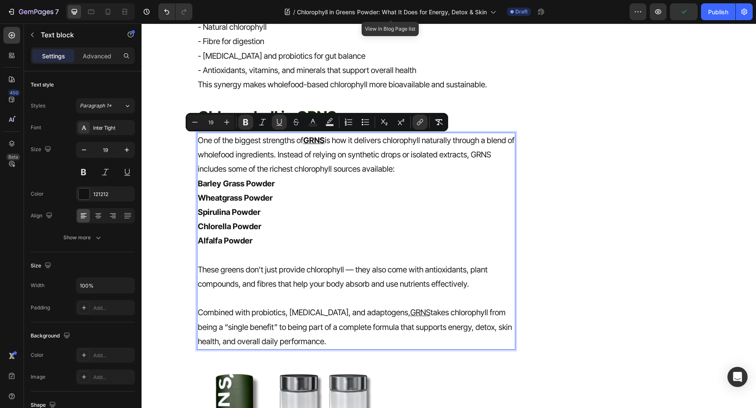
click at [487, 155] on p "One of the biggest strengths of GRNS is how it delivers chlorophyll naturally t…" at bounding box center [356, 155] width 317 height 43
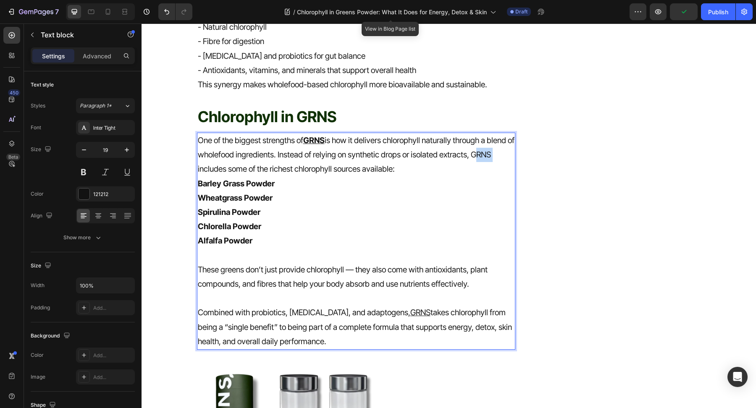
click at [487, 155] on p "One of the biggest strengths of GRNS is how it delivers chlorophyll naturally t…" at bounding box center [356, 155] width 317 height 43
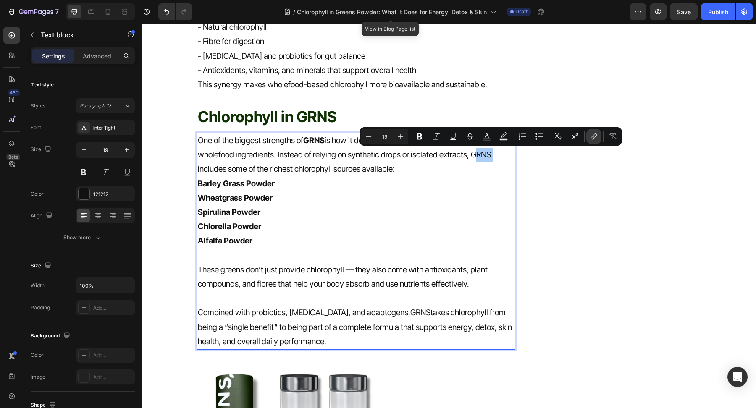
click at [592, 140] on icon "Editor contextual toolbar" at bounding box center [594, 136] width 8 height 8
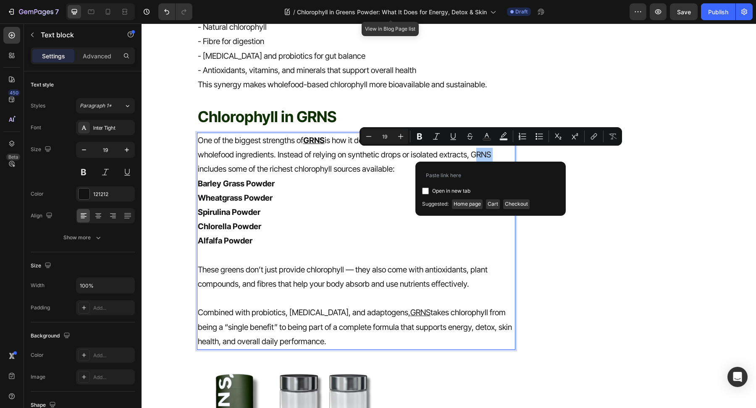
click at [422, 191] on div "Open in new tab Suggested: Home page Cart Checkout" at bounding box center [490, 189] width 150 height 54
click at [424, 191] on input "Editor contextual toolbar" at bounding box center [425, 191] width 7 height 7
checkbox input "true"
click at [464, 205] on span "Home page" at bounding box center [467, 203] width 31 height 9
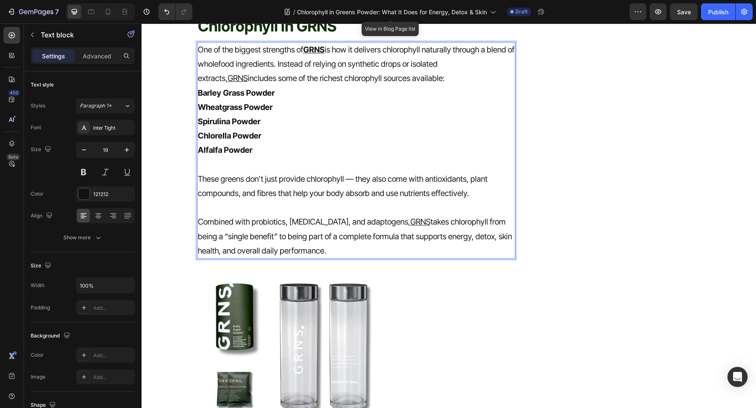
scroll to position [1772, 0]
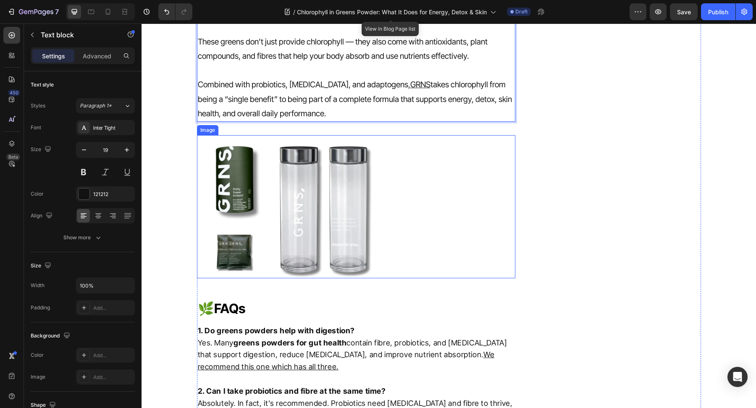
click at [318, 255] on img at bounding box center [292, 206] width 191 height 143
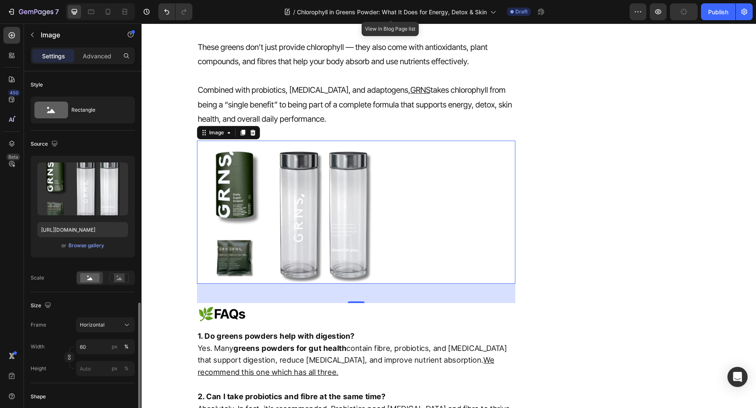
scroll to position [292, 0]
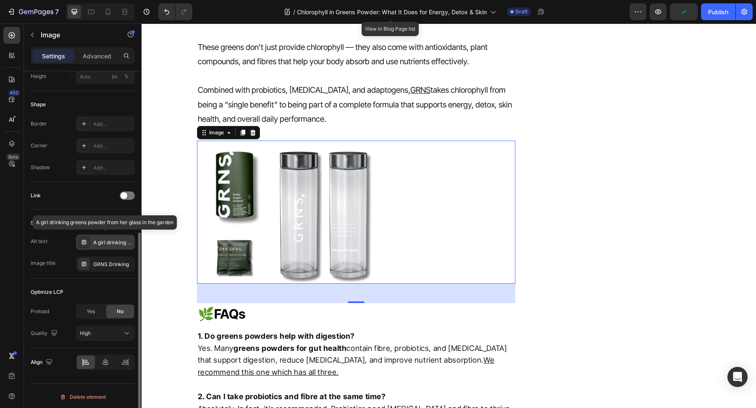
click at [108, 239] on div "A girl drinking greens powder from her glass in the garden" at bounding box center [112, 243] width 39 height 8
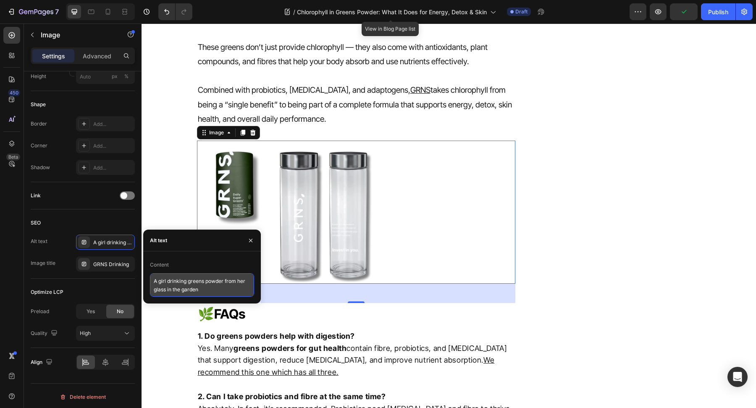
click at [228, 293] on textarea "A girl drinking greens powder from her glass in the garden" at bounding box center [202, 285] width 104 height 24
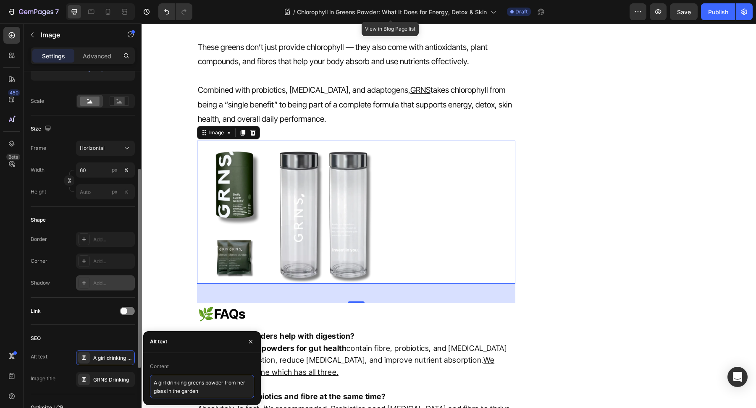
scroll to position [180, 0]
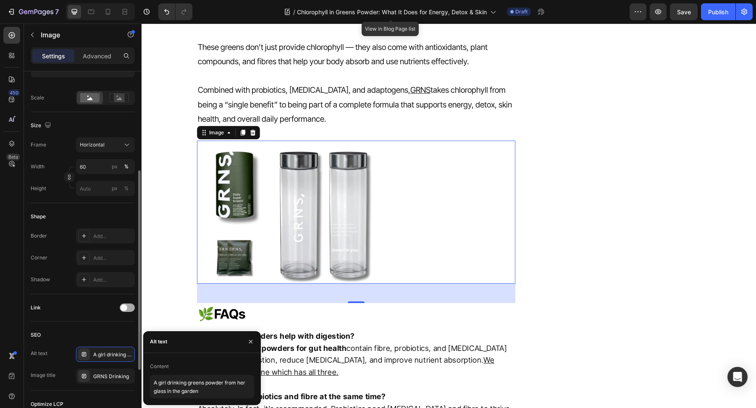
click at [126, 308] on span at bounding box center [124, 307] width 7 height 7
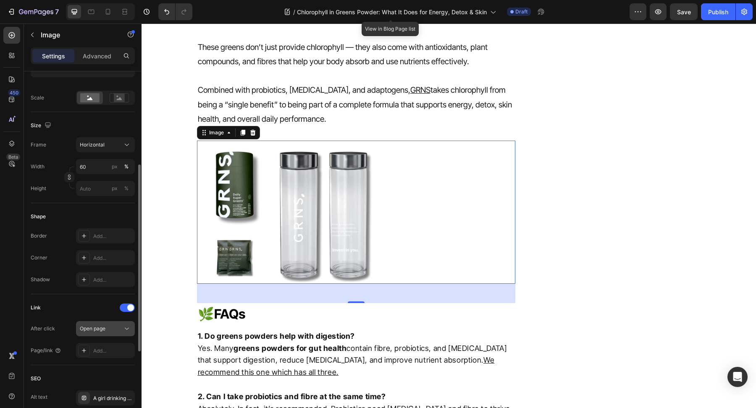
click at [99, 327] on span "Open page" at bounding box center [93, 328] width 26 height 6
click at [97, 347] on div "Add..." at bounding box center [112, 351] width 39 height 8
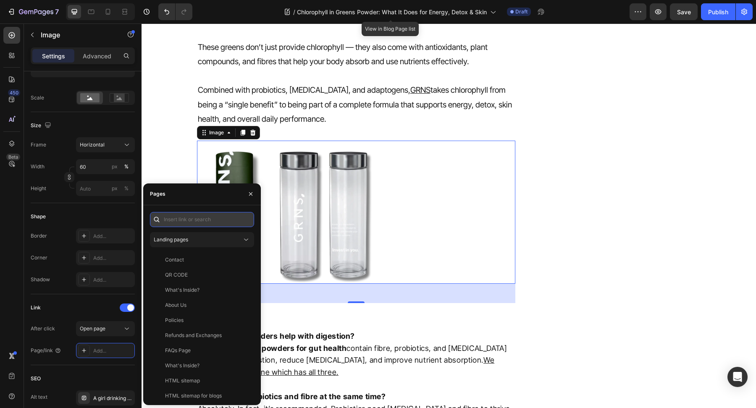
click at [194, 220] on input "text" at bounding box center [202, 219] width 104 height 15
paste input "[URL][DOMAIN_NAME]"
type input "[URL][DOMAIN_NAME]"
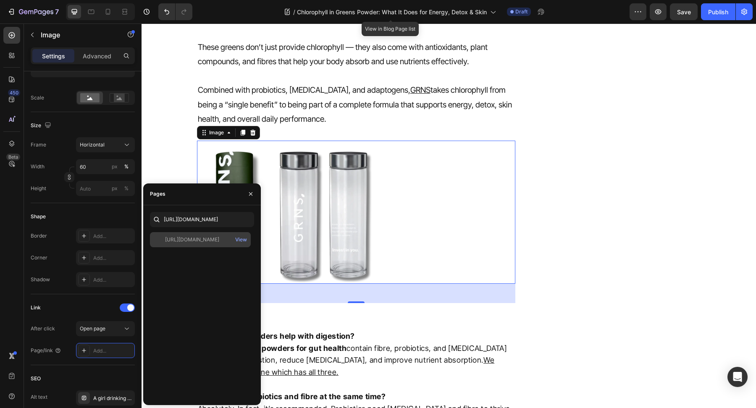
click at [196, 240] on div "[URL][DOMAIN_NAME]" at bounding box center [192, 240] width 54 height 8
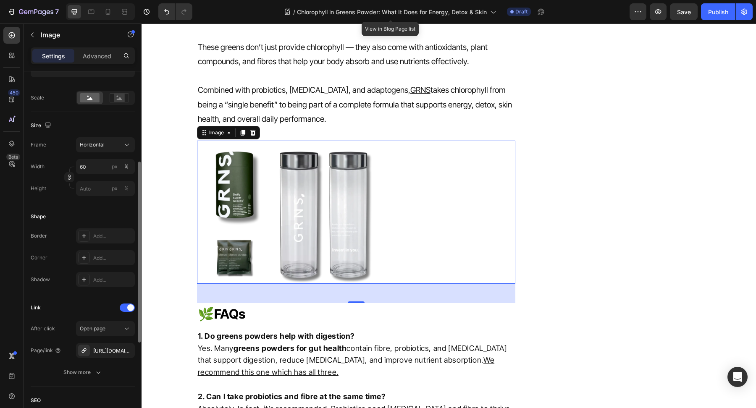
click at [103, 290] on div "Shape Border Add... Corner Add... Shadow Add..." at bounding box center [83, 248] width 104 height 91
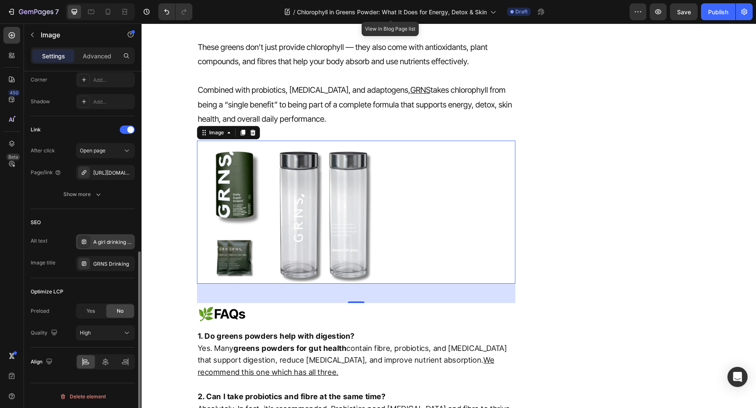
click at [107, 236] on div "A girl drinking greens powder from her glass in the garden" at bounding box center [105, 241] width 59 height 15
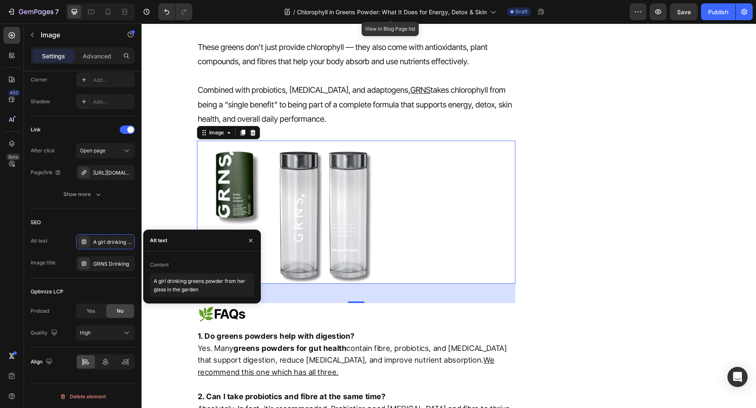
click at [221, 299] on div "Content A girl drinking greens powder from her glass in the garden" at bounding box center [202, 278] width 118 height 52
click at [218, 286] on textarea "A girl drinking greens powder from her glass in the garden" at bounding box center [202, 285] width 104 height 24
click at [218, 287] on textarea "A girl drinking greens powder from her glass in the garden" at bounding box center [202, 285] width 104 height 24
type textarea "g"
type textarea "F"
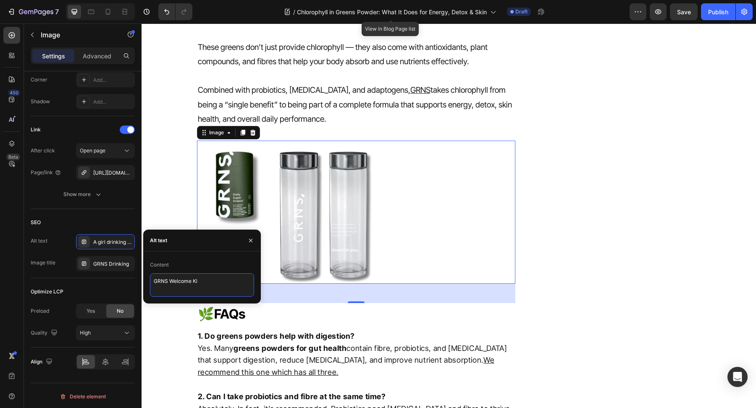
type textarea "GRNS Welcome Kit"
drag, startPoint x: 211, startPoint y: 285, endPoint x: 112, endPoint y: 278, distance: 99.4
click at [112, 278] on div "450 Beta Sections(18) Elements(83) Section Element Hero Section Product Detail …" at bounding box center [71, 216] width 142 height 385
click at [107, 274] on div "SEO Alt text A girl drinking greens powder from her glass in the garden Image t…" at bounding box center [83, 243] width 104 height 69
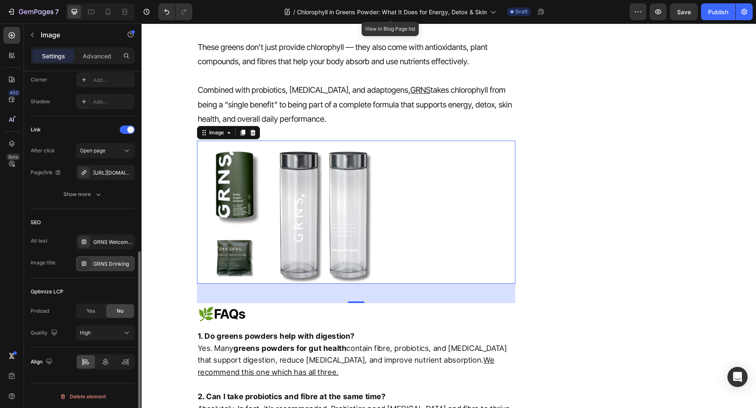
click at [109, 269] on div "GRNS Drinking" at bounding box center [105, 263] width 59 height 15
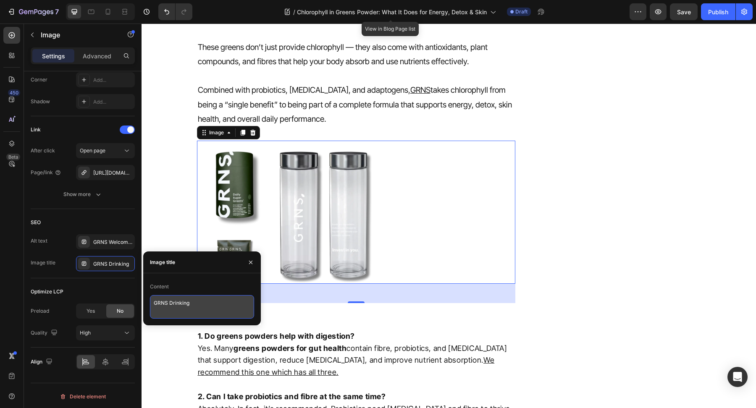
click at [219, 305] on textarea "GRNS Drinking" at bounding box center [202, 307] width 104 height 24
paste textarea "Welcome Kit"
type textarea "GRNS Welcome Kit"
click at [322, 261] on img at bounding box center [292, 212] width 191 height 143
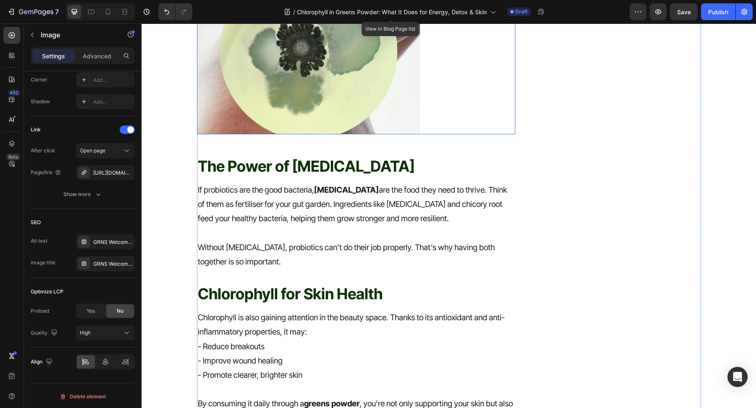
scroll to position [897, 0]
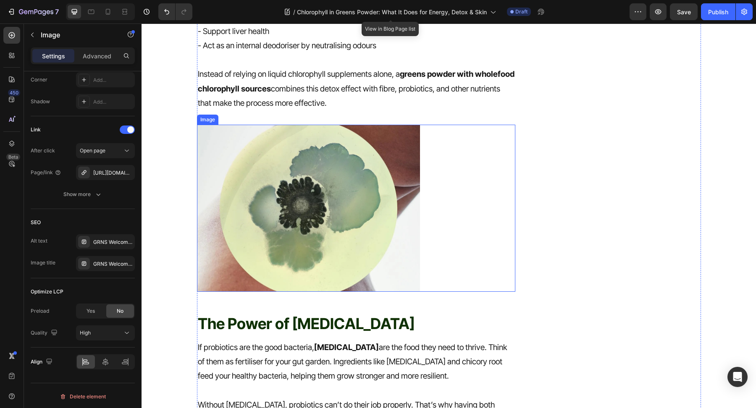
click at [289, 170] on img at bounding box center [308, 208] width 223 height 167
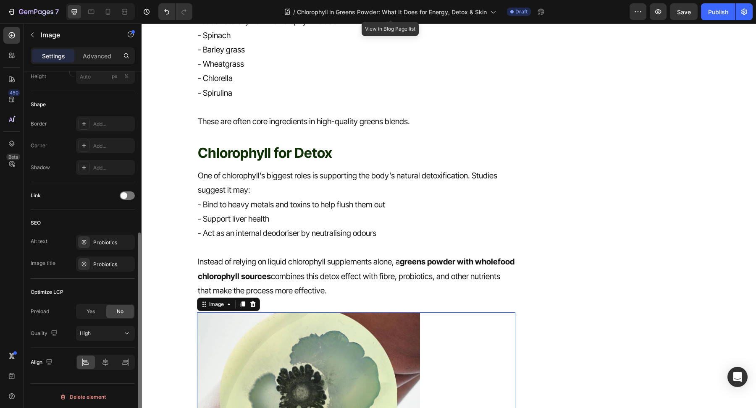
scroll to position [674, 0]
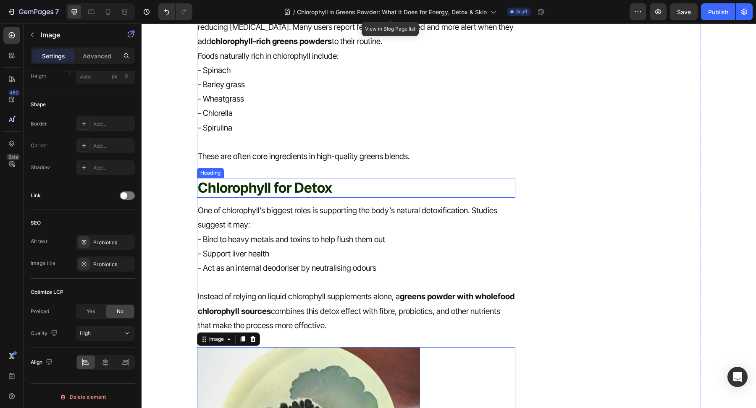
click at [295, 185] on p "Chlorophyll for Detox" at bounding box center [356, 188] width 317 height 18
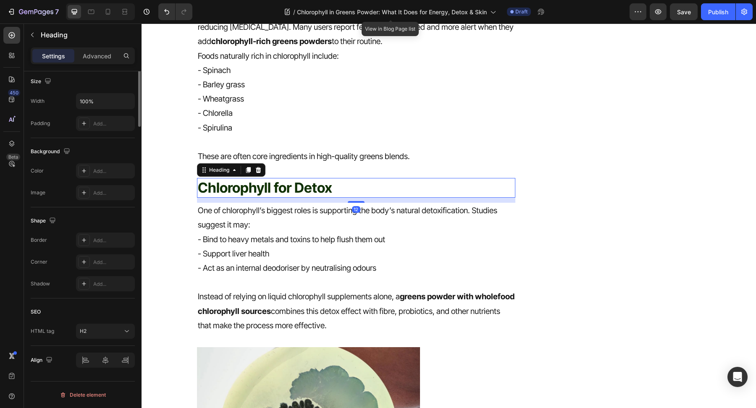
scroll to position [0, 0]
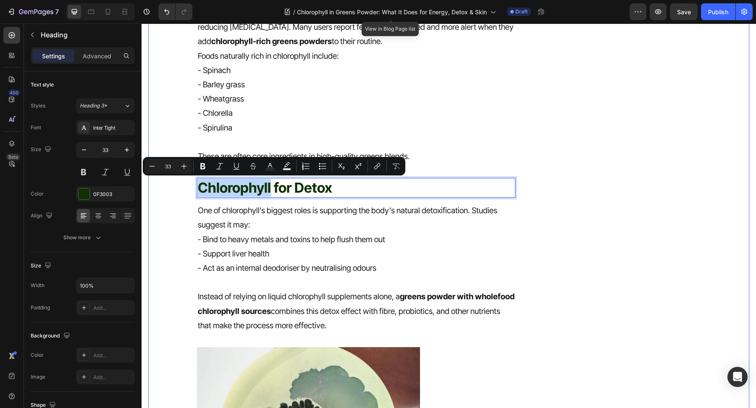
drag, startPoint x: 270, startPoint y: 190, endPoint x: 186, endPoint y: 190, distance: 84.4
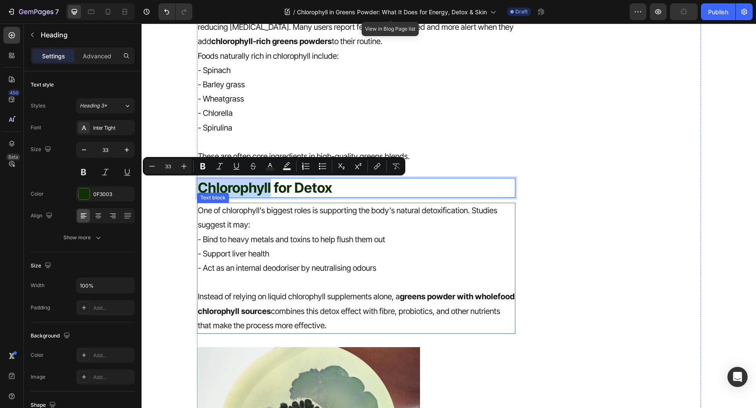
copy p "Chlorophyll"
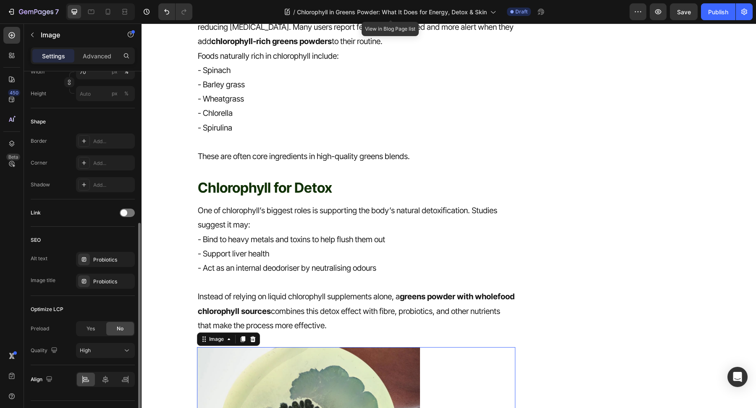
scroll to position [292, 0]
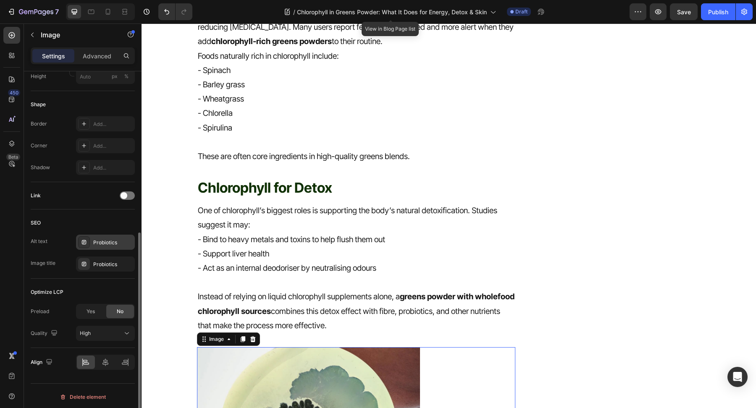
click at [101, 244] on div "Probiotics" at bounding box center [105, 242] width 59 height 15
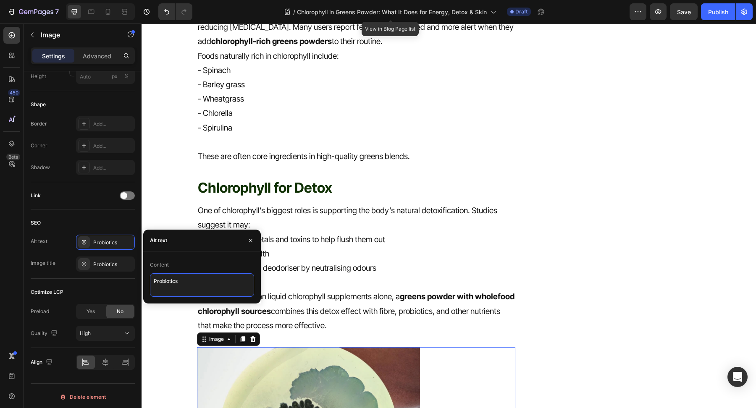
click at [197, 287] on textarea "Probiotics" at bounding box center [202, 285] width 104 height 24
paste textarea "Chlorophyll"
type textarea "Chlorophyll"
click at [105, 258] on div "Probiotics" at bounding box center [105, 264] width 59 height 15
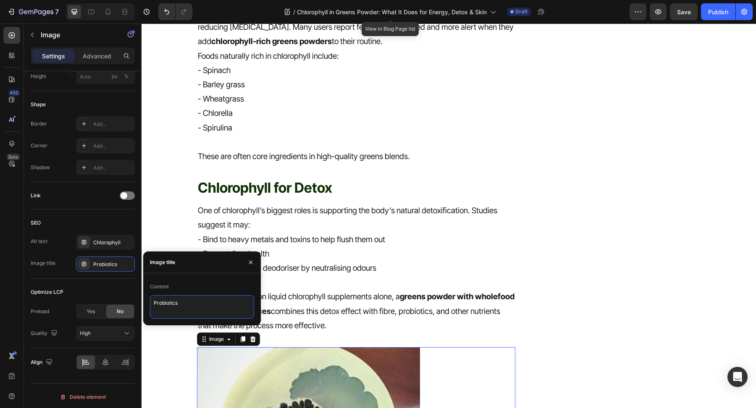
click at [199, 309] on textarea "Probiotics" at bounding box center [202, 307] width 104 height 24
paste textarea "Chlorophyll"
type textarea "Chlorophyll"
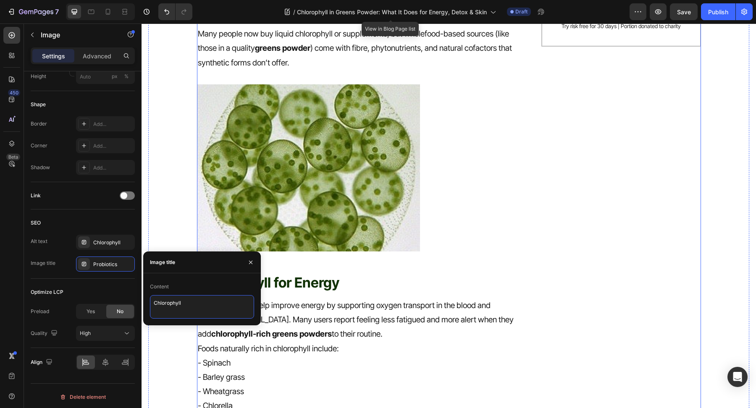
scroll to position [315, 0]
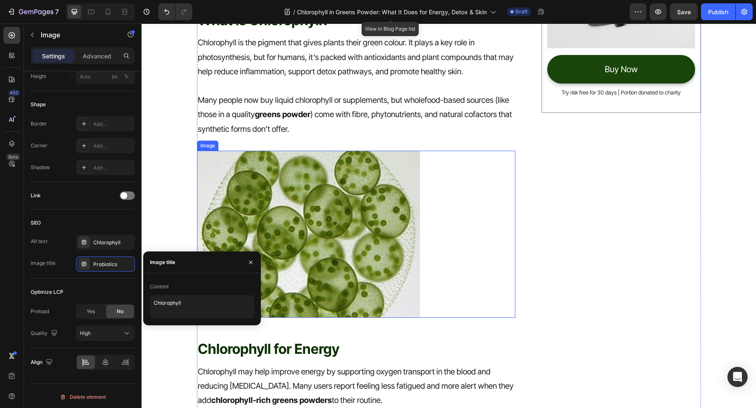
click at [283, 187] on img at bounding box center [308, 234] width 223 height 167
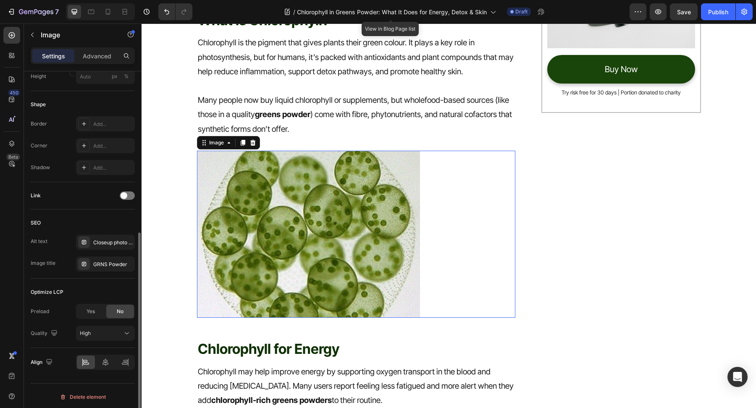
scroll to position [292, 0]
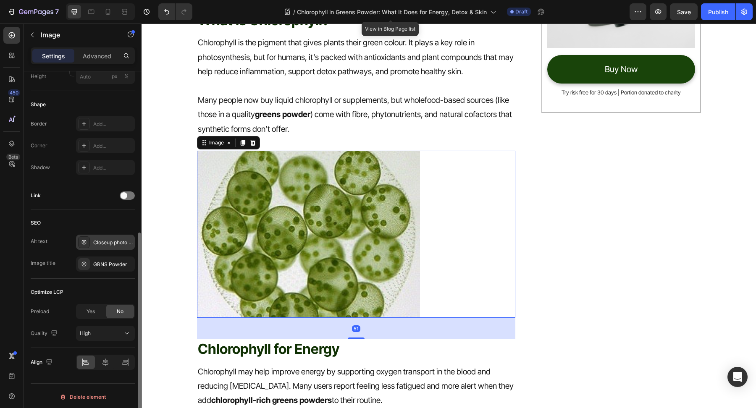
click at [110, 248] on div "Closeup photo of GRNS Supergreens and a spoon ready to pour" at bounding box center [105, 242] width 59 height 15
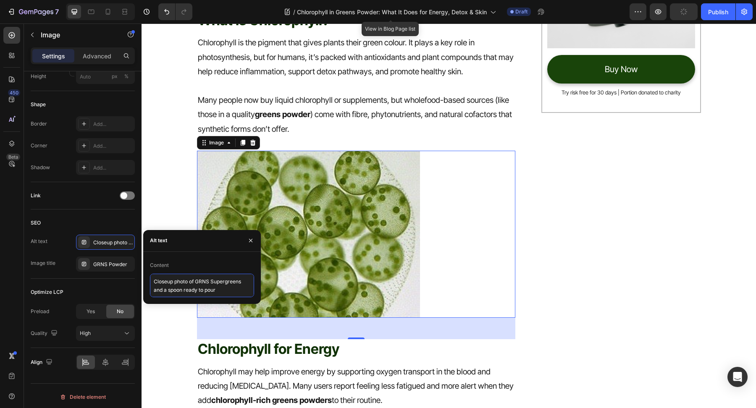
click at [231, 295] on textarea "Closeup photo of GRNS Supergreens and a spoon ready to pour" at bounding box center [202, 286] width 104 height 24
paste textarea "hlorophyll"
type textarea "Chlorophyll"
click at [319, 269] on img at bounding box center [308, 234] width 223 height 167
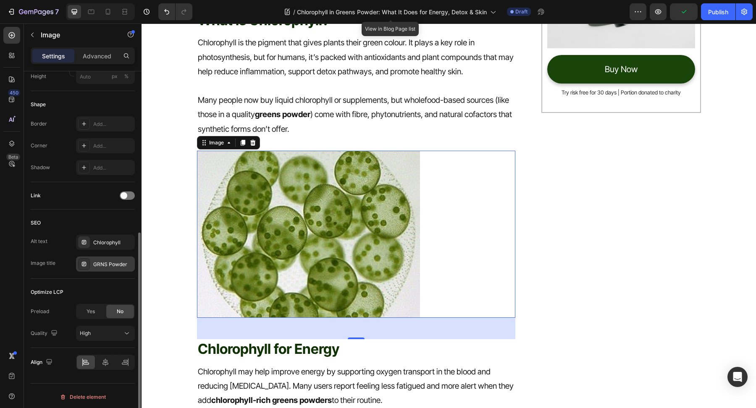
click at [110, 268] on div "GRNS Powder" at bounding box center [105, 264] width 59 height 15
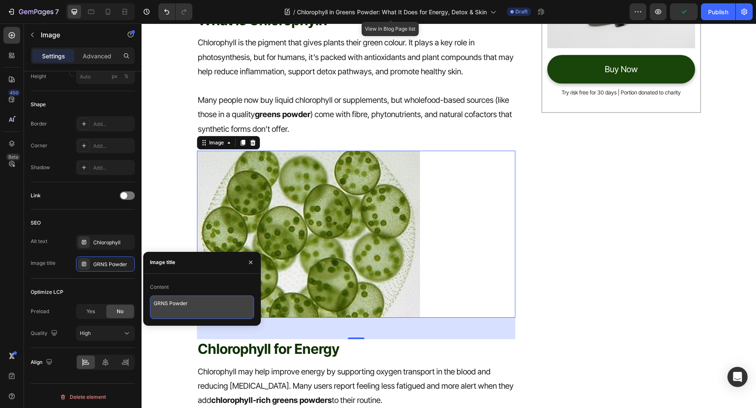
click at [219, 311] on textarea "GRNS Powder" at bounding box center [202, 308] width 104 height 24
paste textarea "Chlorophyll"
type textarea "Chlorophyll"
click at [336, 262] on img at bounding box center [308, 234] width 223 height 167
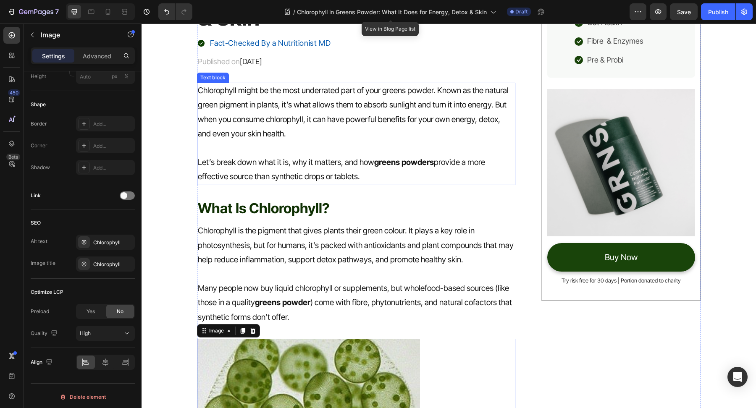
scroll to position [0, 0]
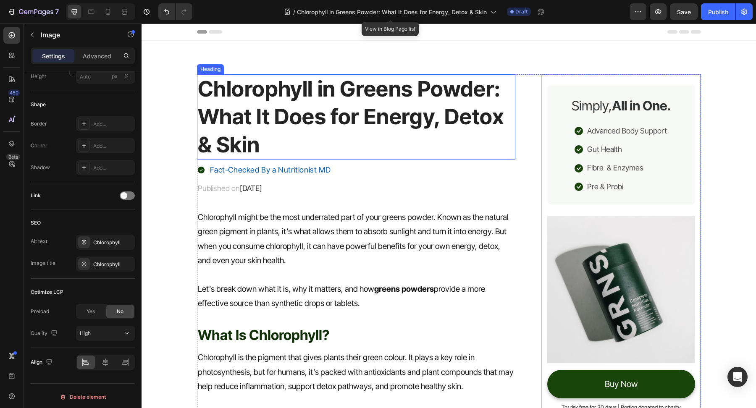
click at [302, 129] on p "Chlorophyll in Greens Powder: What It Does for Energy, Detox & Skin" at bounding box center [356, 117] width 317 height 84
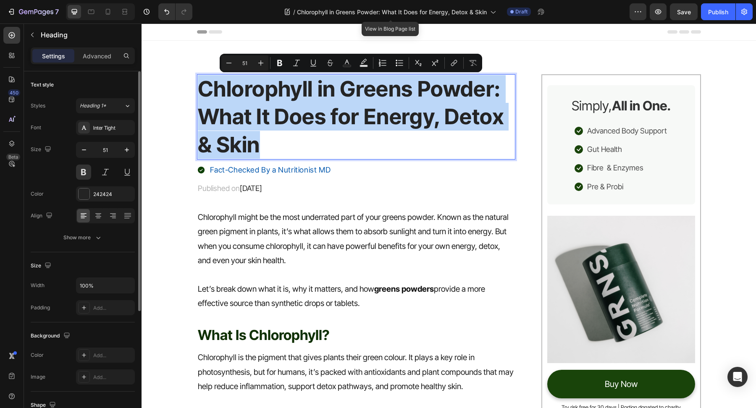
copy p "Chlorophyll in Greens Powder: What It Does for Energy, Detox & Skin"
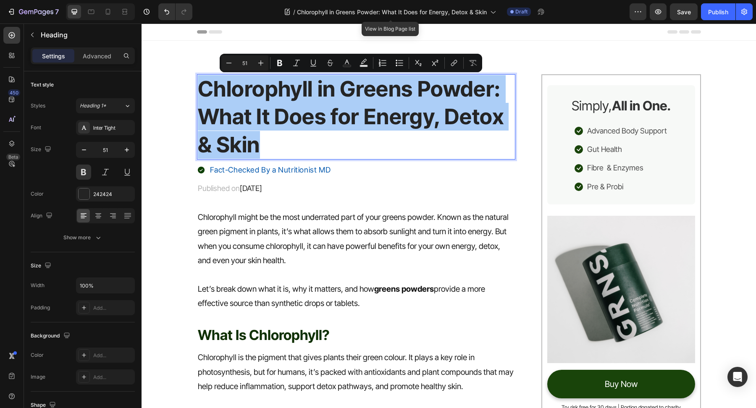
click at [747, 20] on div "7 Version history / Chlorophyll in Greens Powder: What It Does for Energy, Deto…" at bounding box center [378, 12] width 756 height 24
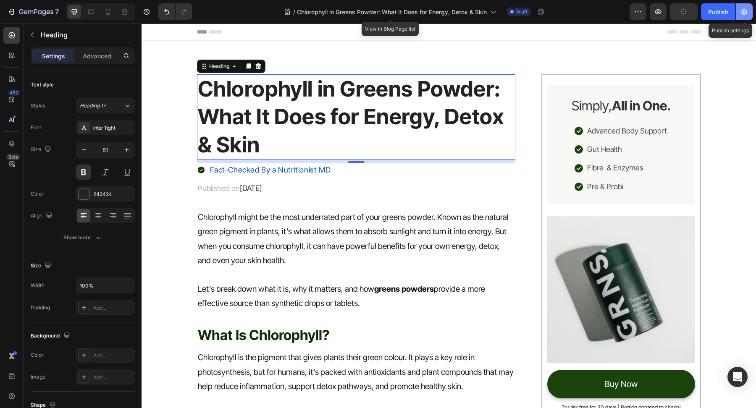
click at [745, 16] on button "button" at bounding box center [744, 11] width 17 height 17
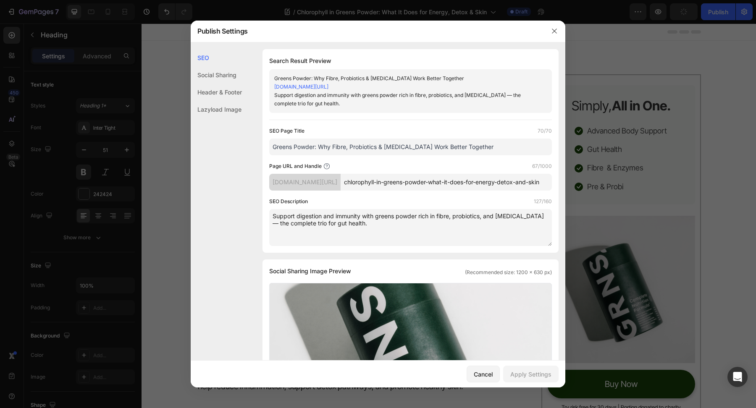
click at [739, 7] on div at bounding box center [378, 204] width 756 height 408
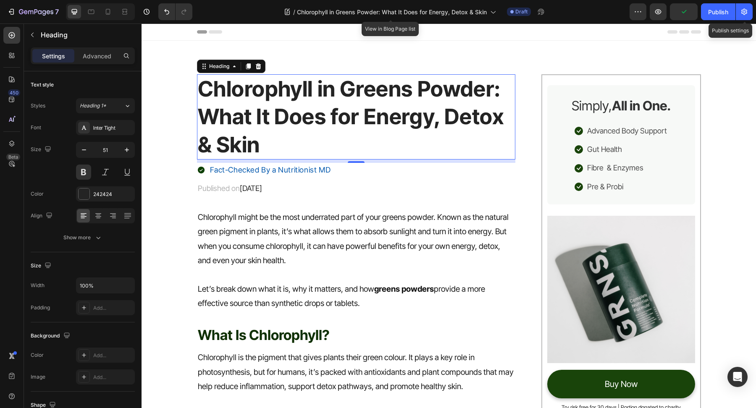
click at [739, 7] on button "button" at bounding box center [744, 11] width 17 height 17
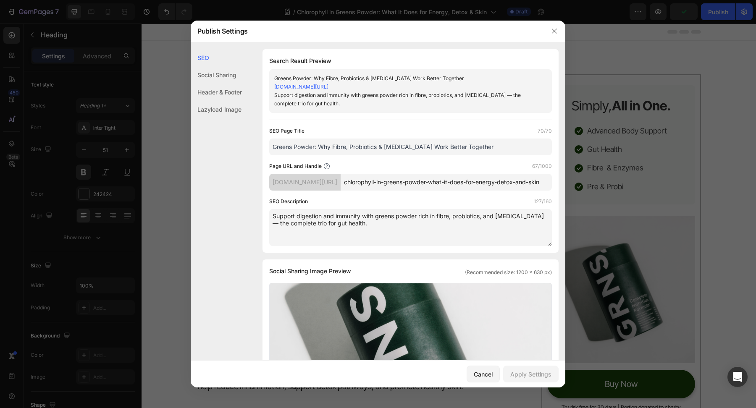
click at [487, 144] on input "Greens Powder: Why Fibre, Probiotics & [MEDICAL_DATA] Work Better Together" at bounding box center [410, 147] width 283 height 17
paste input "Chlorophyll in Greens Powder: What It Does for Energy, Detox & Skin"
type input "Chlorophyll in Greens Powder: What It Does for Energy, Detox & Skin"
click at [407, 236] on textarea "Support digestion and immunity with greens powder rich in fibre, probiotics, an…" at bounding box center [410, 227] width 283 height 37
paste textarea "Discover how chlorophyll in greens powders like GRNS boosts energy, supports de…"
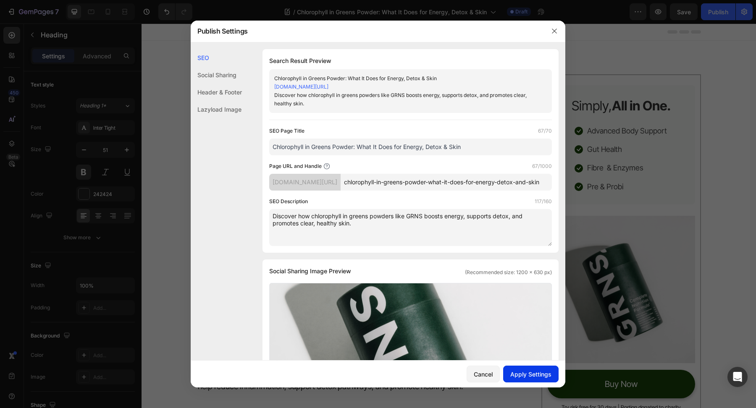
type textarea "Discover how chlorophyll in greens powders like GRNS boosts energy, supports de…"
click at [532, 370] on div "Apply Settings" at bounding box center [530, 374] width 41 height 9
click at [555, 34] on icon "button" at bounding box center [554, 31] width 7 height 7
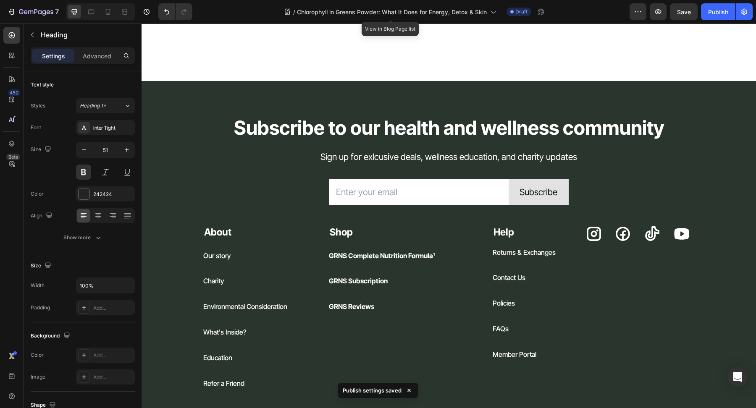
scroll to position [2572, 0]
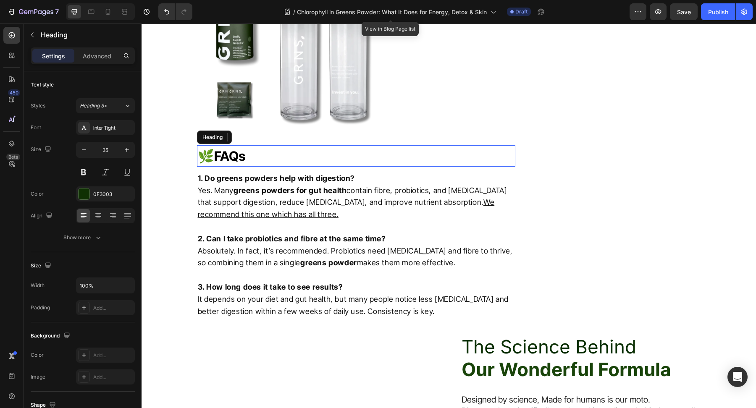
click at [341, 167] on h2 "🌿 FAQs" at bounding box center [356, 155] width 319 height 21
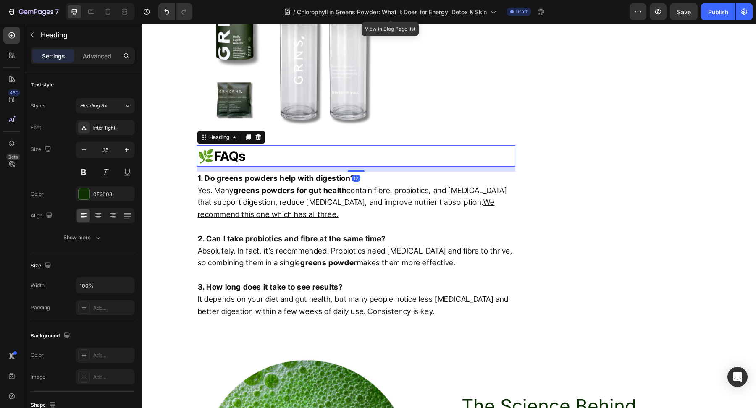
scroll to position [1905, 0]
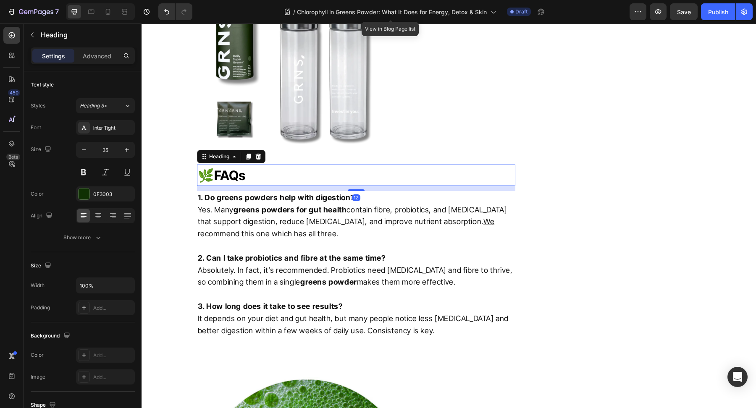
click at [340, 197] on strong "1. Do greens powders help with digestion?" at bounding box center [276, 197] width 157 height 9
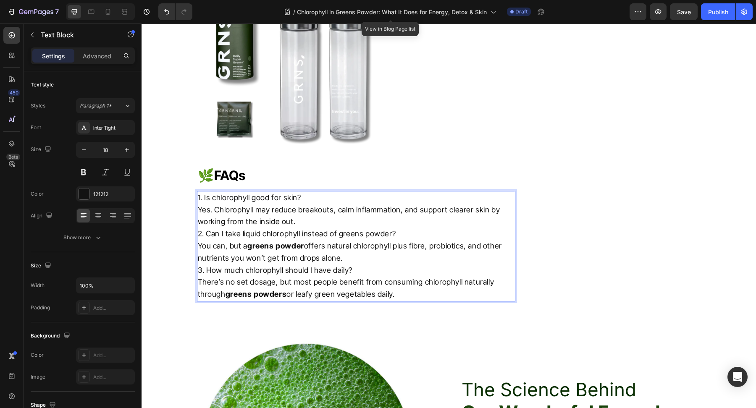
click at [327, 228] on p "2. Can I take liquid chlorophyll instead of greens powder?" at bounding box center [356, 234] width 317 height 12
click at [313, 218] on p "Yes. Chlorophyll may reduce breakouts, calm inflammation, and support clearer s…" at bounding box center [356, 216] width 317 height 24
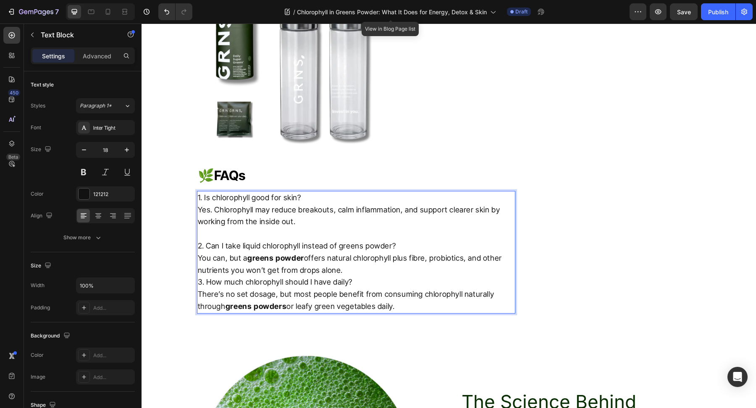
click at [390, 277] on p "3. How much chlorophyll should I have daily?" at bounding box center [356, 282] width 317 height 12
click at [368, 273] on p "You can, but a greens powder offers natural chlorophyll plus fibre, probiotics,…" at bounding box center [356, 264] width 317 height 24
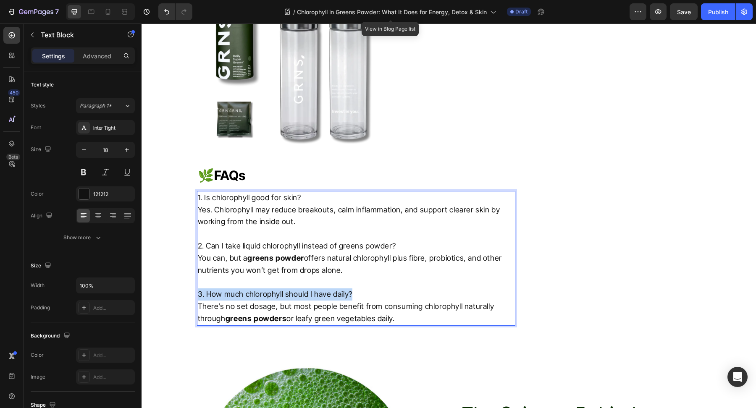
drag, startPoint x: 364, startPoint y: 293, endPoint x: 133, endPoint y: 293, distance: 231.0
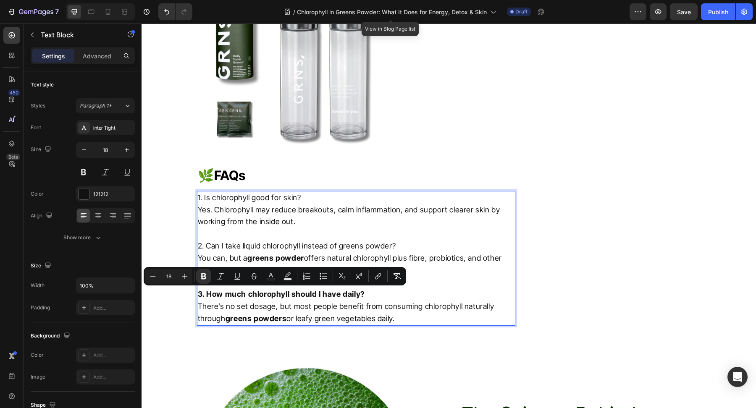
click at [244, 247] on p "2. Can I take liquid chlorophyll instead of greens powder?" at bounding box center [356, 246] width 317 height 12
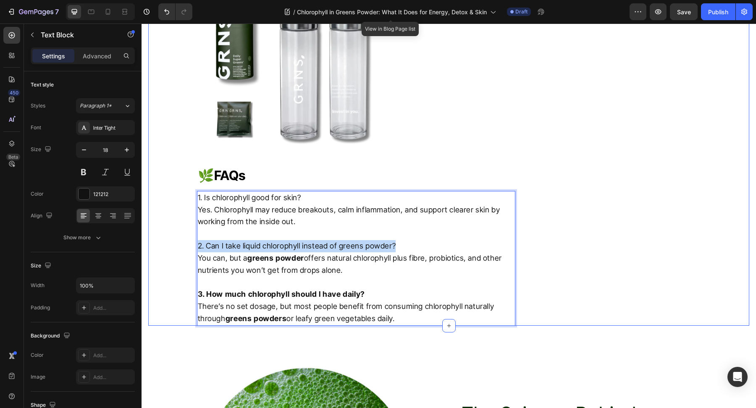
drag, startPoint x: 417, startPoint y: 246, endPoint x: 186, endPoint y: 244, distance: 230.5
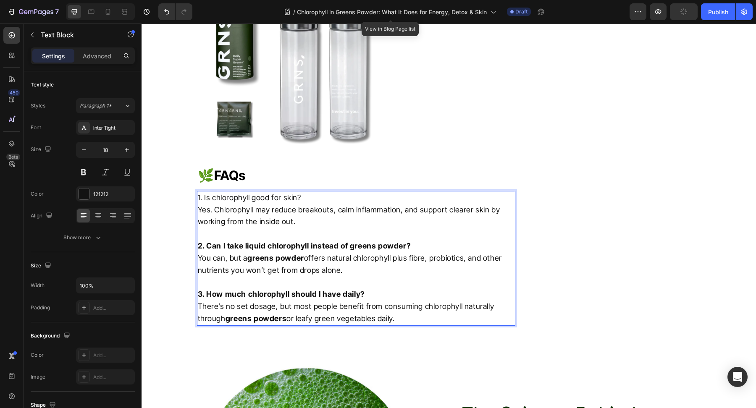
click at [277, 194] on p "1. Is chlorophyll good for skin?" at bounding box center [356, 198] width 317 height 12
drag, startPoint x: 301, startPoint y: 195, endPoint x: 134, endPoint y: 195, distance: 167.5
click at [346, 249] on strong "2. Can I take liquid chlorophyll instead of greens powder?" at bounding box center [304, 245] width 213 height 9
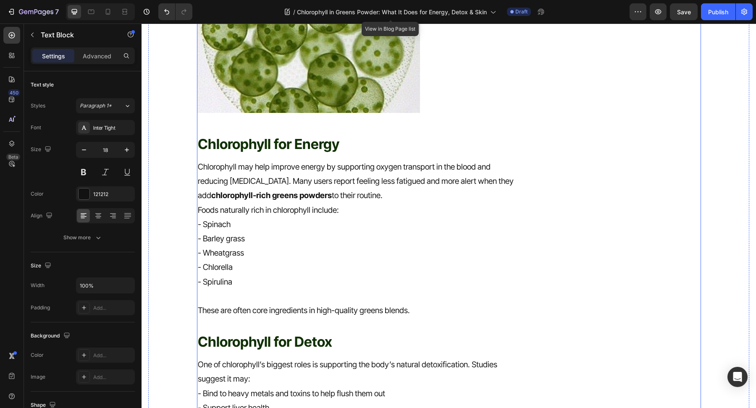
scroll to position [0, 0]
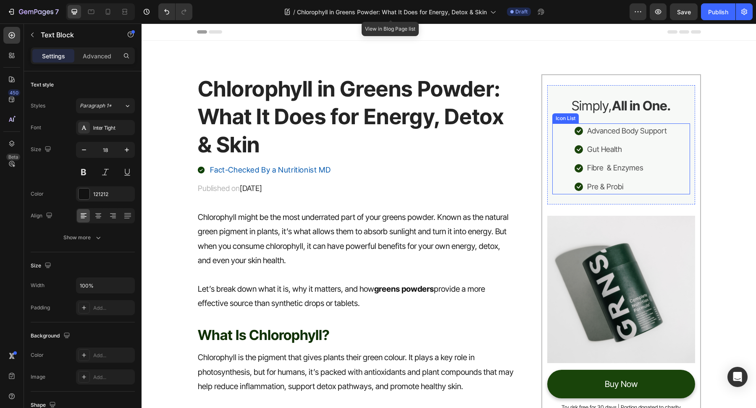
click at [626, 182] on li "Icon Pre & Probi Text block" at bounding box center [620, 186] width 93 height 15
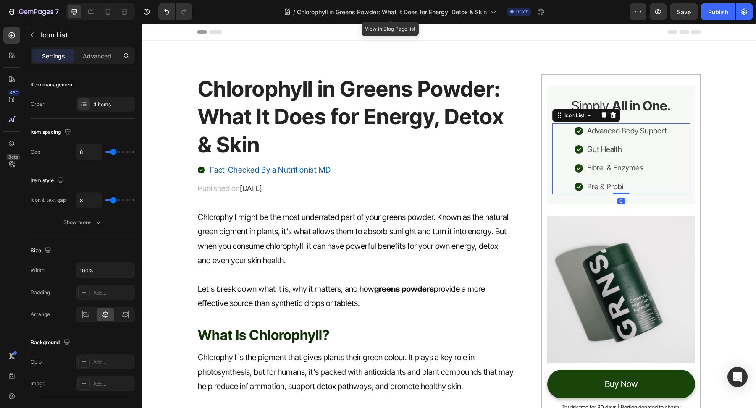
click at [618, 186] on p "Pre & Probi" at bounding box center [605, 186] width 36 height 13
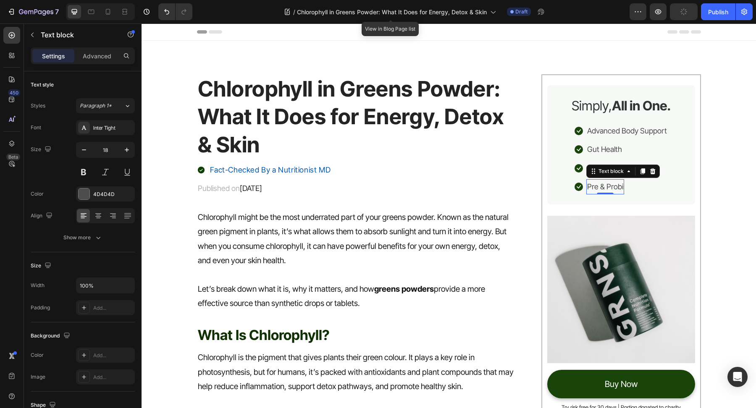
click at [611, 187] on p "Pre & Probi" at bounding box center [605, 186] width 36 height 13
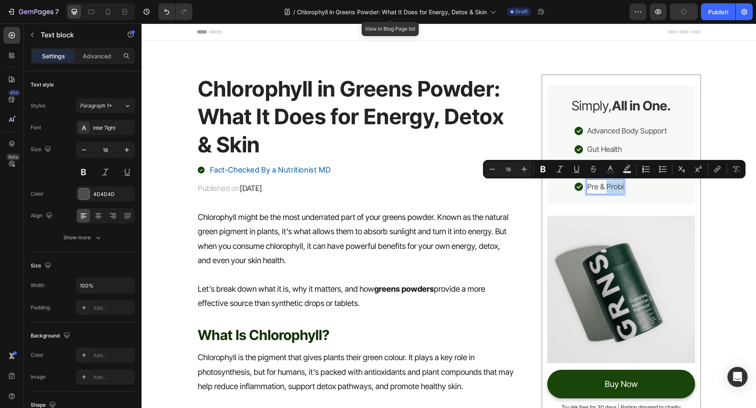
click at [620, 187] on p "Pre & Probi" at bounding box center [605, 186] width 36 height 13
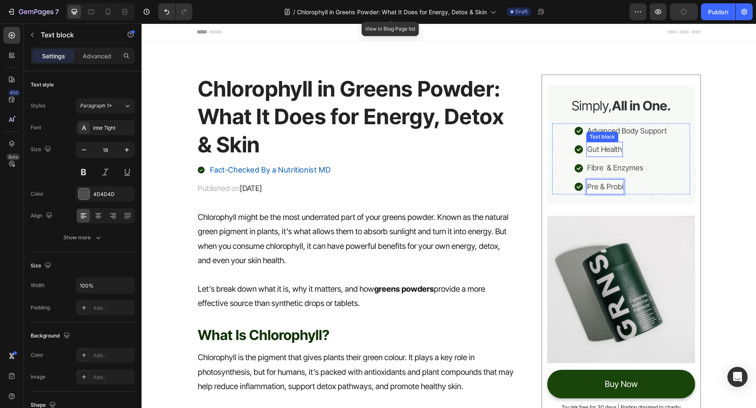
click at [615, 151] on p "Gut Health" at bounding box center [604, 149] width 35 height 13
click at [599, 170] on p "Fibre & Enzymes" at bounding box center [615, 167] width 56 height 13
click at [600, 170] on p "Fibre & Enzymes" at bounding box center [615, 167] width 56 height 13
click at [605, 189] on p "Pre & Probi" at bounding box center [605, 186] width 36 height 13
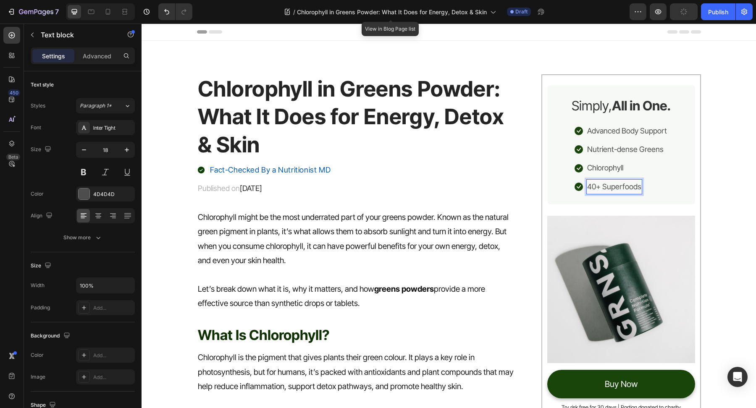
click at [505, 193] on div "Published on [DATE] Text block Row" at bounding box center [356, 188] width 319 height 15
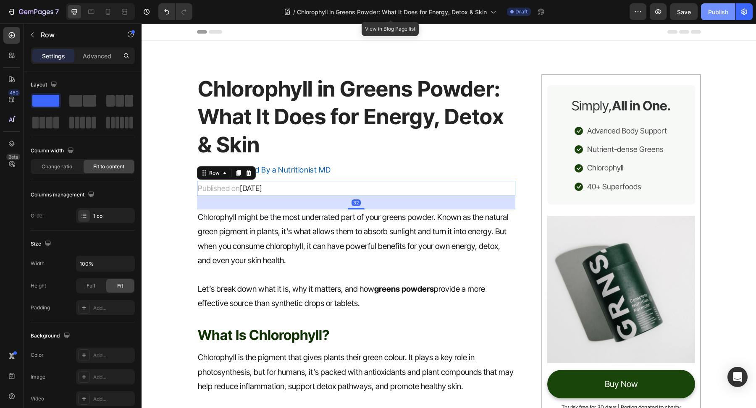
click at [713, 11] on div "Publish" at bounding box center [718, 12] width 20 height 9
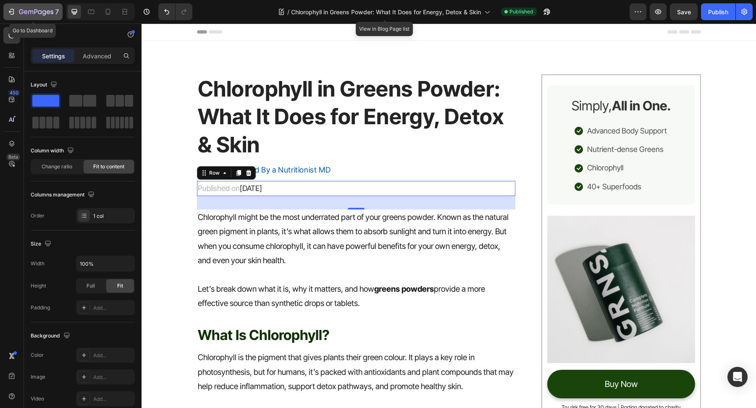
click at [37, 16] on div "7" at bounding box center [39, 12] width 40 height 10
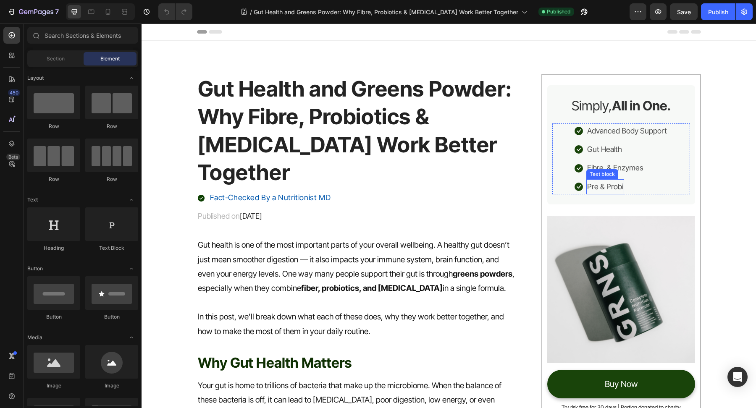
click at [616, 192] on p "Pre & Probi" at bounding box center [605, 186] width 36 height 13
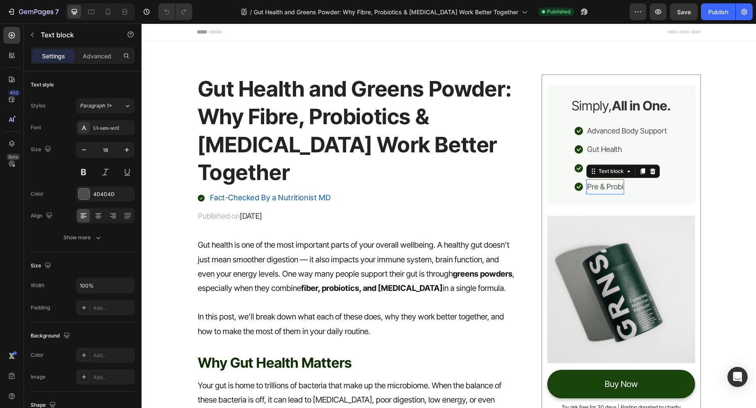
click at [617, 192] on p "Pre & Probi" at bounding box center [605, 186] width 36 height 13
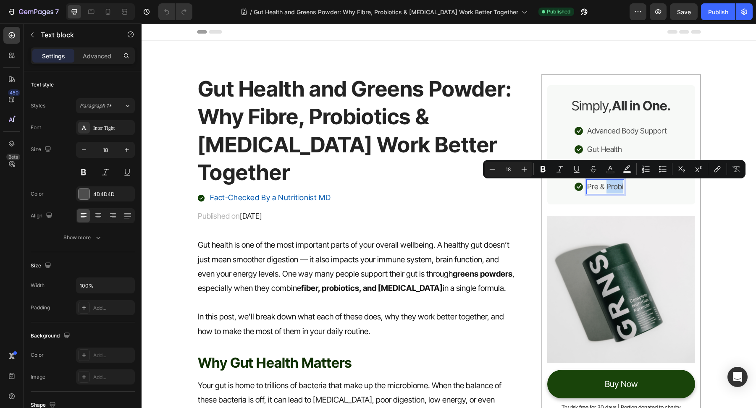
click at [621, 189] on p "Pre & Probi" at bounding box center [605, 186] width 36 height 13
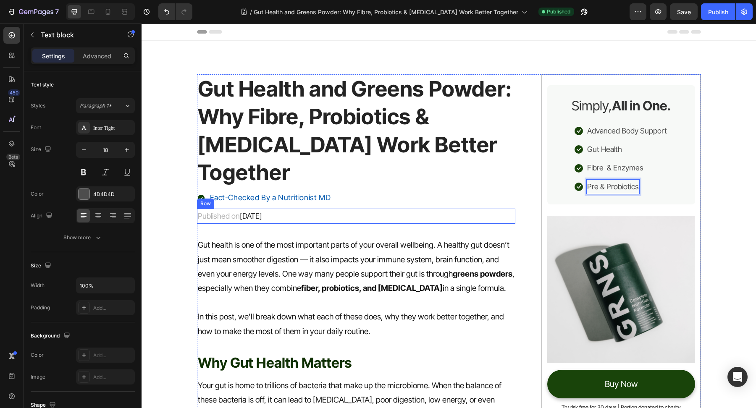
click at [425, 199] on div "Fact-Checked By a Nutritionist MD" at bounding box center [356, 198] width 319 height 15
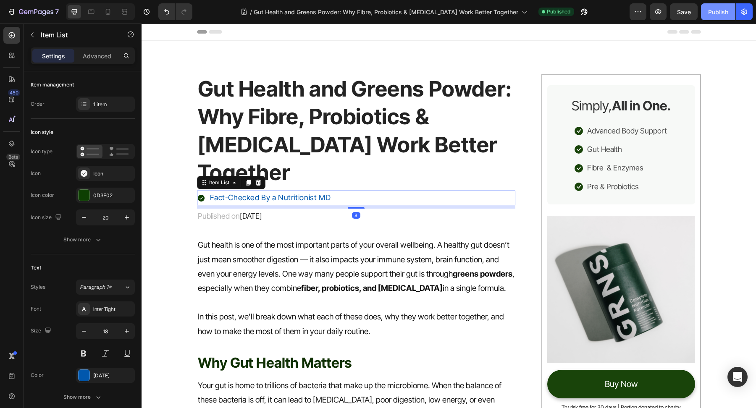
click at [715, 15] on div "Publish" at bounding box center [718, 12] width 20 height 9
click at [24, 10] on icon "button" at bounding box center [36, 12] width 34 height 7
